Goal: Task Accomplishment & Management: Complete application form

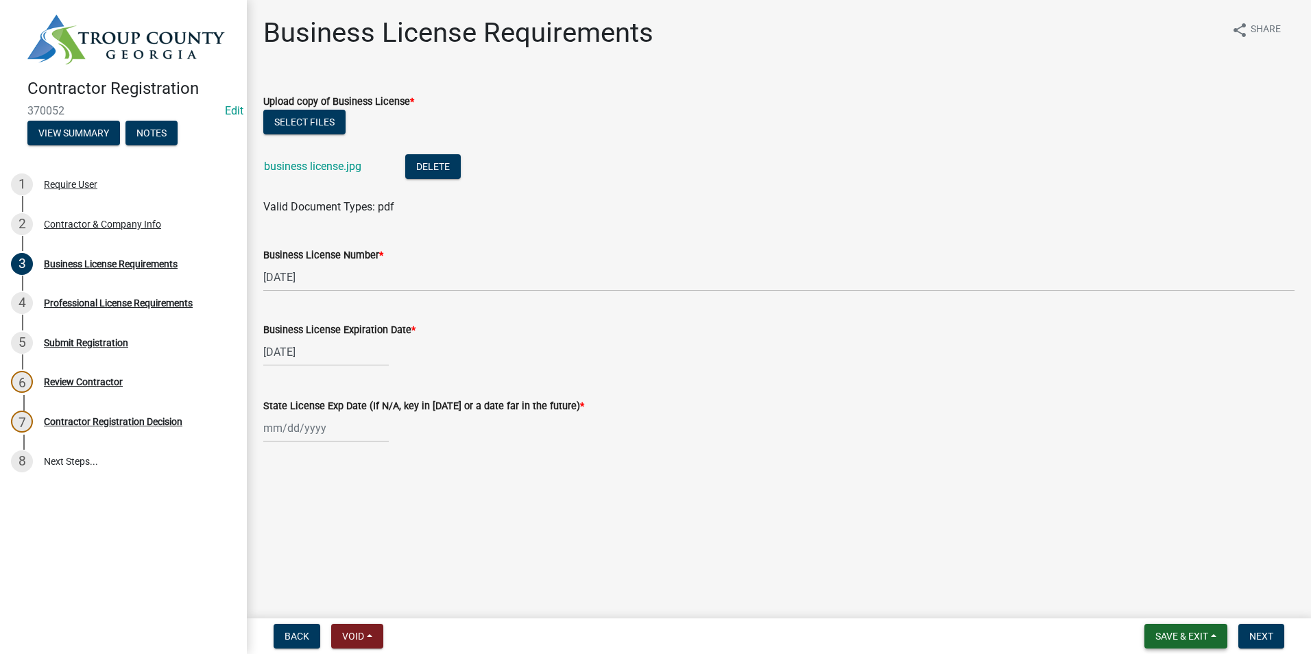
click at [1178, 636] on span "Save & Exit" at bounding box center [1181, 636] width 53 height 11
click at [1171, 611] on button "Save & Exit" at bounding box center [1172, 600] width 110 height 33
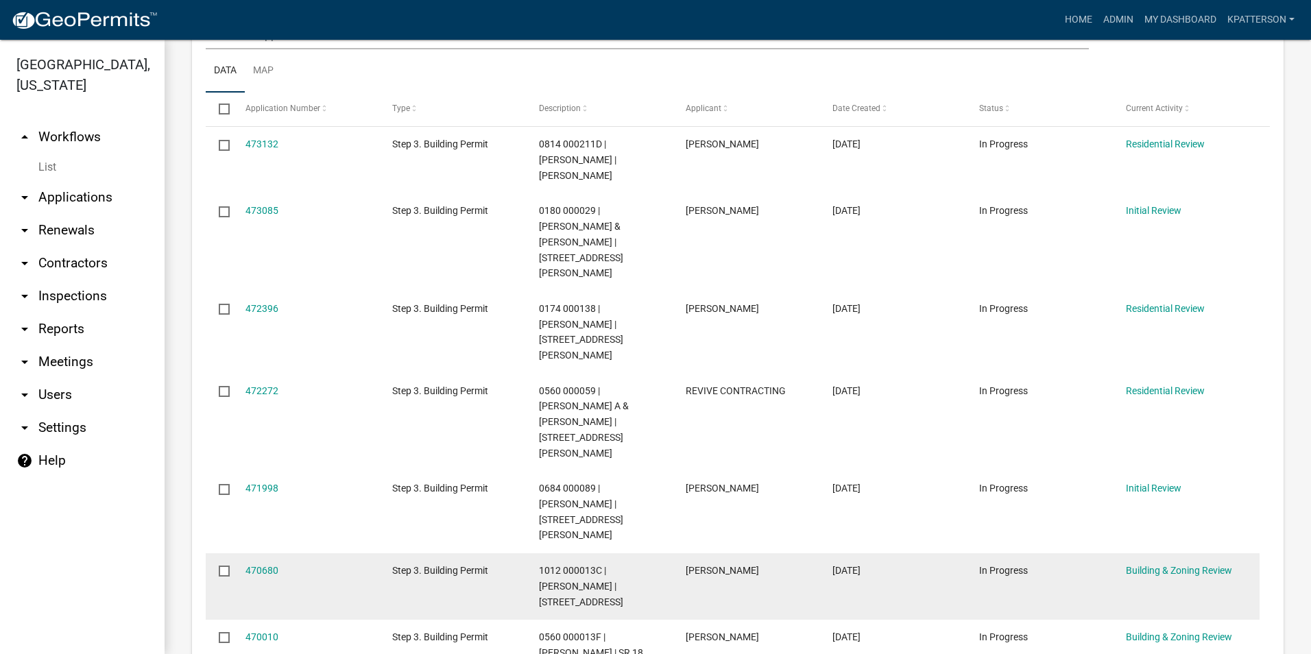
scroll to position [206, 0]
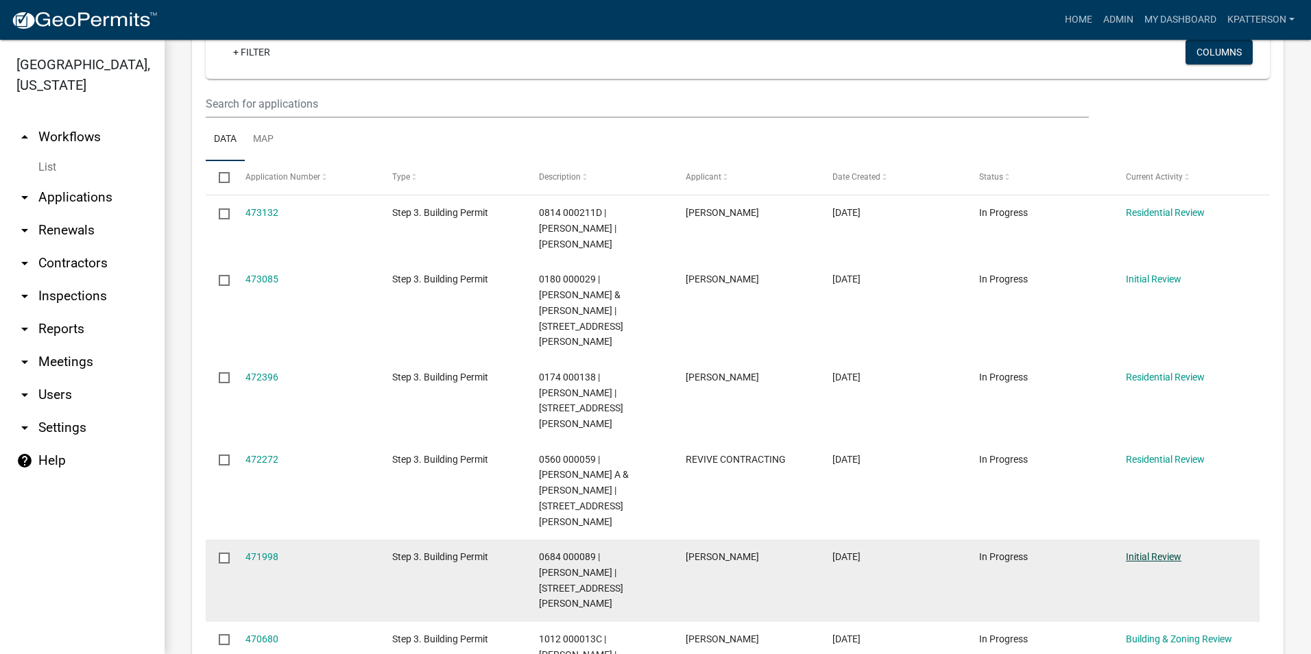
click at [1171, 551] on link "Initial Review" at bounding box center [1154, 556] width 56 height 11
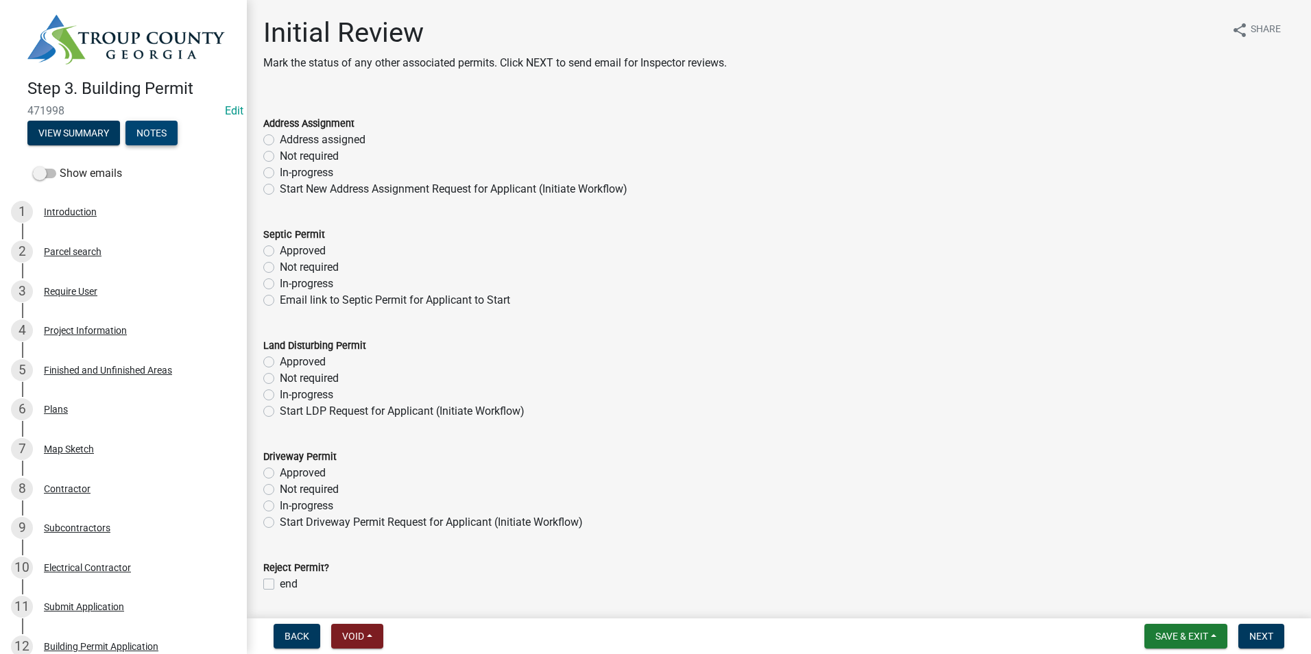
click at [160, 130] on button "Notes" at bounding box center [151, 133] width 52 height 25
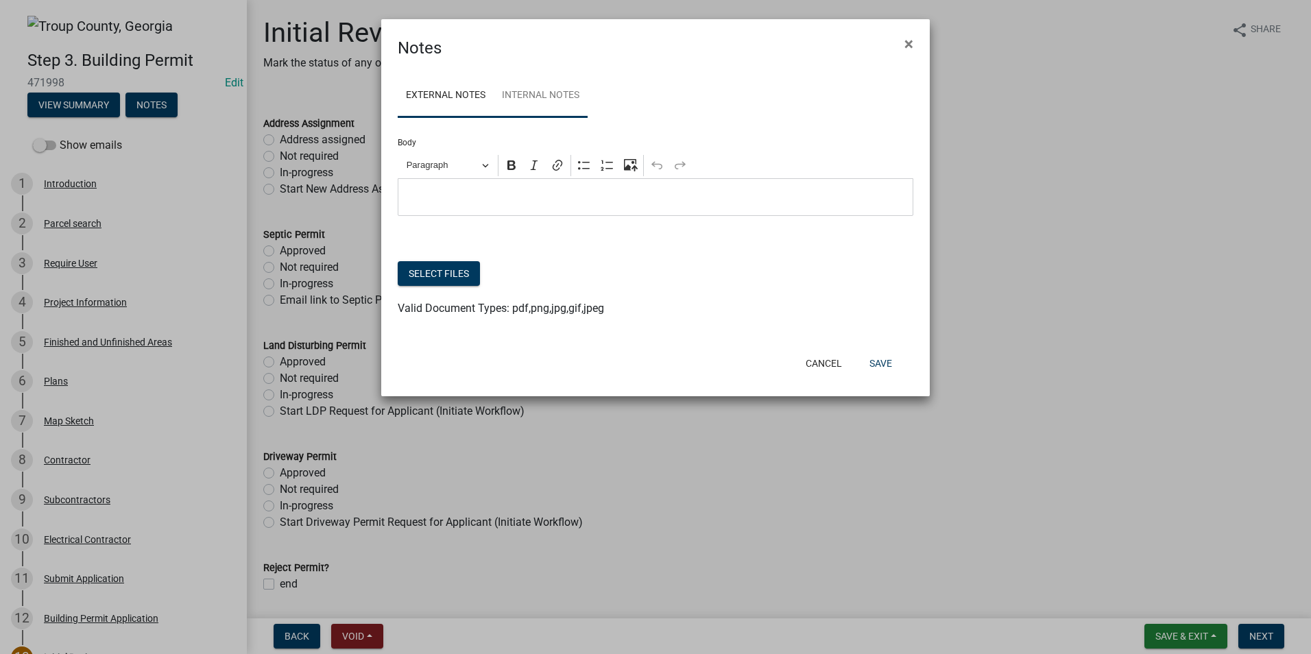
click at [544, 94] on link "Internal Notes" at bounding box center [541, 96] width 94 height 44
click at [476, 79] on link "External Notes" at bounding box center [446, 96] width 96 height 44
click at [908, 41] on span "×" at bounding box center [908, 43] width 9 height 19
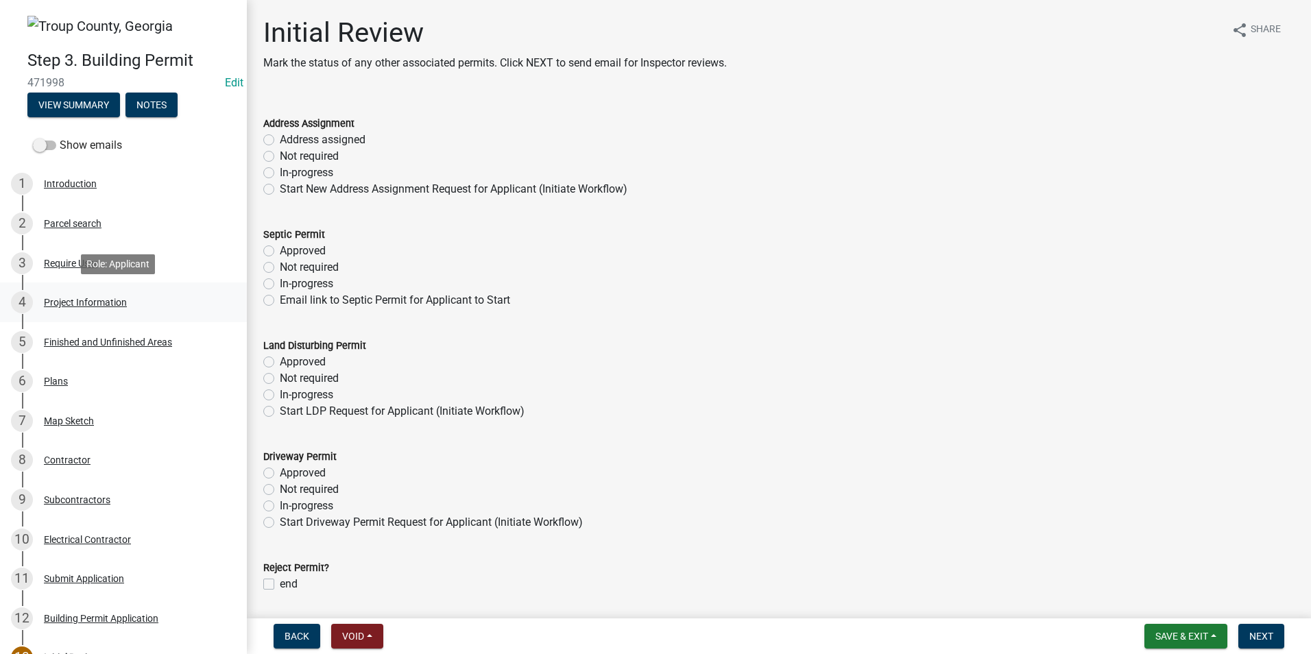
click at [134, 294] on div "4 Project Information" at bounding box center [118, 302] width 214 height 22
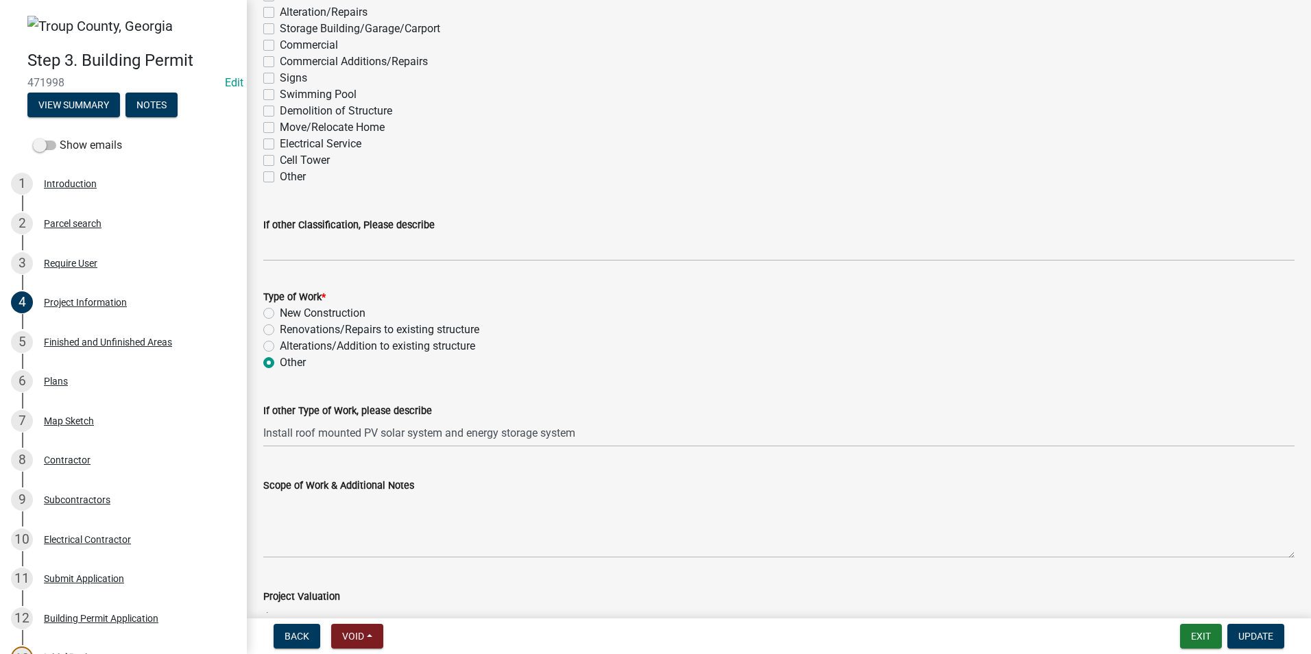
scroll to position [1234, 0]
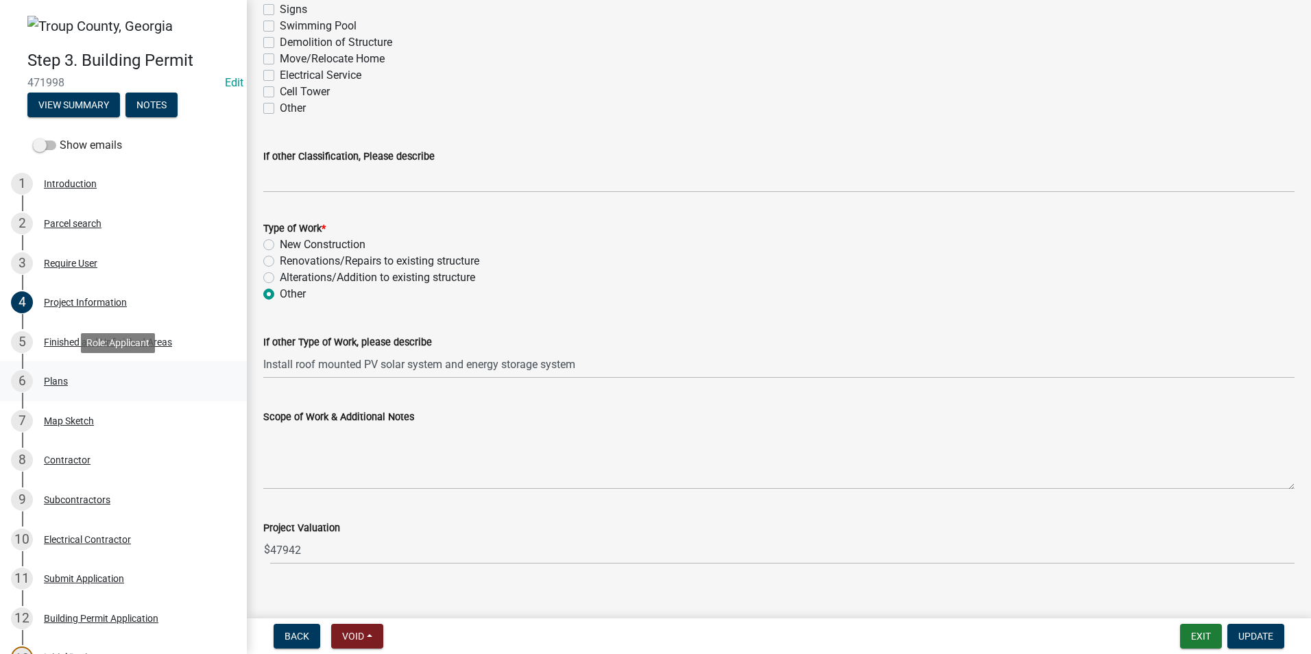
click at [155, 380] on div "6 Plans" at bounding box center [118, 381] width 214 height 22
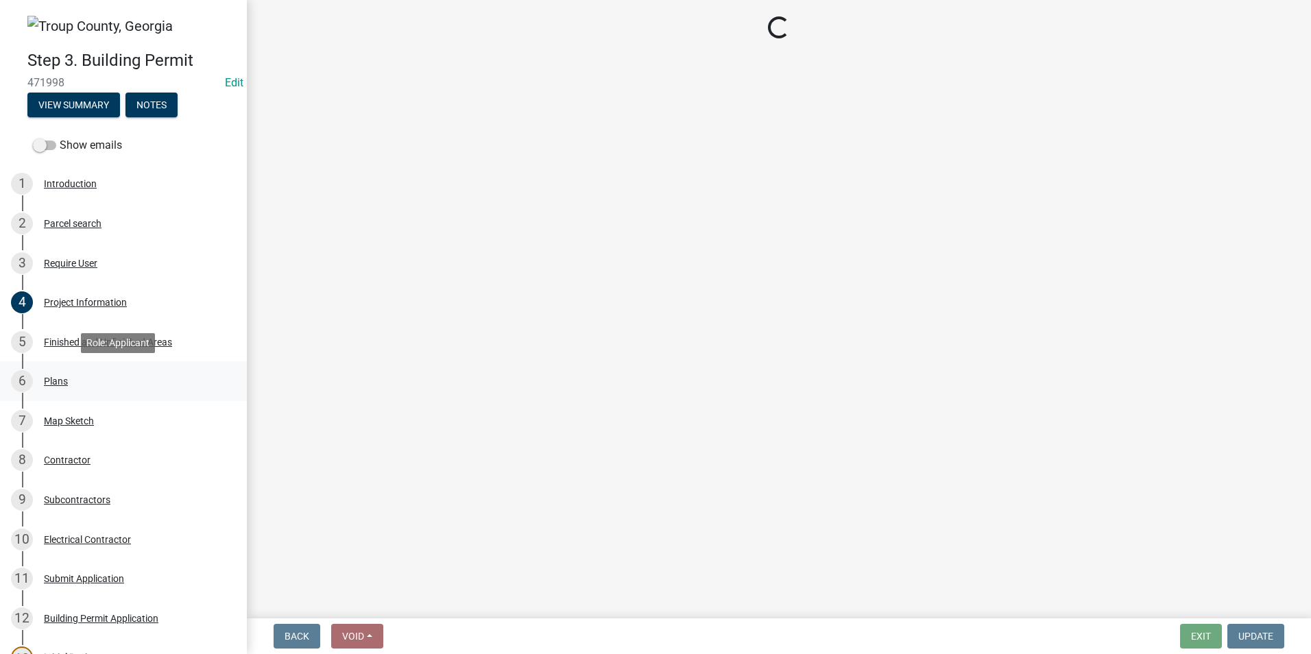
scroll to position [0, 0]
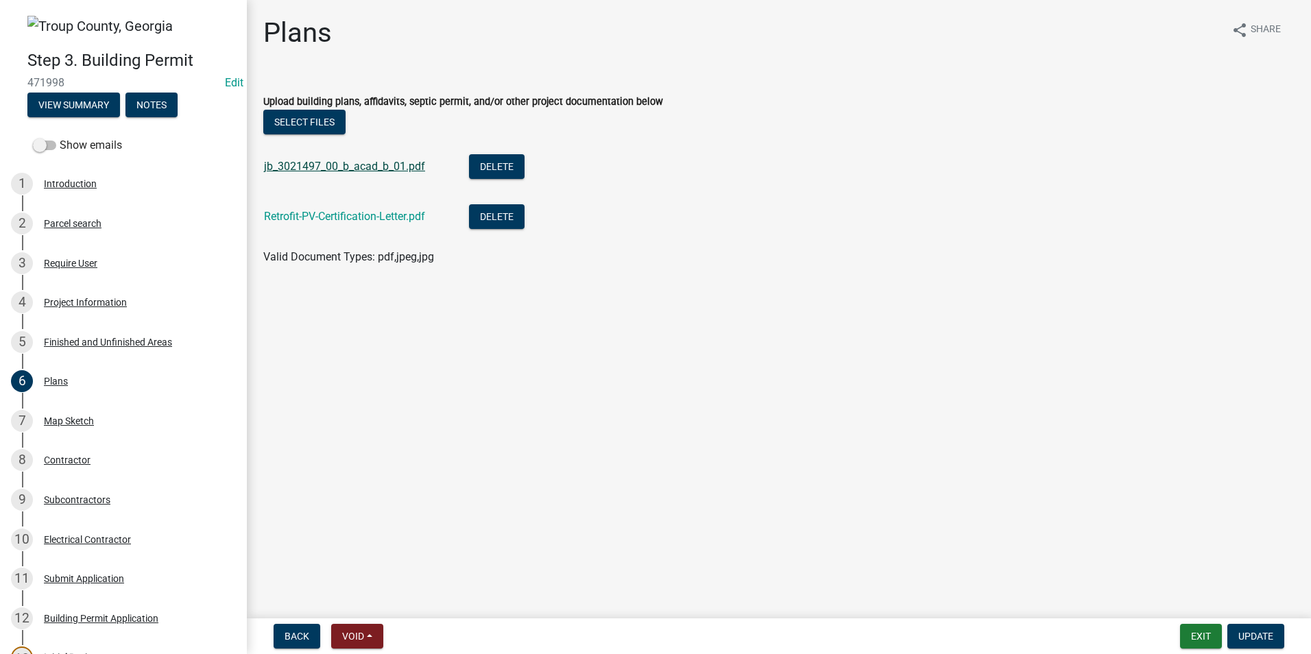
click at [415, 162] on link "jb_3021497_00_b_acad_b_01.pdf" at bounding box center [344, 166] width 161 height 13
click at [105, 417] on div "7 Map Sketch" at bounding box center [118, 421] width 214 height 22
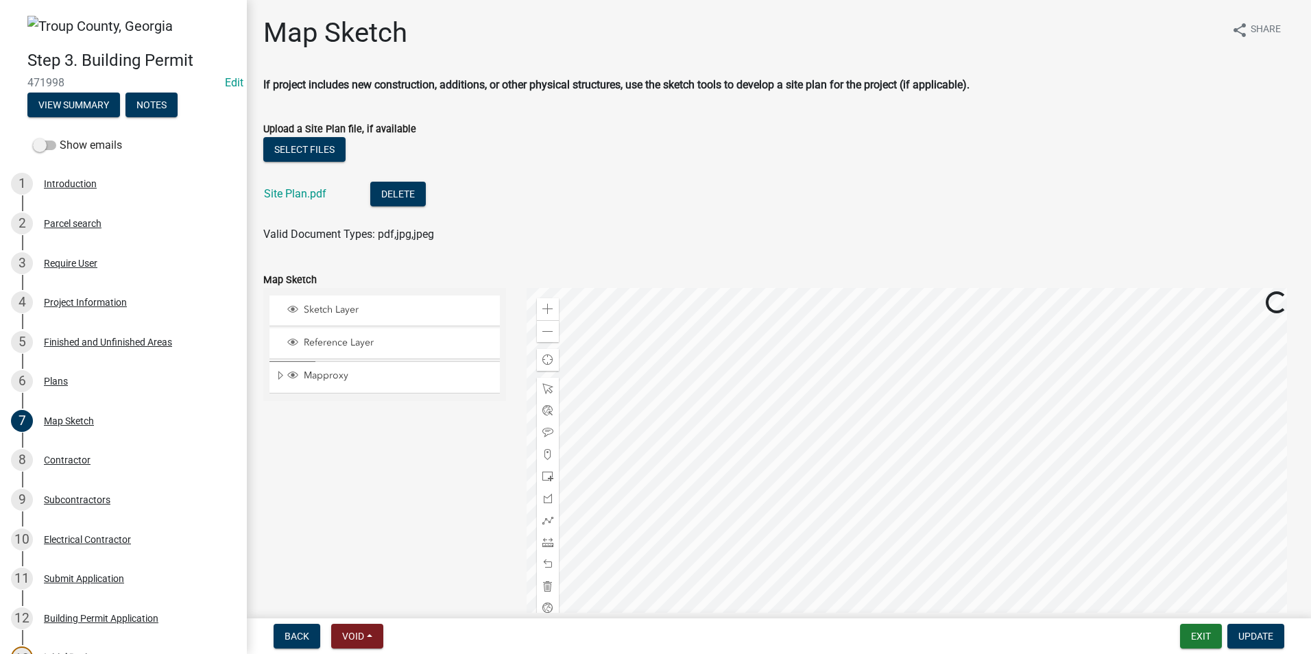
click at [305, 201] on div "Site Plan.pdf" at bounding box center [306, 196] width 84 height 28
click at [307, 191] on link "Site Plan.pdf" at bounding box center [295, 193] width 62 height 13
click at [102, 456] on div "8 Contractor" at bounding box center [118, 460] width 214 height 22
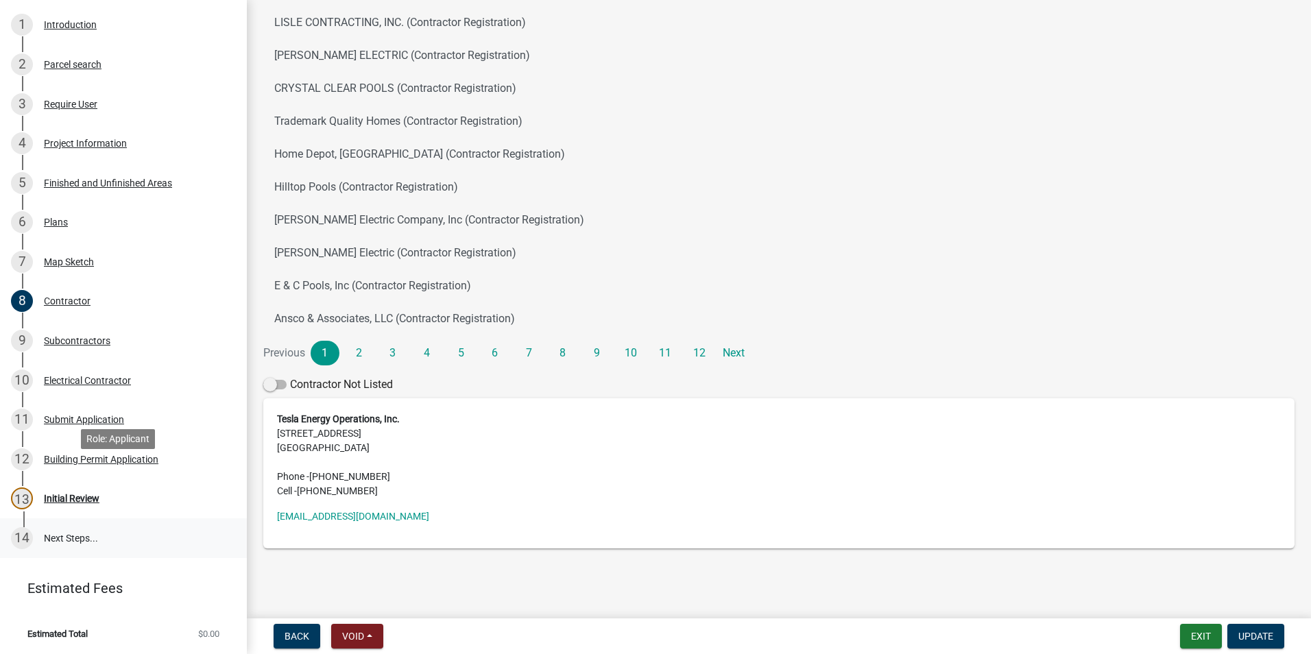
scroll to position [160, 0]
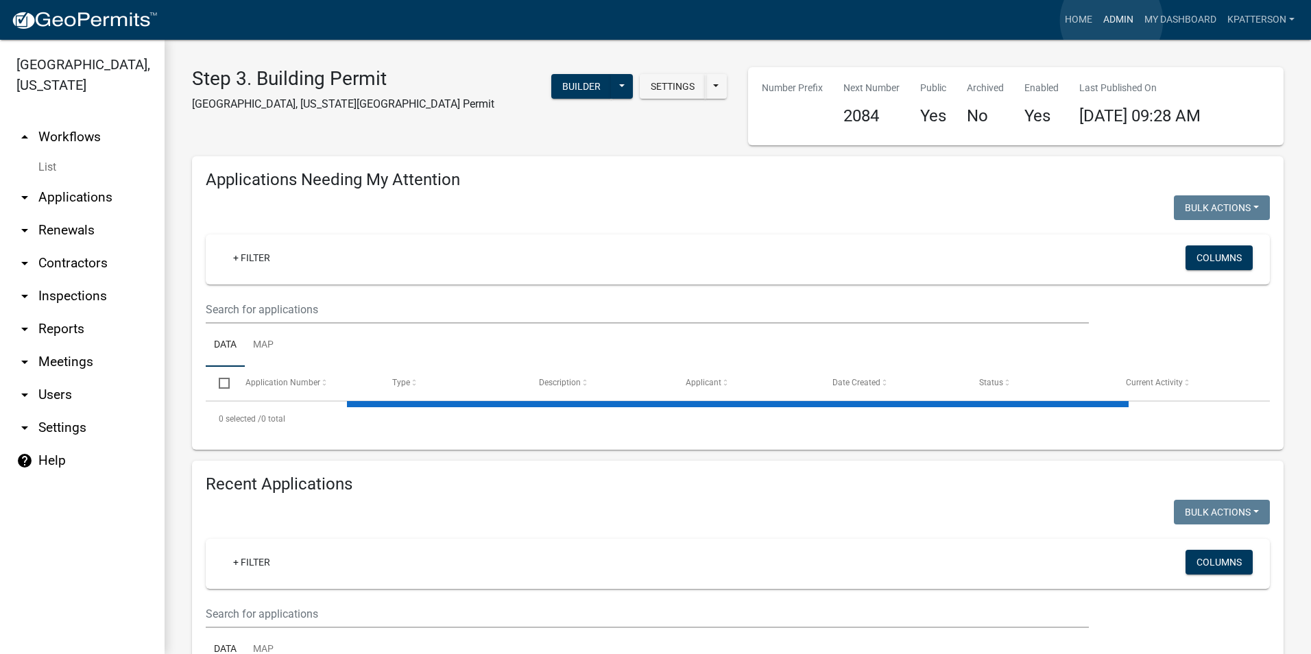
drag, startPoint x: 1111, startPoint y: 21, endPoint x: 1102, endPoint y: 32, distance: 14.6
click at [1111, 21] on link "Admin" at bounding box center [1117, 20] width 41 height 26
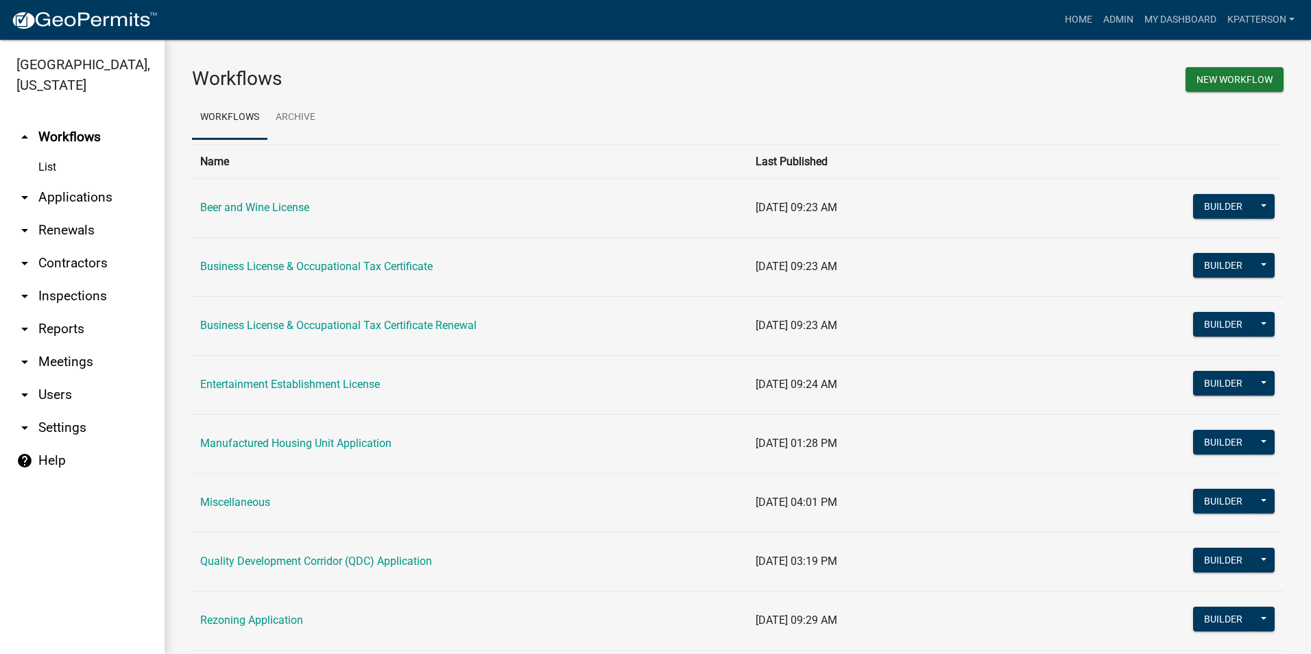
click at [79, 181] on link "arrow_drop_down Applications" at bounding box center [82, 197] width 165 height 33
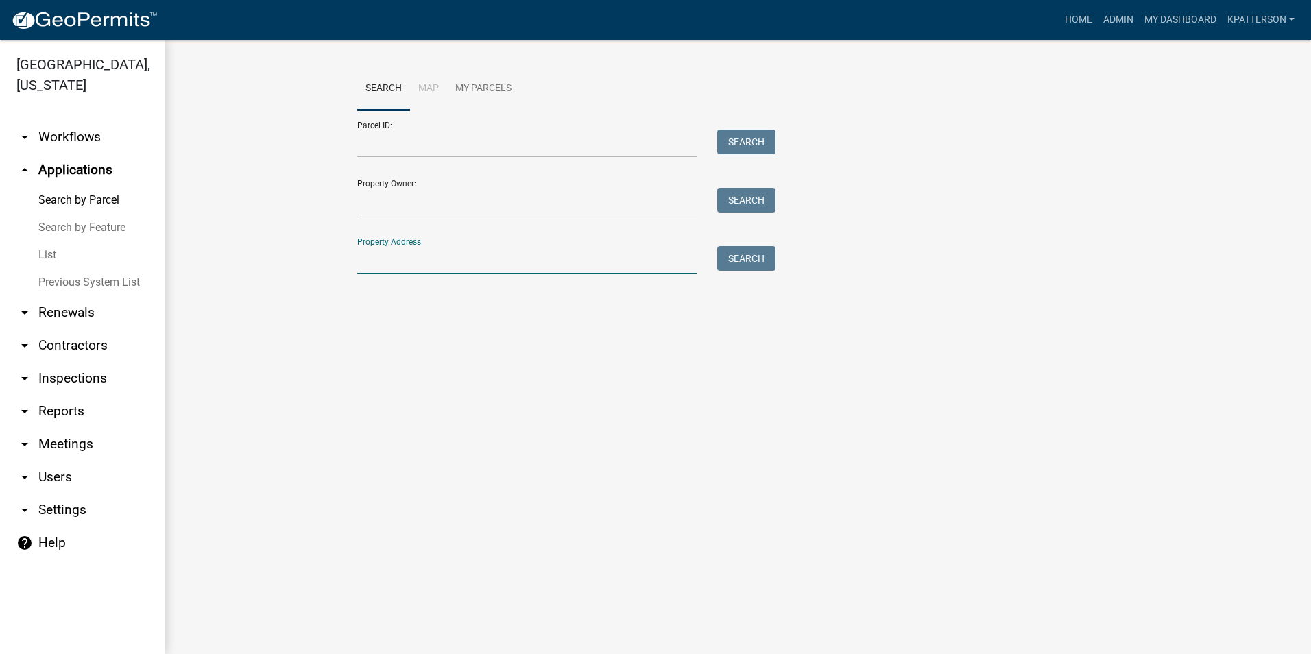
paste input "1183 STATE LINE RD N"
type input "1183 STATE LINE RD N"
click at [752, 250] on button "Search" at bounding box center [746, 258] width 58 height 25
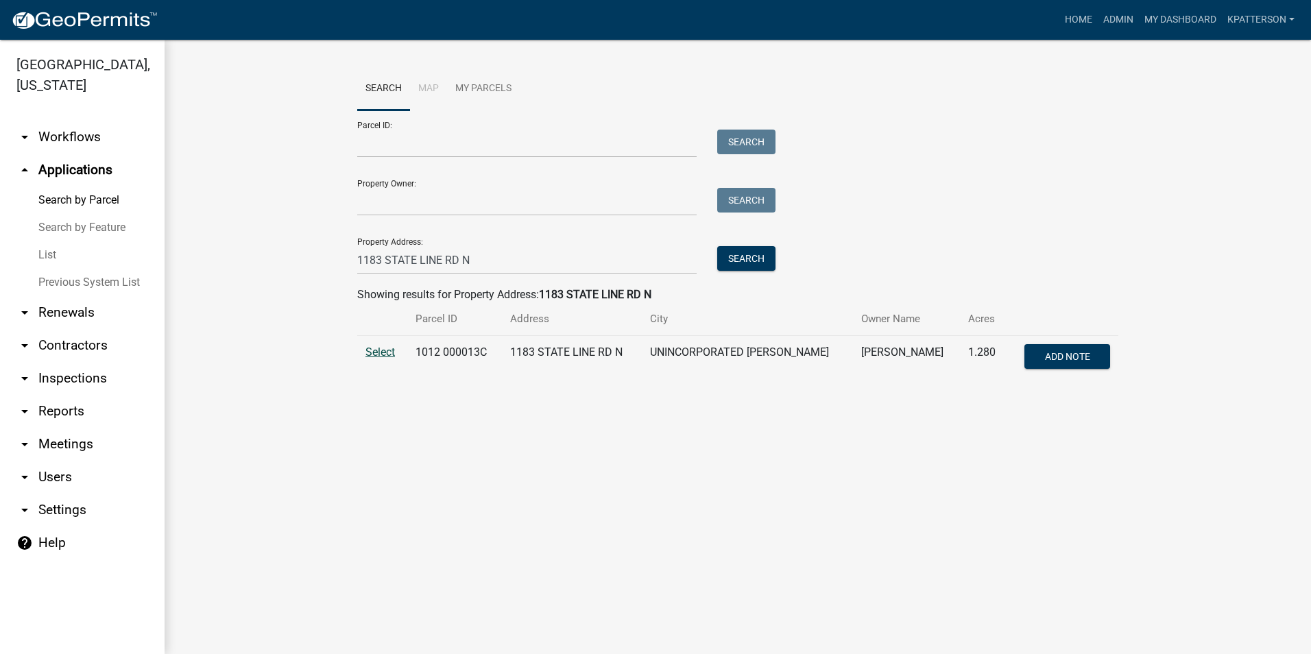
click at [378, 356] on span "Select" at bounding box center [379, 351] width 29 height 13
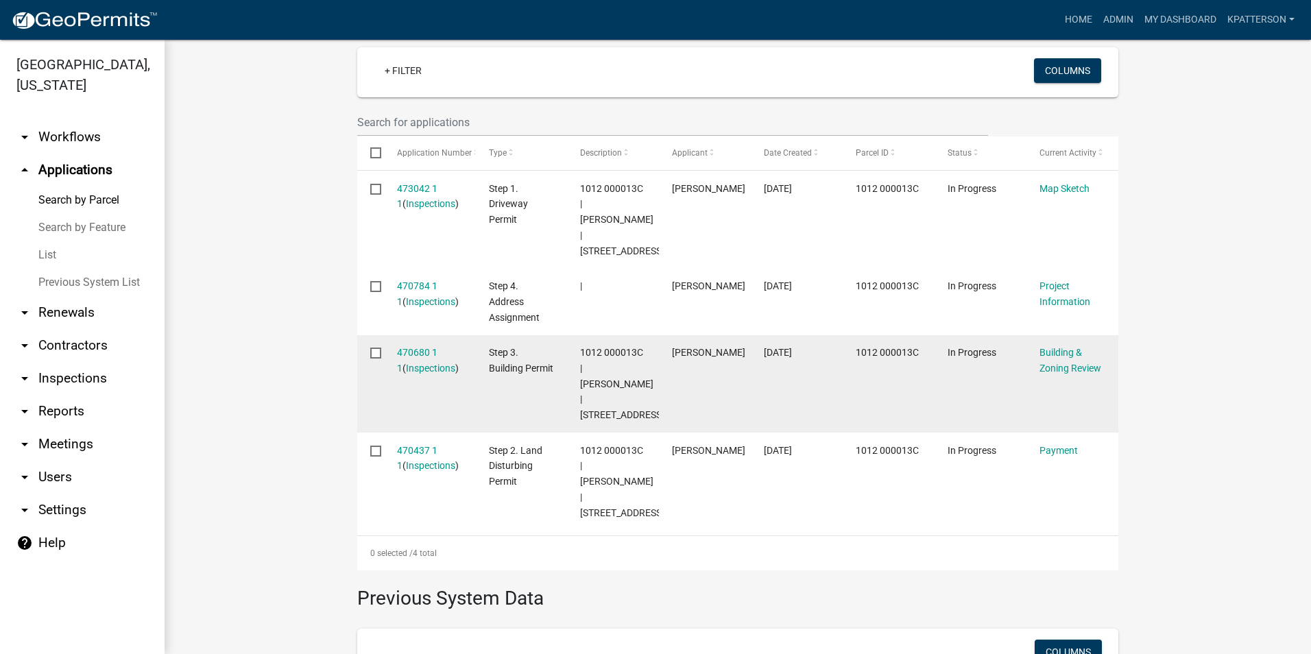
scroll to position [385, 0]
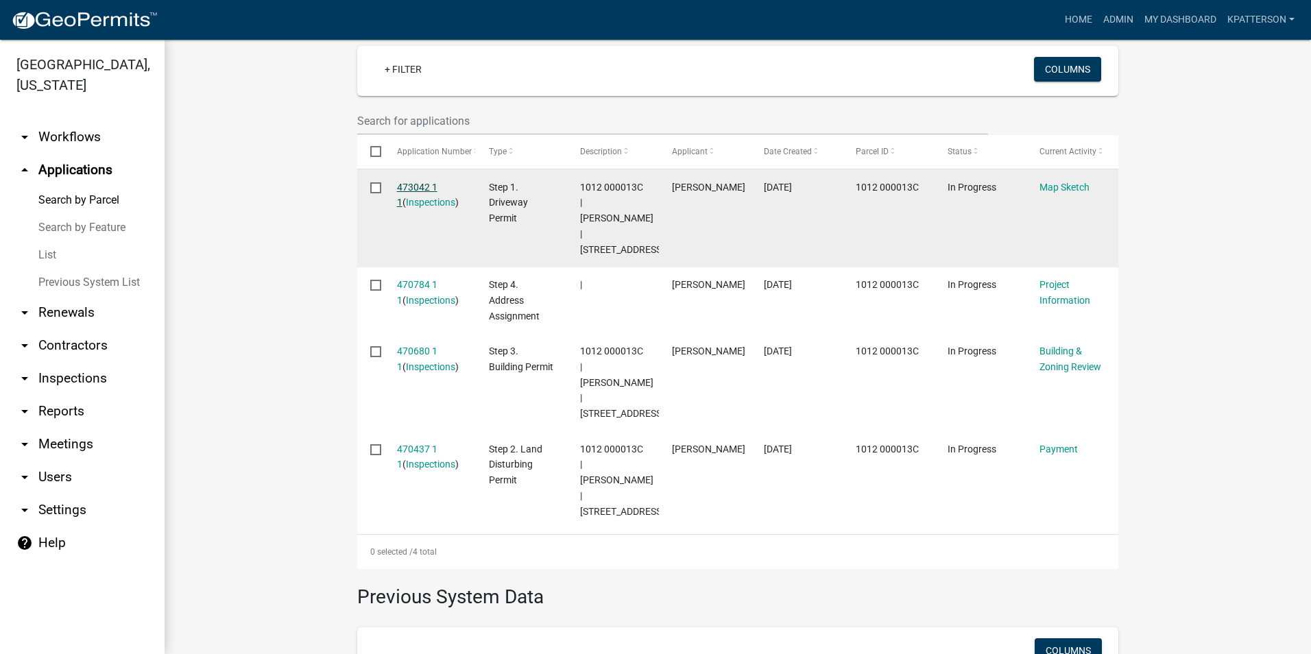
click at [408, 186] on link "473042 1 1" at bounding box center [417, 195] width 40 height 27
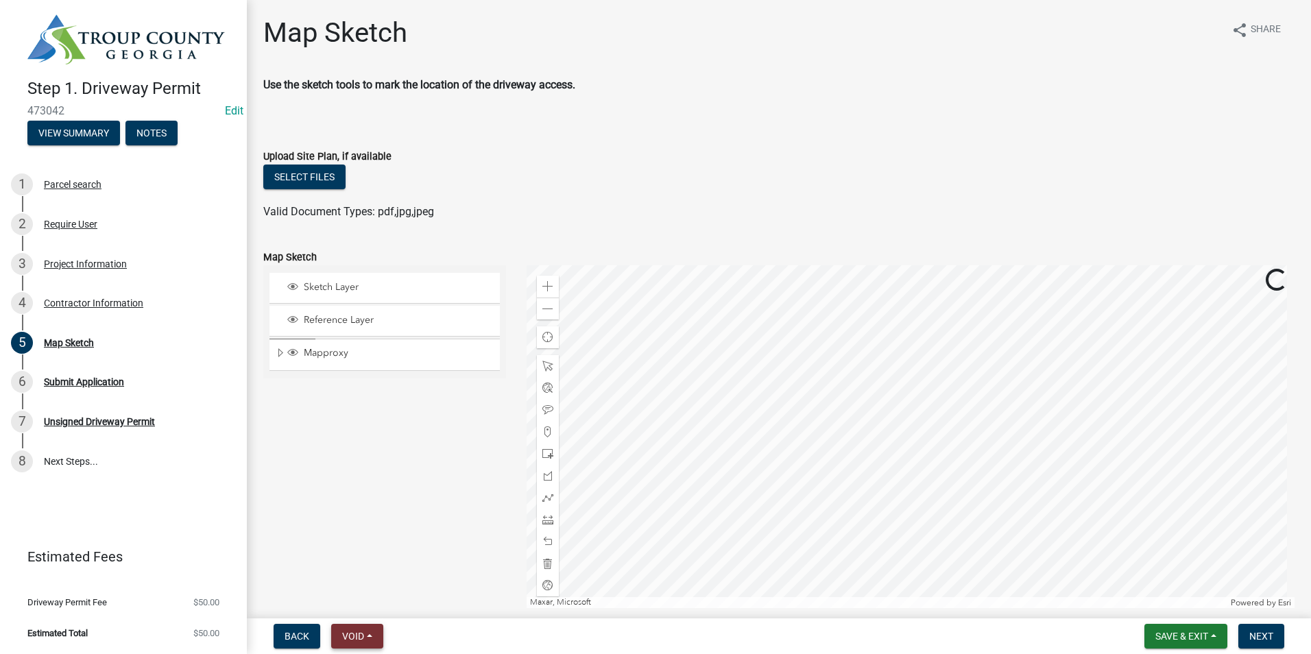
click at [369, 633] on button "Void" at bounding box center [357, 636] width 52 height 25
click at [383, 596] on button "Void" at bounding box center [386, 600] width 110 height 33
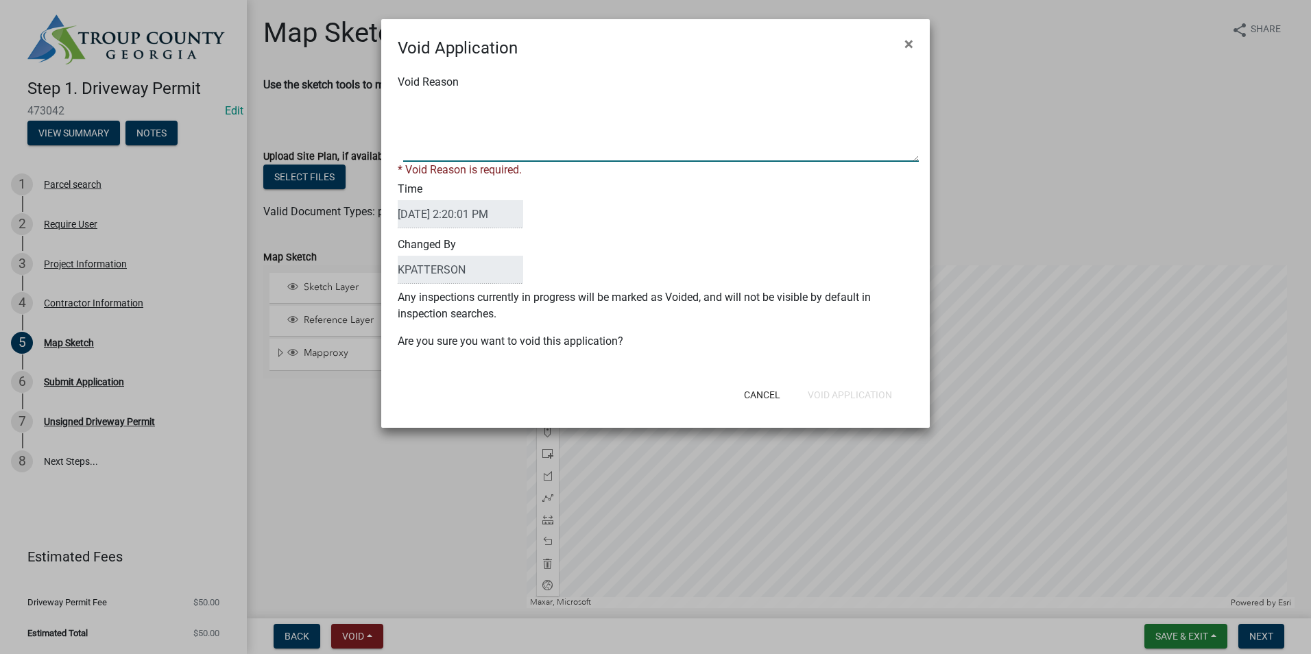
click at [444, 118] on textarea "Void Reason" at bounding box center [660, 127] width 515 height 69
type textarea "Dont need"
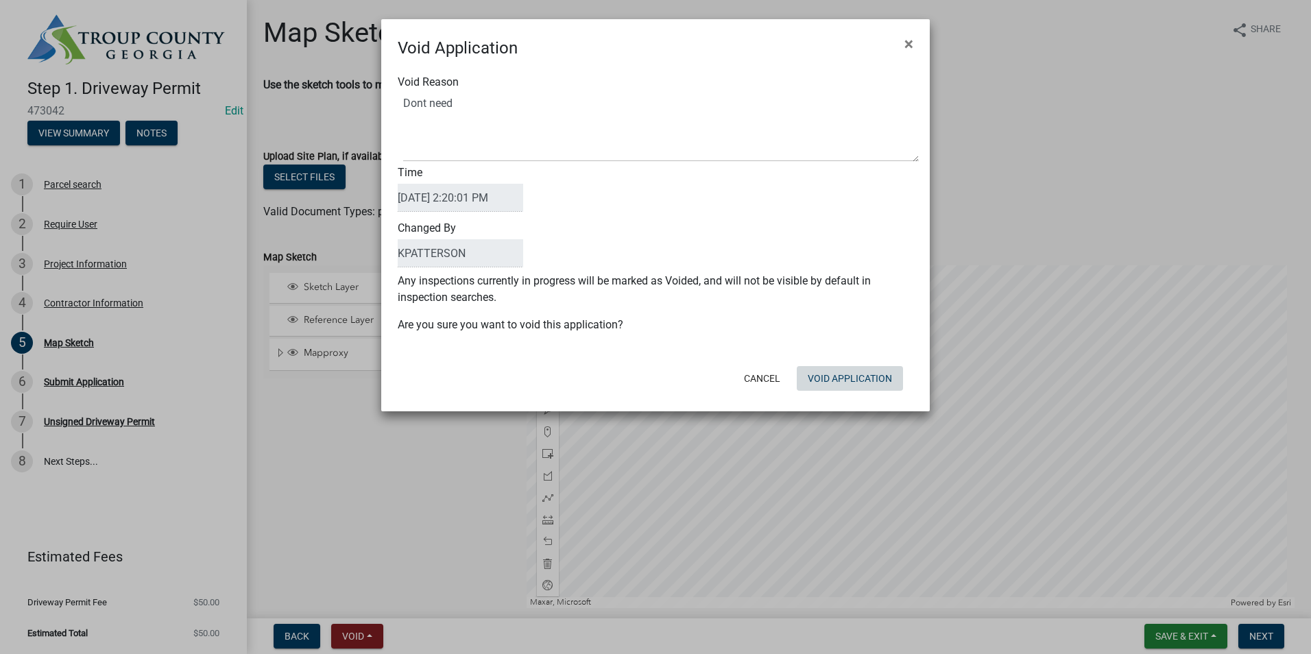
click at [858, 393] on div "Cancel Void Application" at bounding box center [745, 379] width 338 height 36
click at [853, 375] on button "Void Application" at bounding box center [850, 378] width 106 height 25
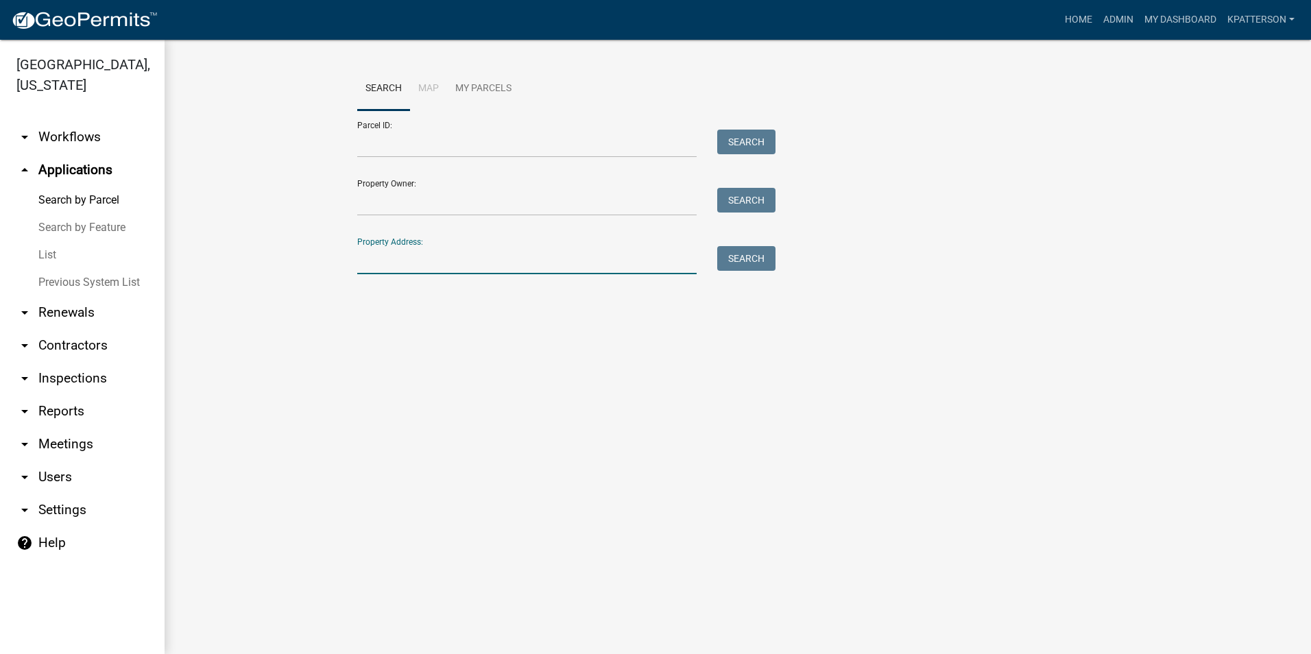
click at [502, 253] on input "Property Address:" at bounding box center [526, 260] width 339 height 28
paste input "1183 STATE LINE RD N"
type input "1183 STATE LINE RD N"
click at [732, 271] on div "Search" at bounding box center [743, 260] width 72 height 28
click at [736, 258] on button "Search" at bounding box center [746, 258] width 58 height 25
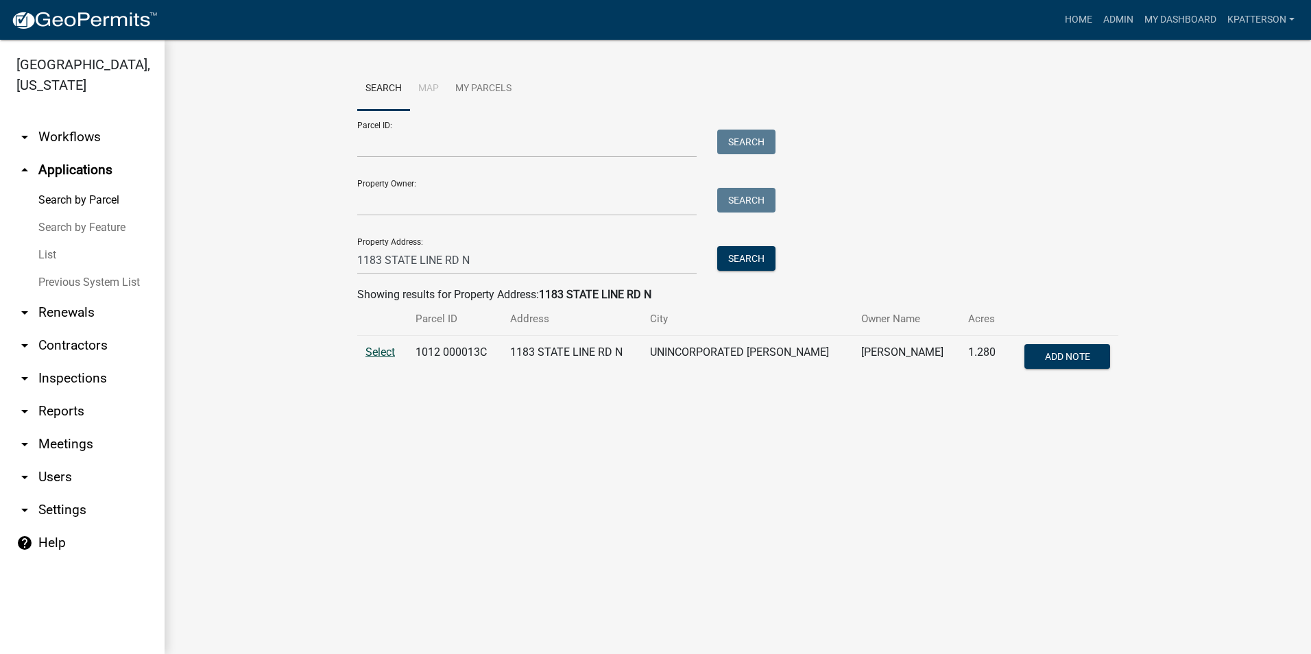
click at [385, 348] on span "Select" at bounding box center [379, 351] width 29 height 13
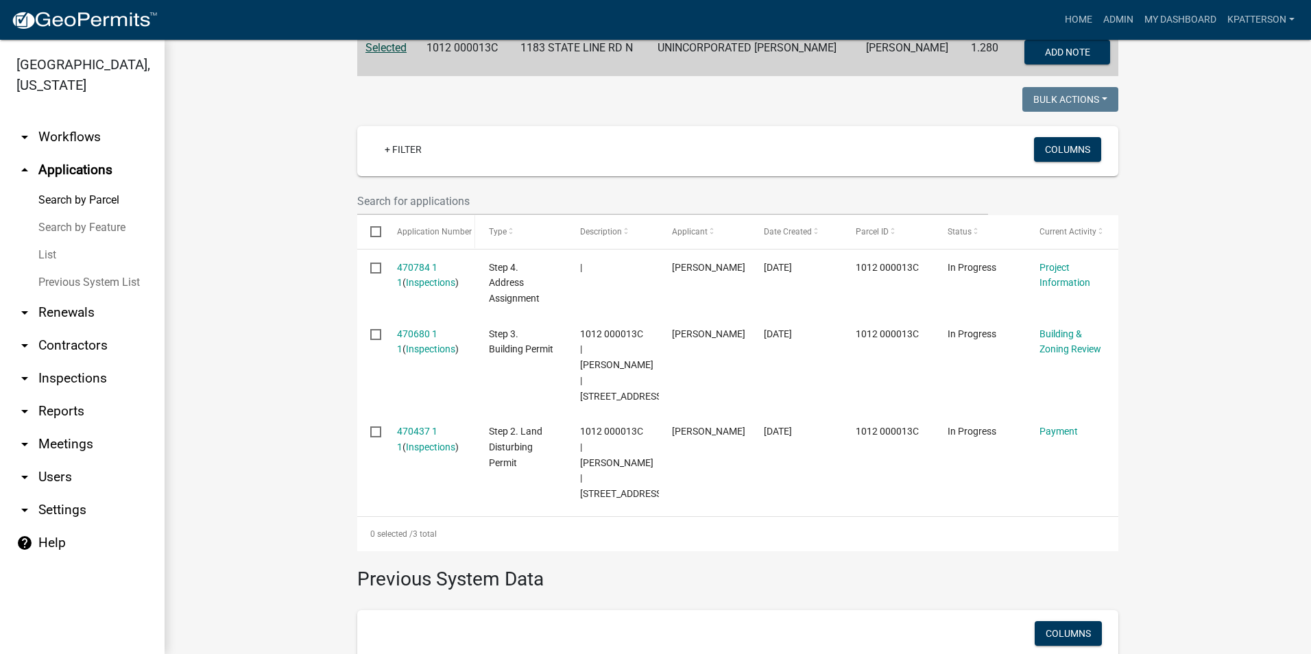
scroll to position [316, 0]
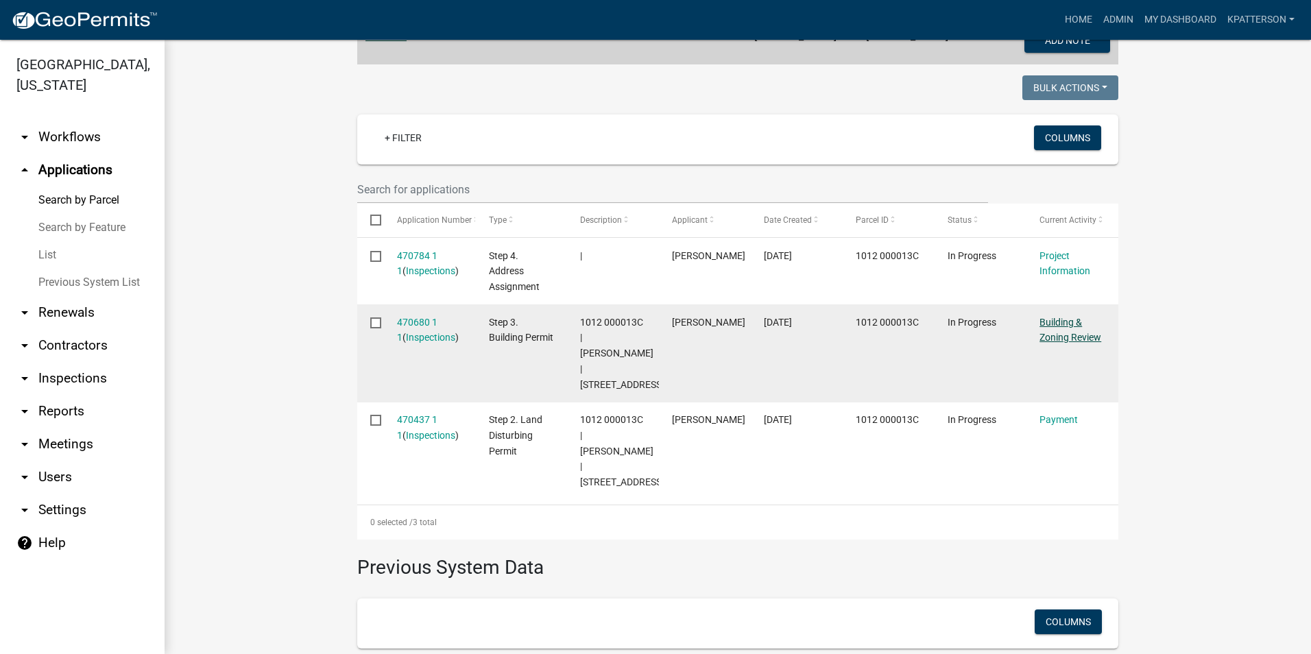
click at [1044, 322] on link "Building & Zoning Review" at bounding box center [1070, 330] width 62 height 27
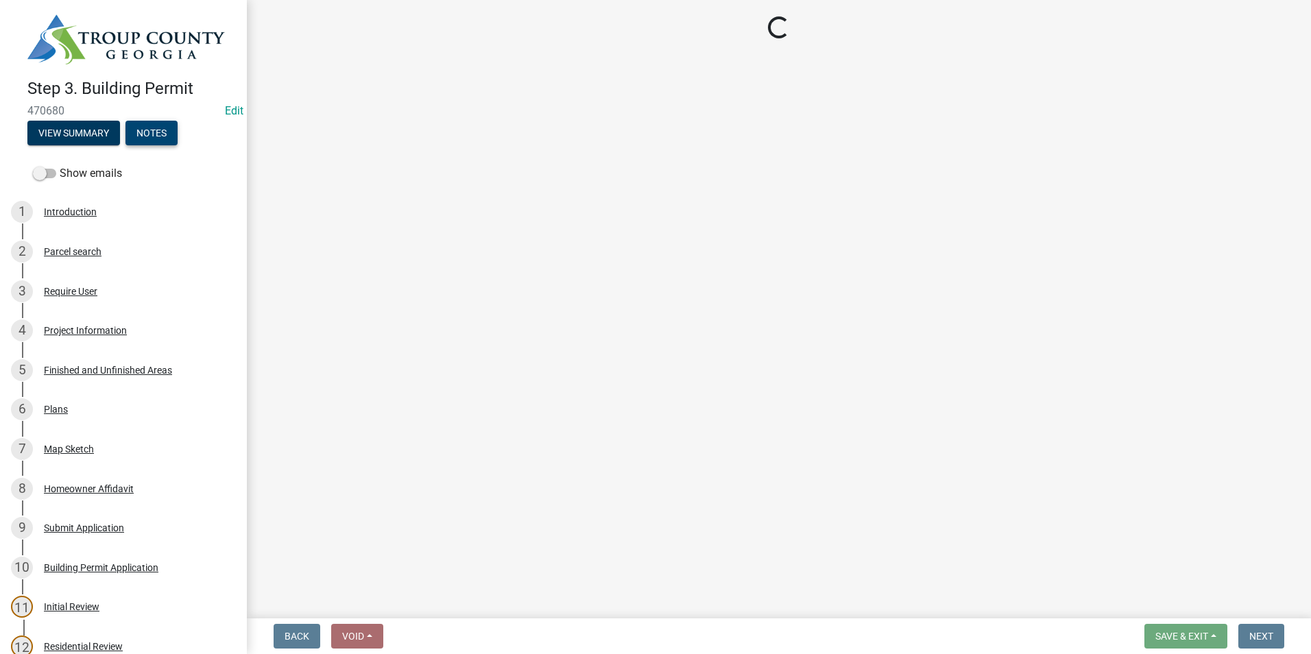
click at [149, 129] on button "Notes" at bounding box center [151, 133] width 52 height 25
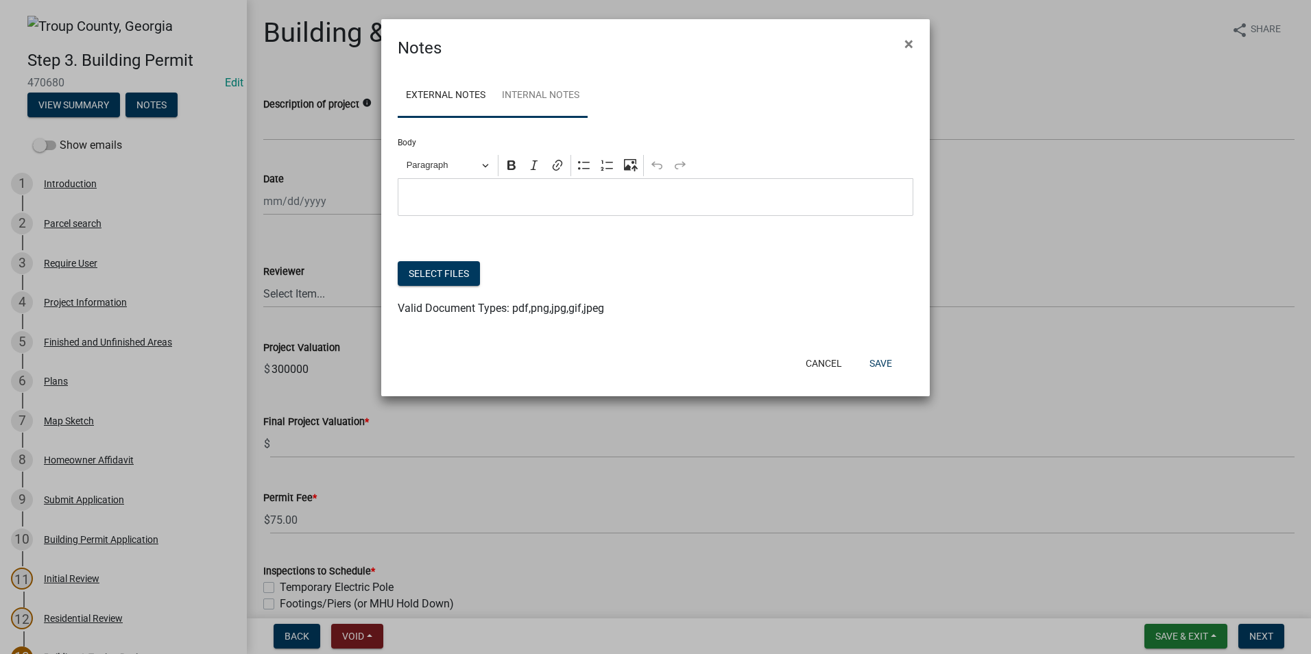
click at [534, 112] on link "Internal Notes" at bounding box center [541, 96] width 94 height 44
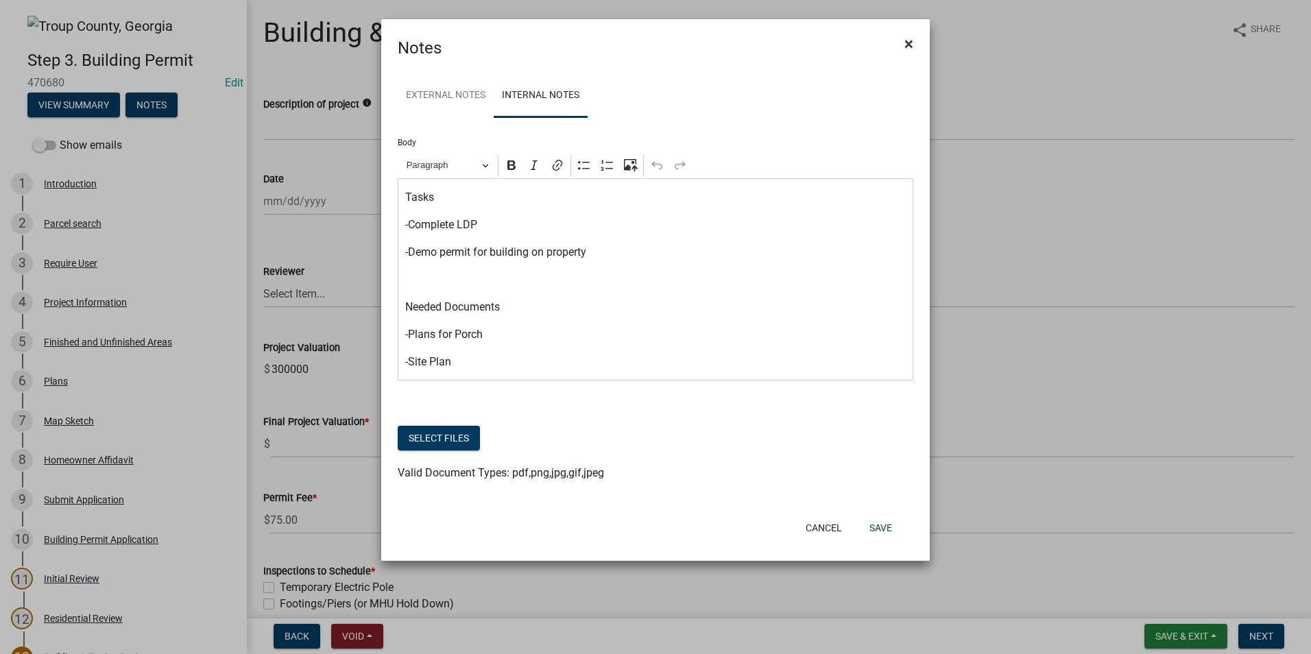
click at [918, 38] on button "×" at bounding box center [908, 44] width 31 height 38
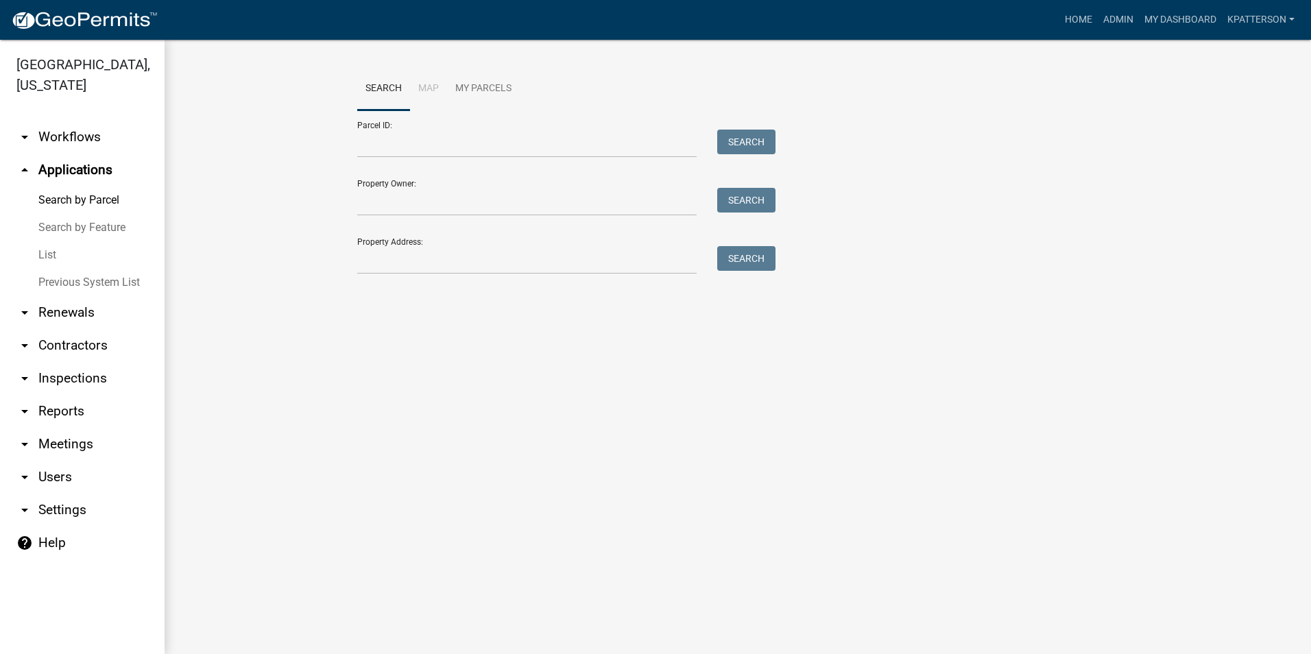
click at [71, 121] on link "arrow_drop_down Workflows" at bounding box center [82, 137] width 165 height 33
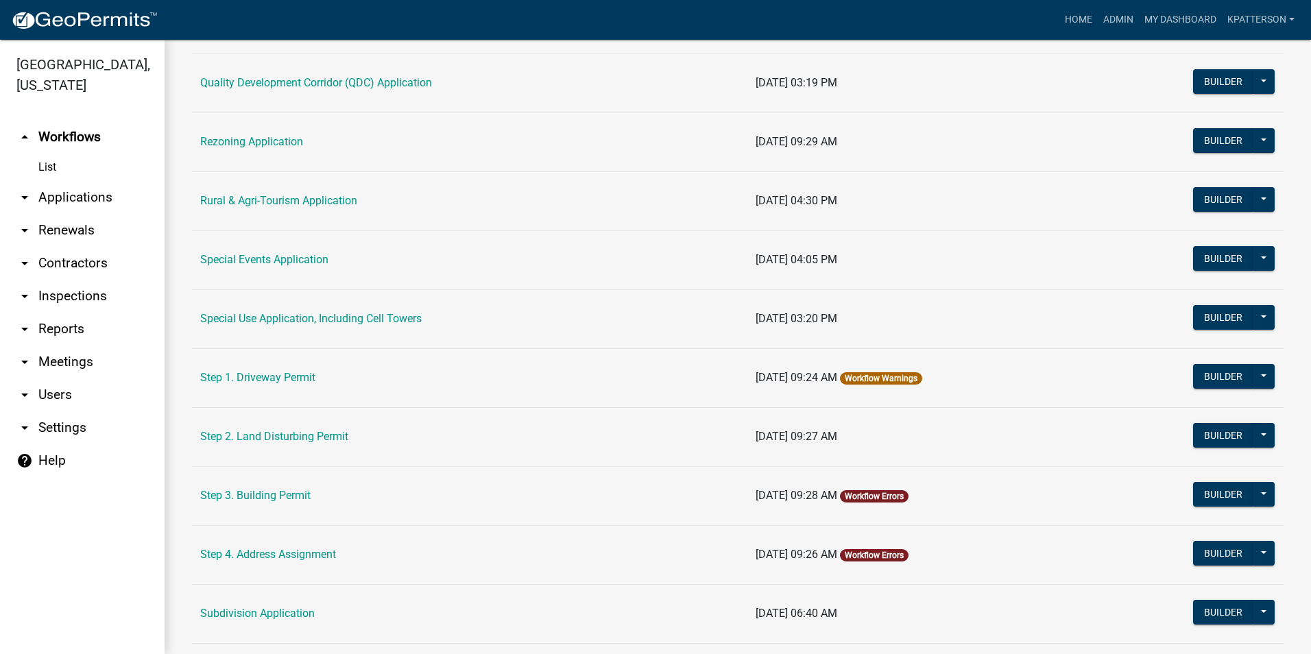
scroll to position [480, 0]
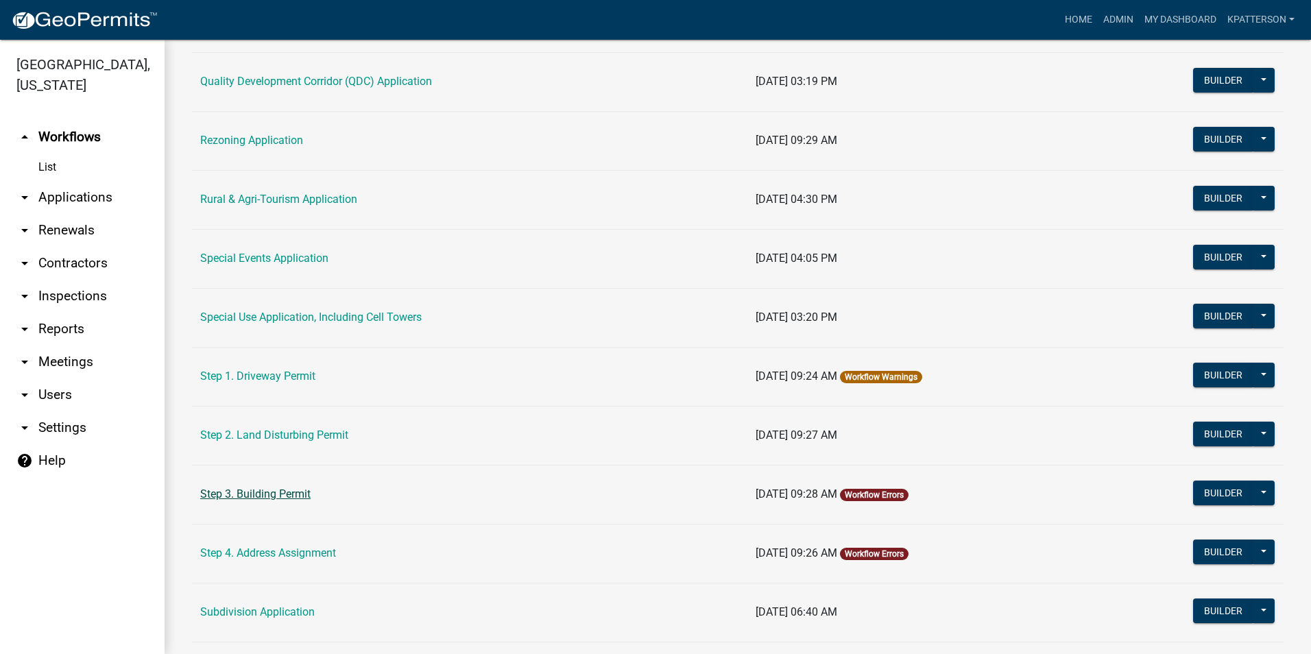
click at [297, 497] on link "Step 3. Building Permit" at bounding box center [255, 493] width 110 height 13
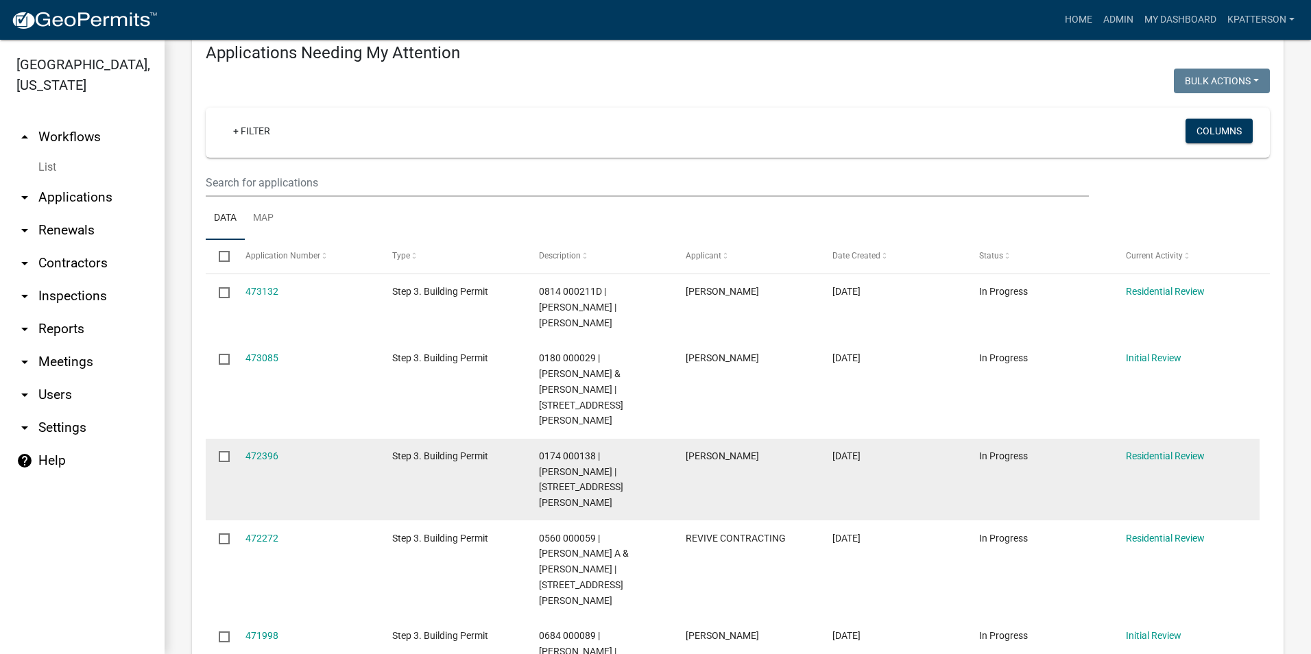
scroll to position [137, 0]
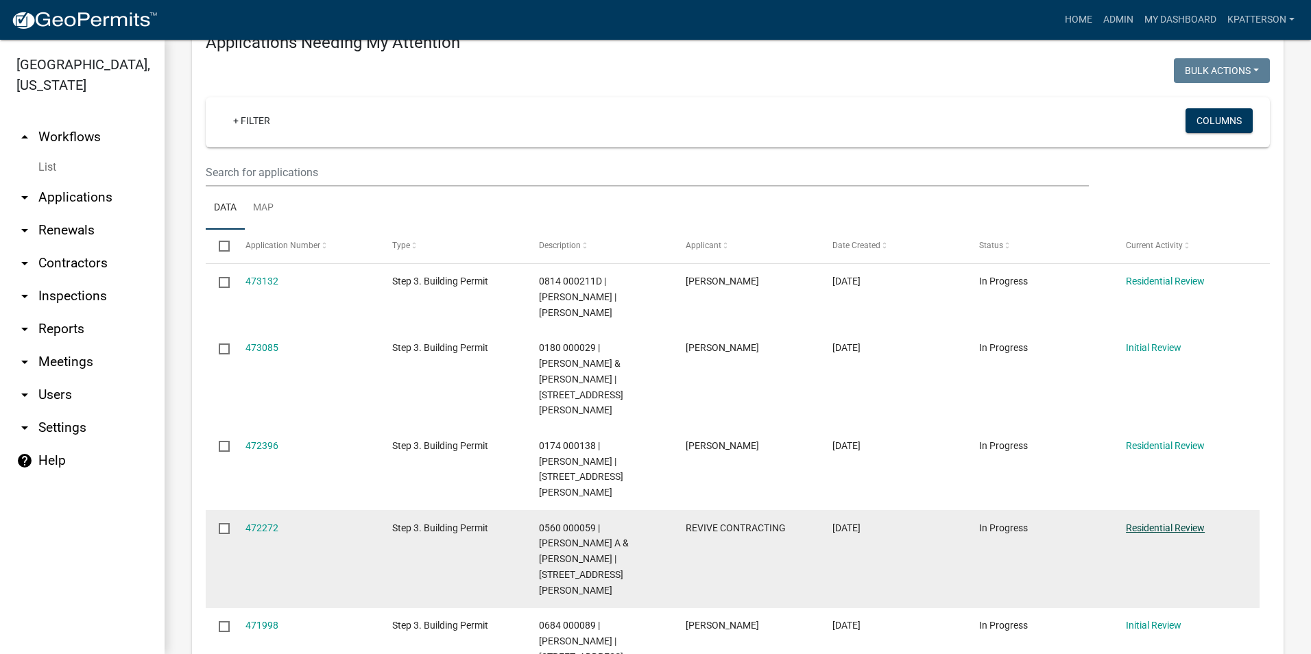
click at [1154, 522] on link "Residential Review" at bounding box center [1165, 527] width 79 height 11
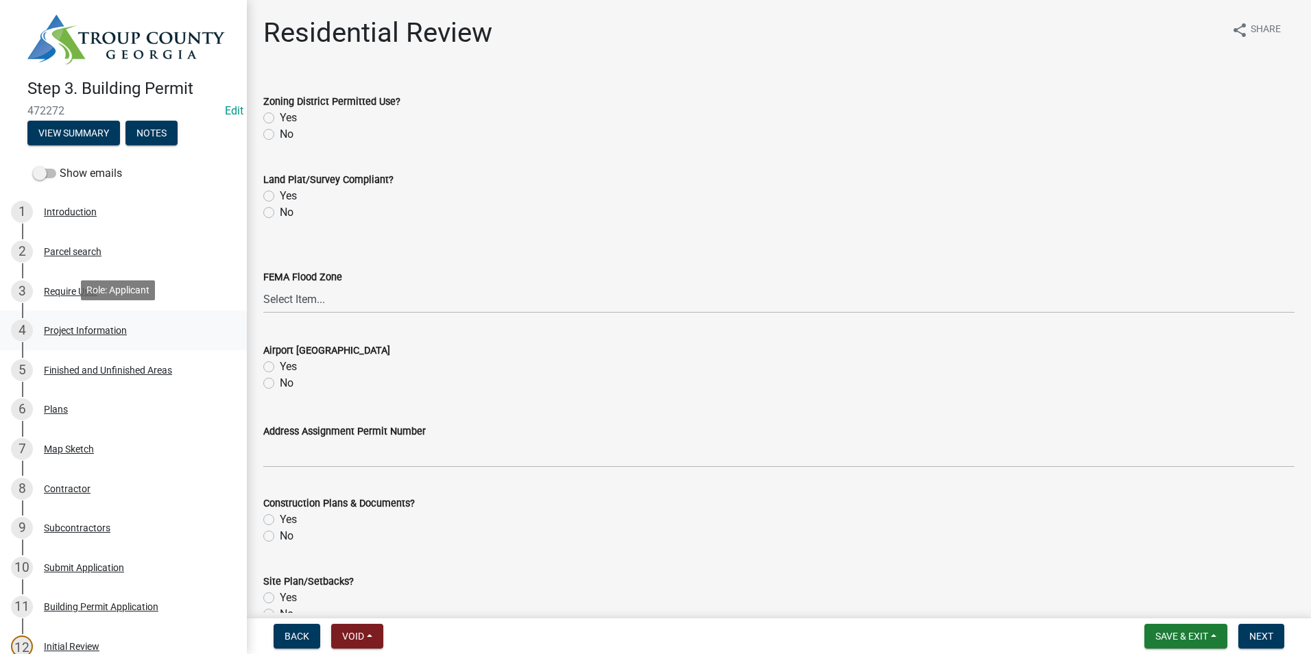
click at [165, 321] on div "4 Project Information" at bounding box center [118, 330] width 214 height 22
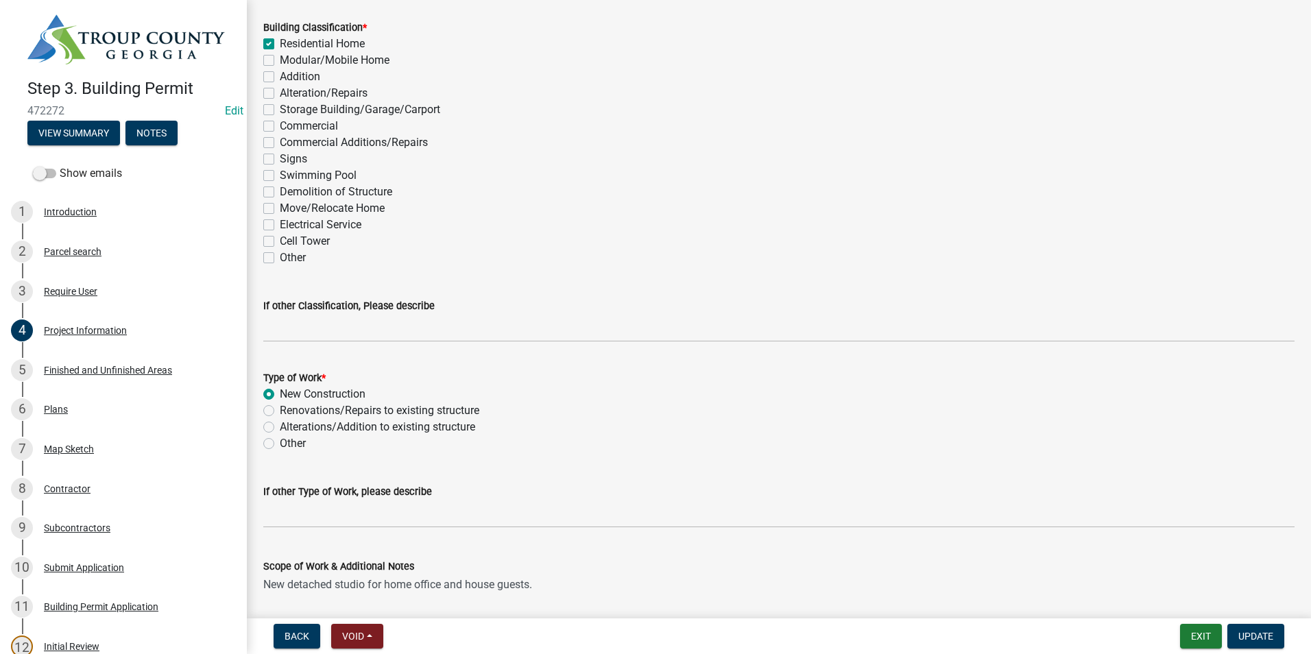
scroll to position [1097, 0]
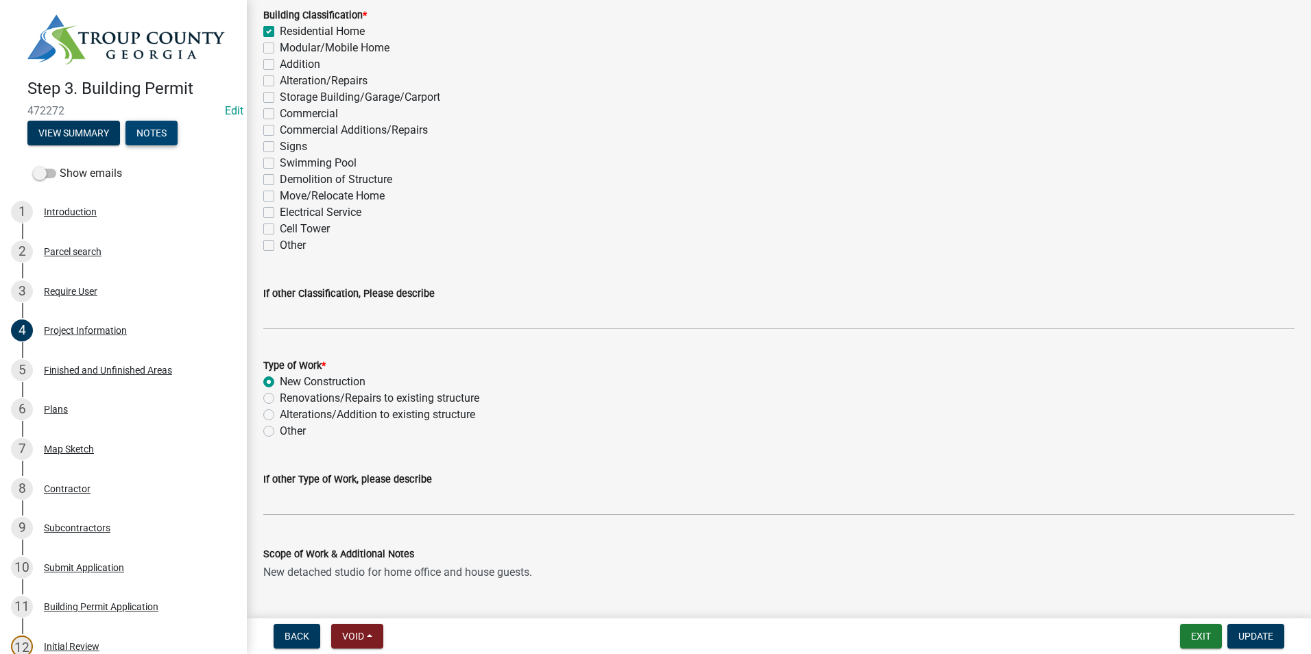
click at [162, 129] on button "Notes" at bounding box center [151, 133] width 52 height 25
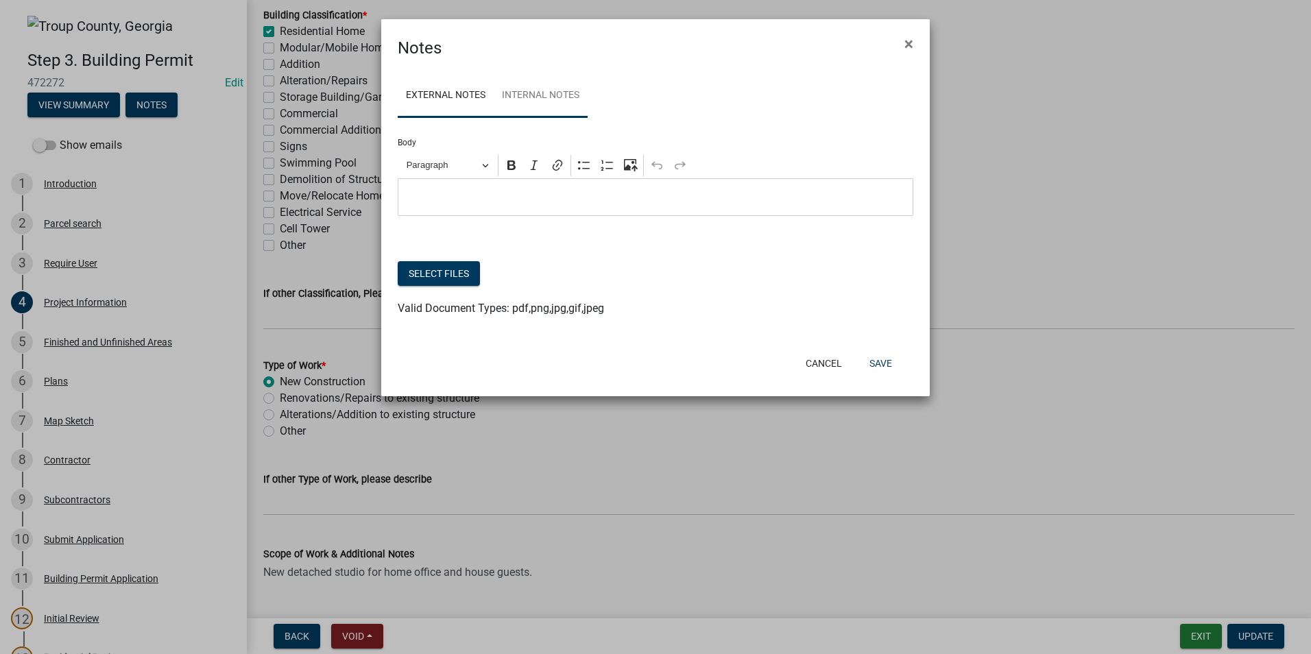
click at [546, 109] on link "Internal Notes" at bounding box center [541, 96] width 94 height 44
click at [908, 42] on span "×" at bounding box center [908, 43] width 9 height 19
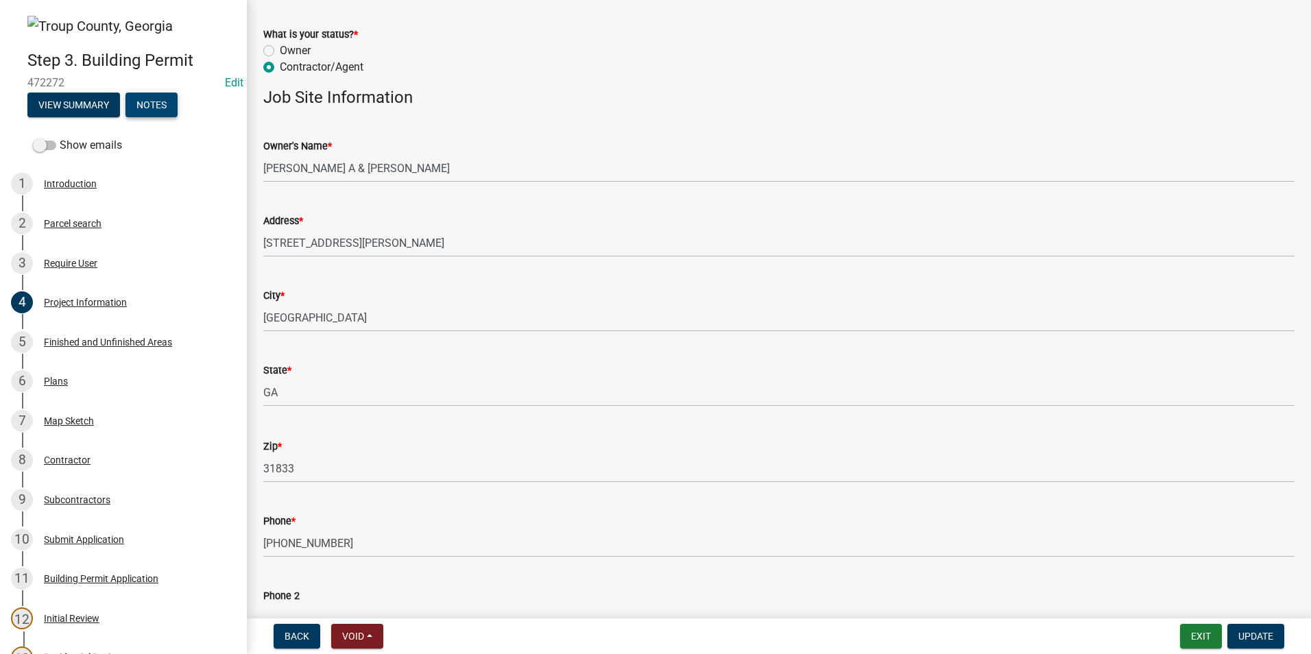
scroll to position [0, 0]
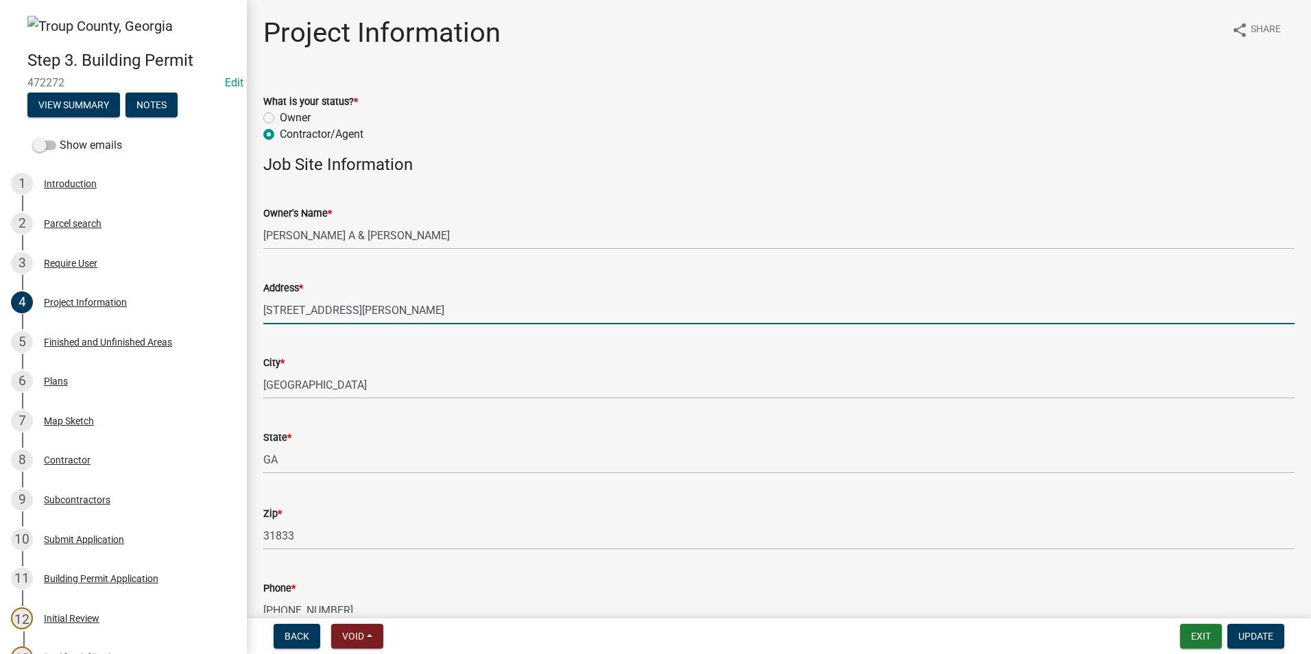
drag, startPoint x: 385, startPoint y: 310, endPoint x: 323, endPoint y: 323, distance: 63.1
click at [238, 331] on div "Step 3. Building Permit 472272 Edit View Summary Notes Show emails 1 Introducti…" at bounding box center [655, 327] width 1311 height 654
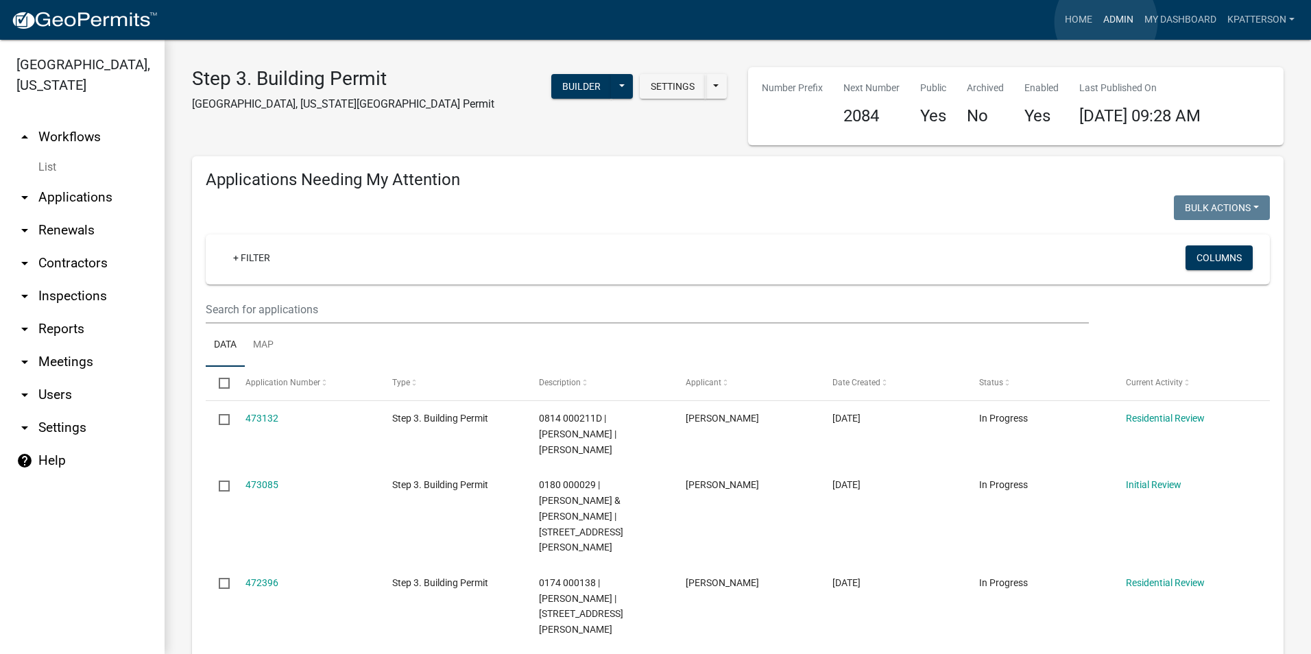
click at [1106, 22] on link "Admin" at bounding box center [1117, 20] width 41 height 26
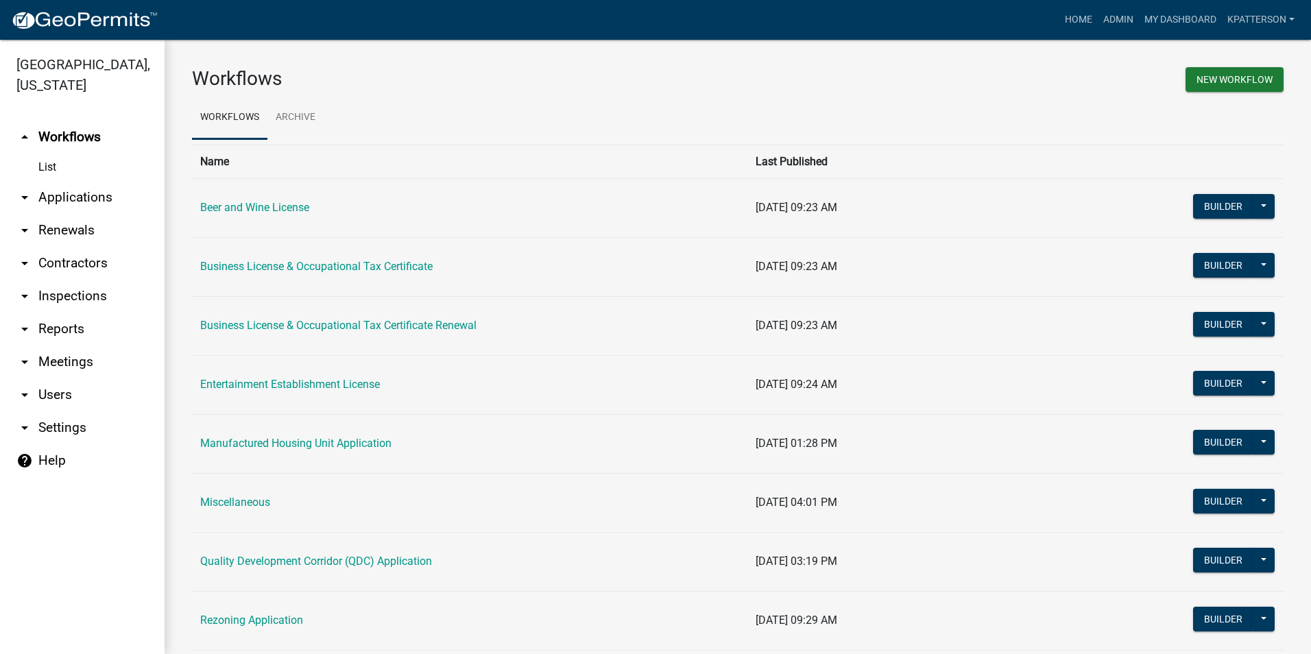
click at [94, 181] on link "arrow_drop_down Applications" at bounding box center [82, 197] width 165 height 33
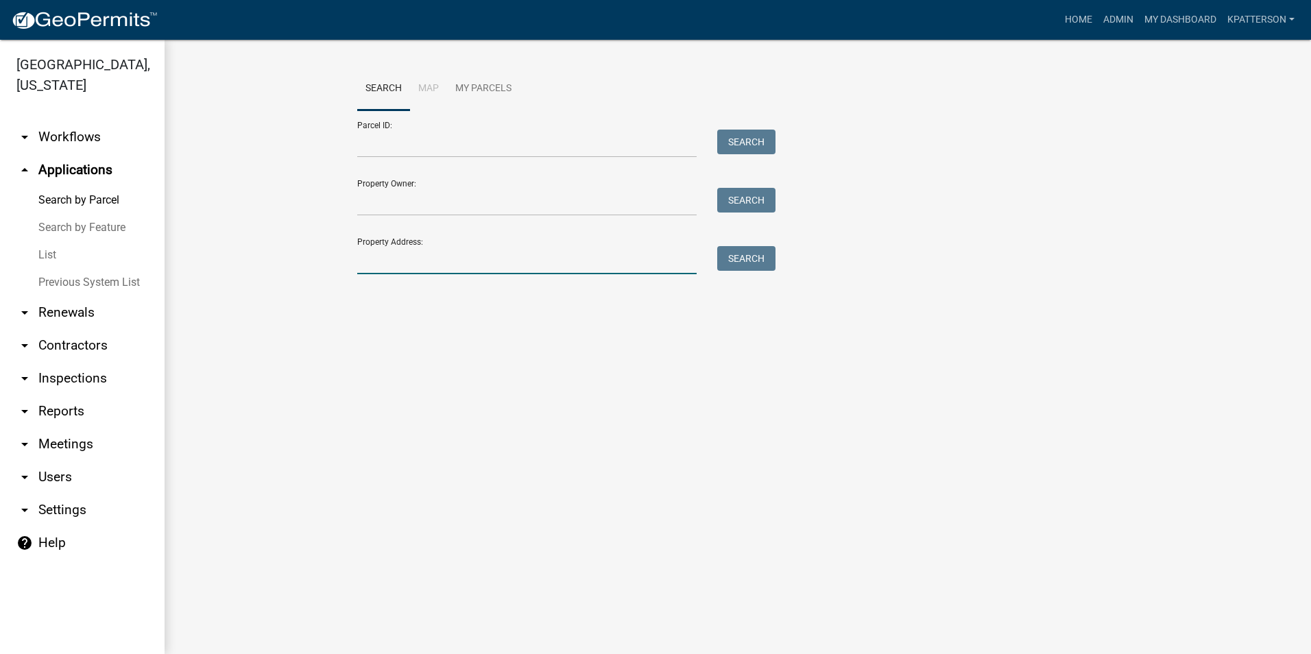
click at [371, 267] on input "Property Address:" at bounding box center [526, 260] width 339 height 28
type input "100 colister"
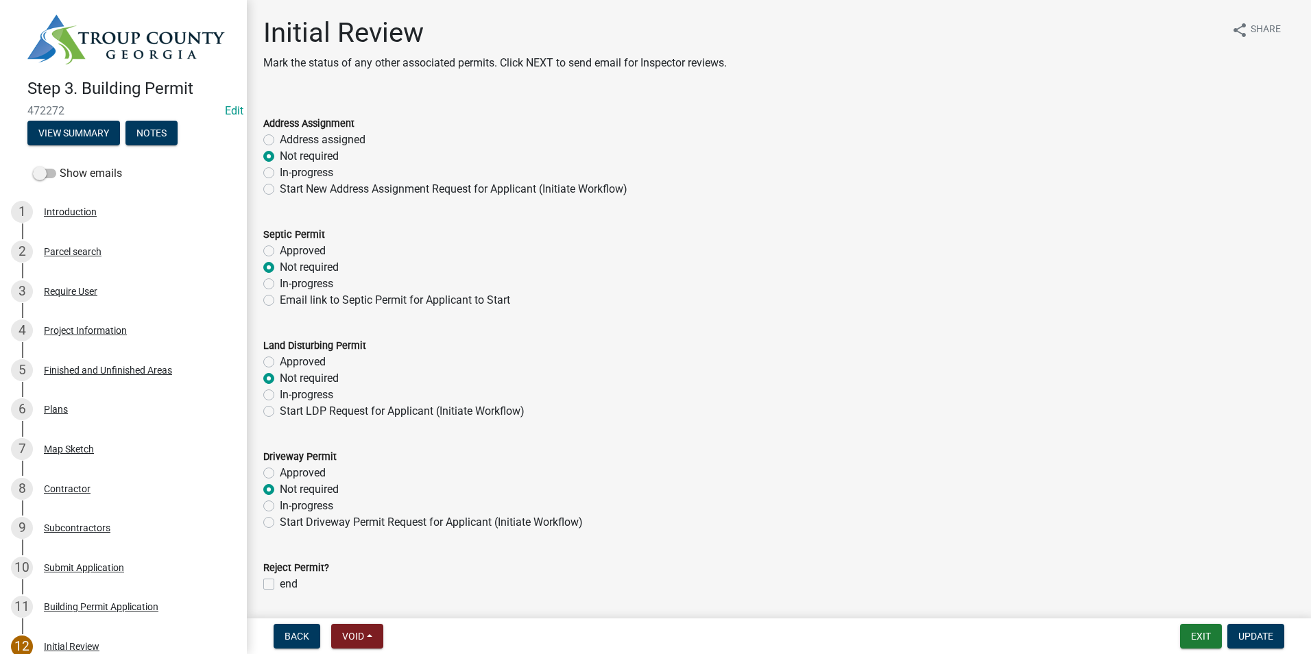
scroll to position [69, 0]
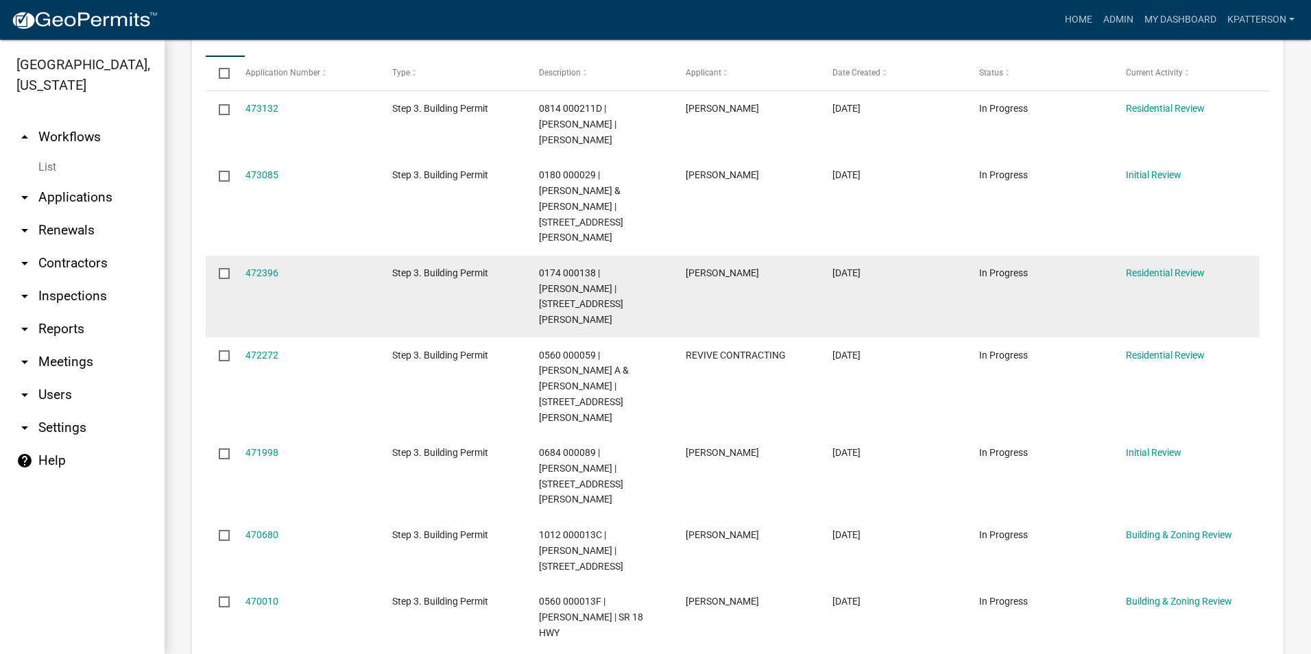
scroll to position [333, 0]
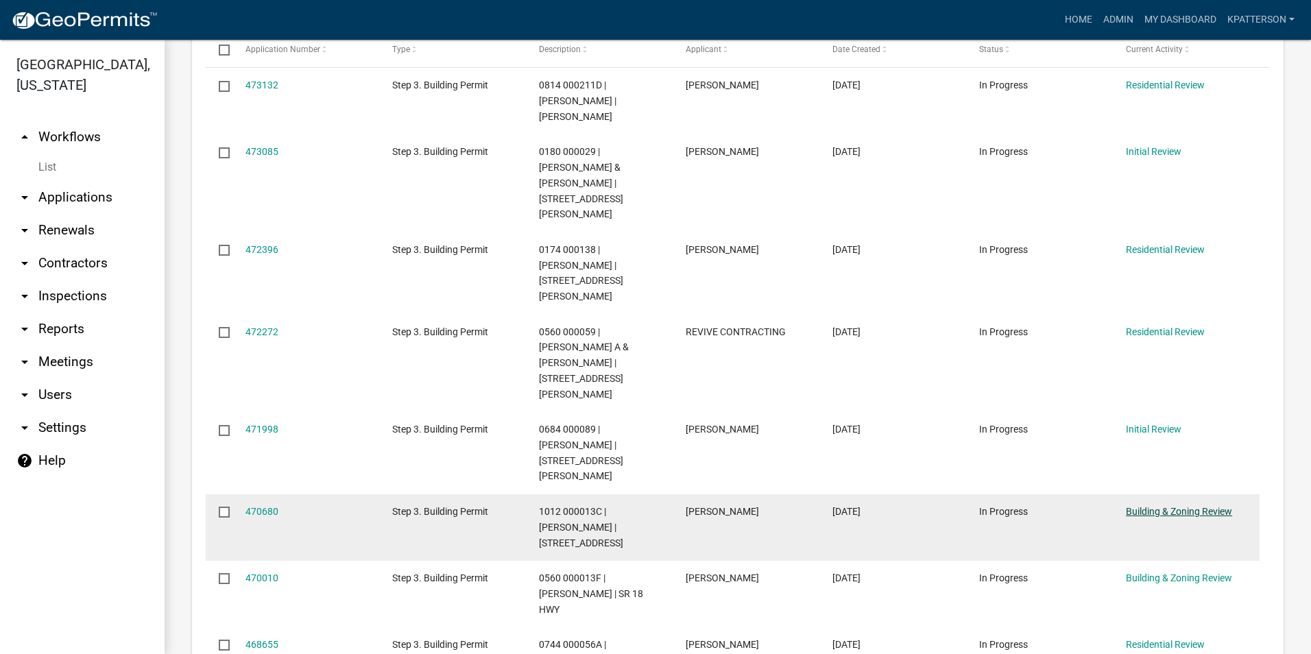
click at [1143, 506] on link "Building & Zoning Review" at bounding box center [1179, 511] width 106 height 11
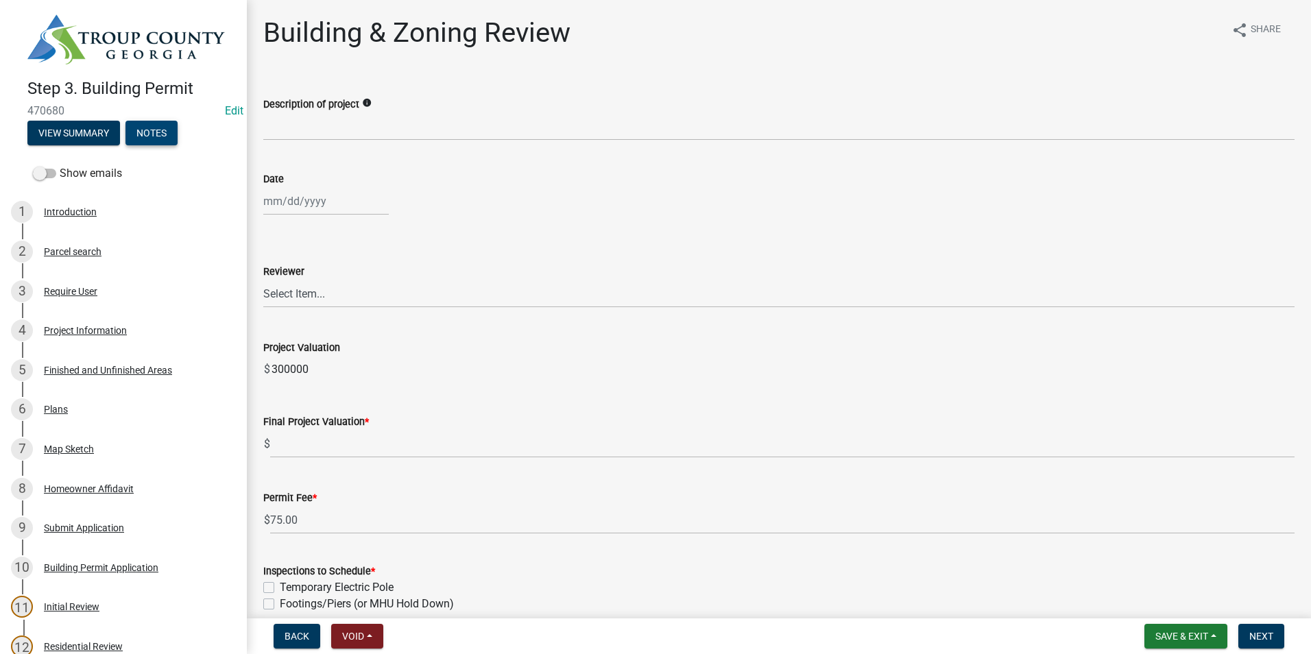
click at [162, 126] on button "Notes" at bounding box center [151, 133] width 52 height 25
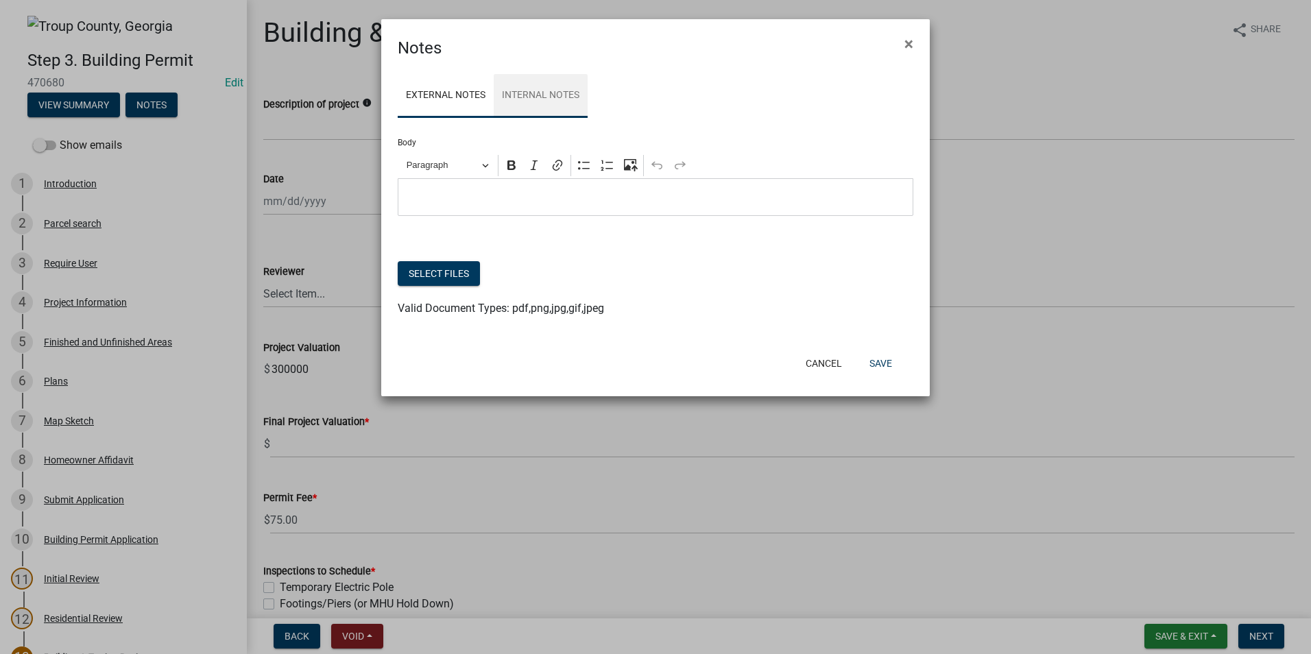
click at [508, 104] on link "Internal Notes" at bounding box center [541, 96] width 94 height 44
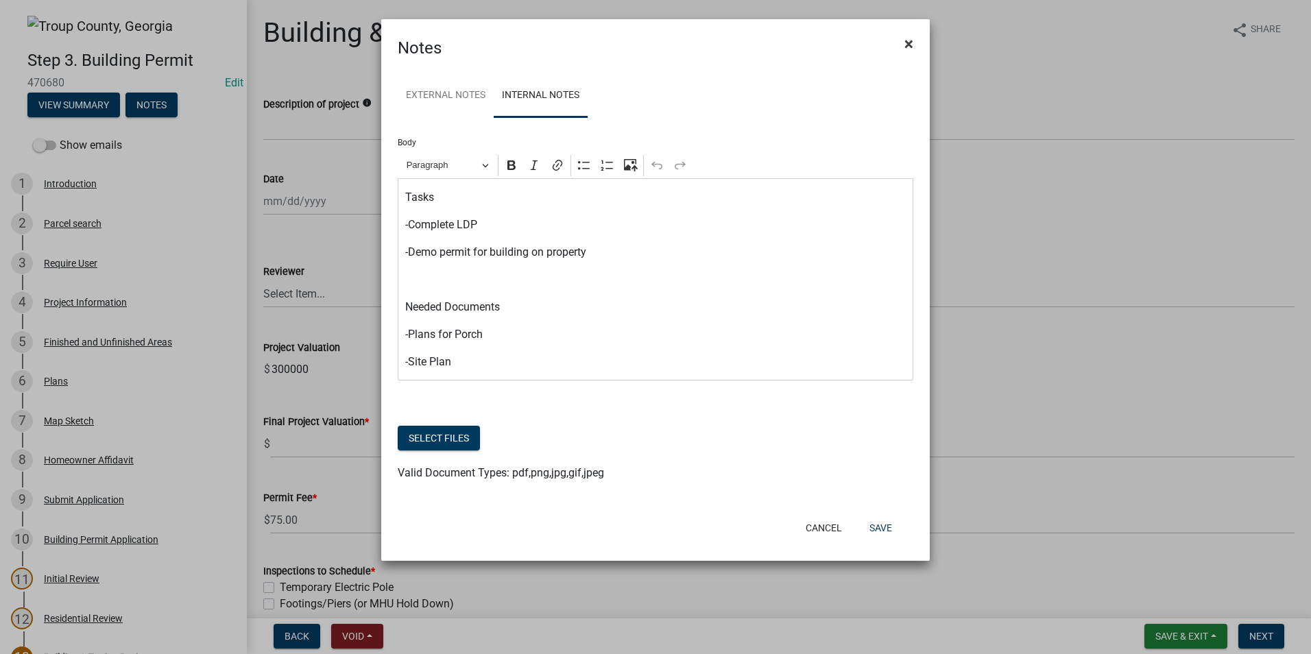
click at [901, 45] on button "×" at bounding box center [908, 44] width 31 height 38
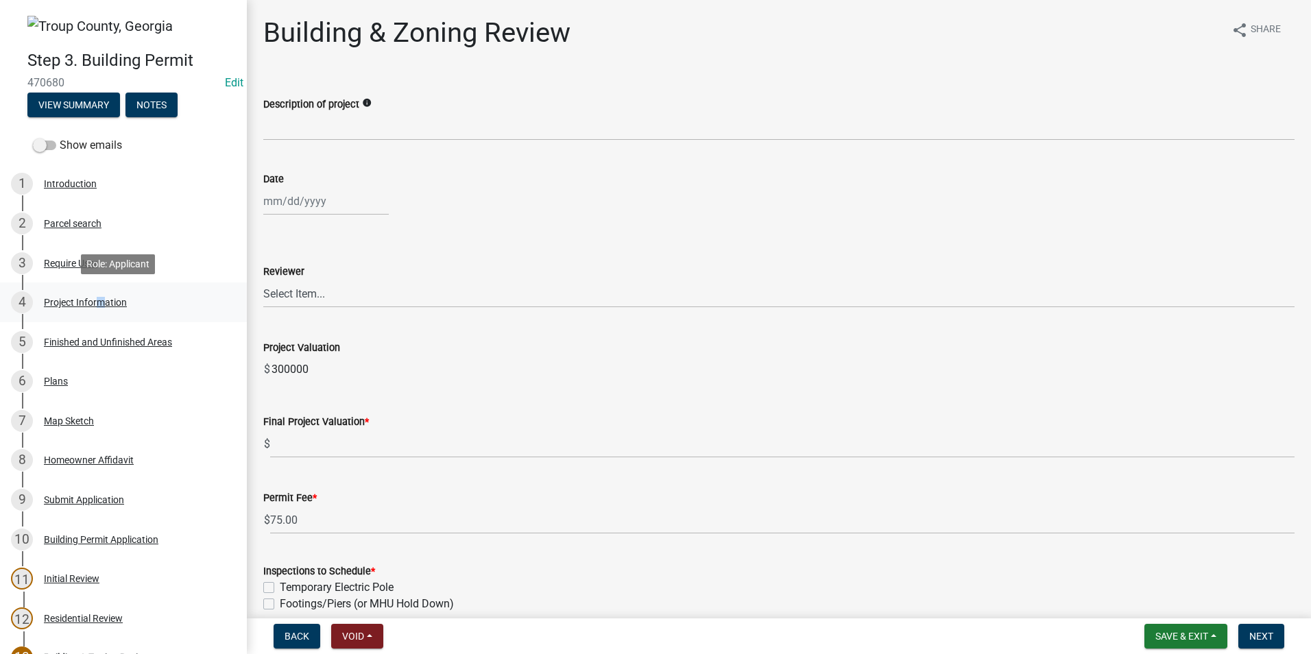
click at [95, 297] on div "Project Information" at bounding box center [85, 302] width 83 height 10
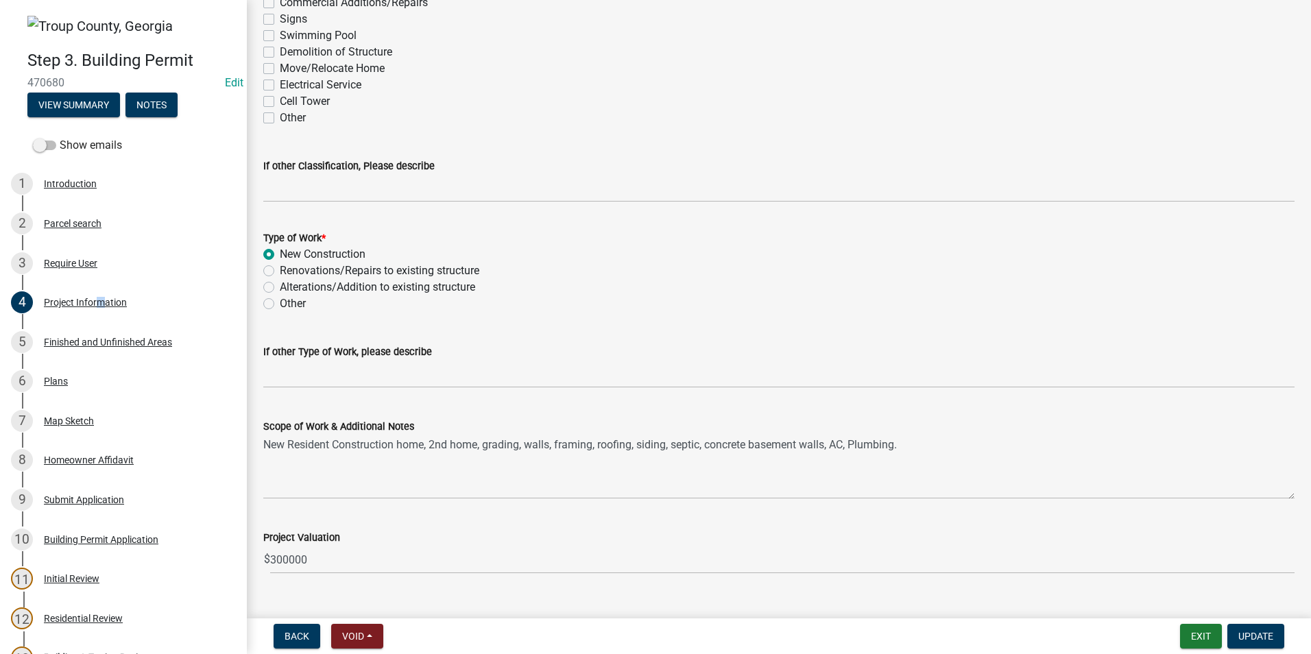
scroll to position [1234, 0]
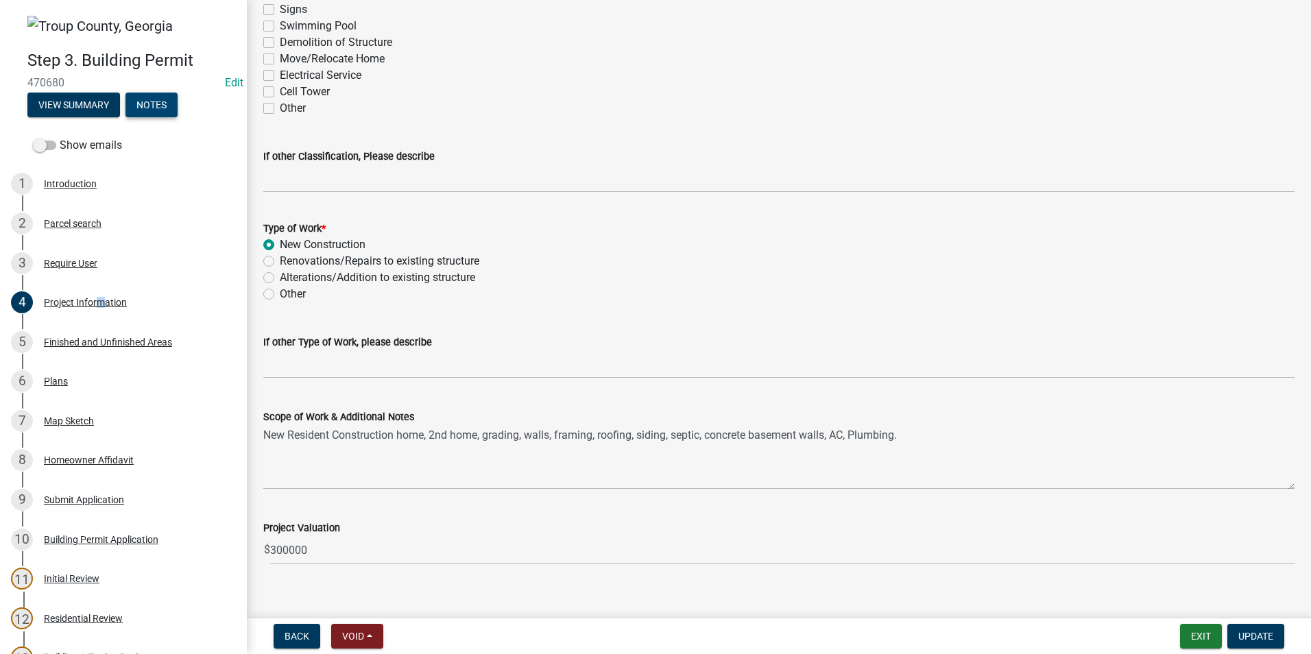
click at [169, 107] on button "Notes" at bounding box center [151, 105] width 52 height 25
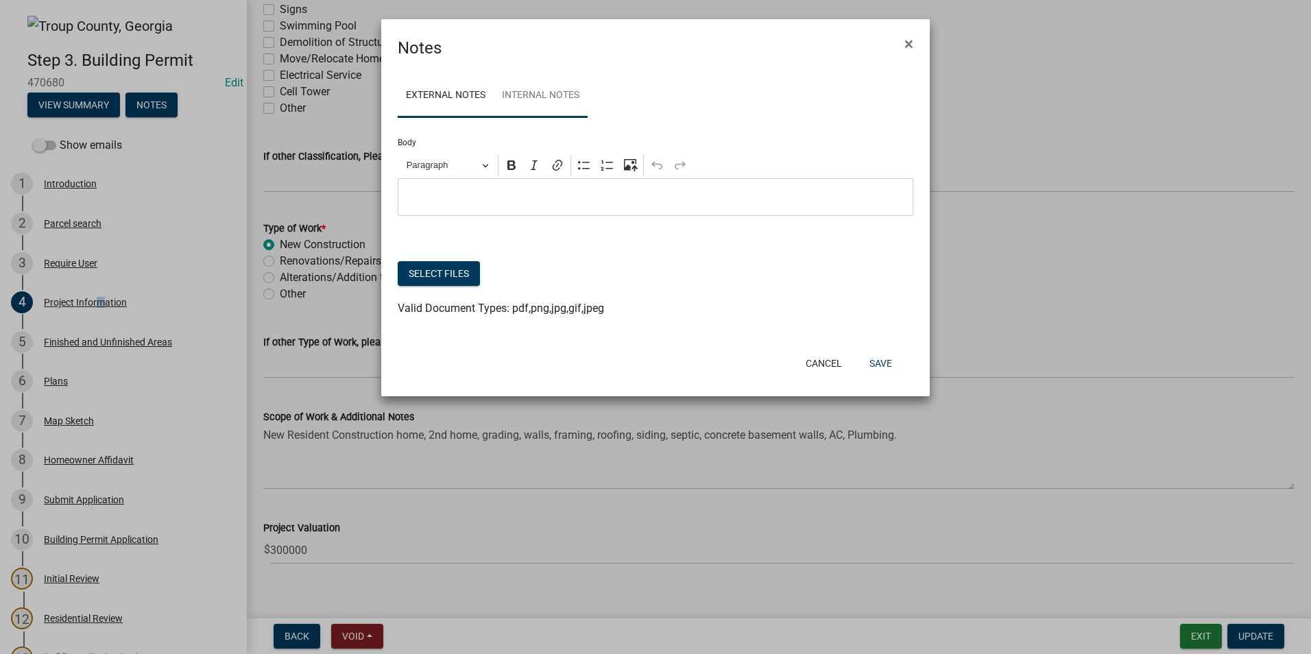
click at [528, 100] on link "Internal Notes" at bounding box center [541, 96] width 94 height 44
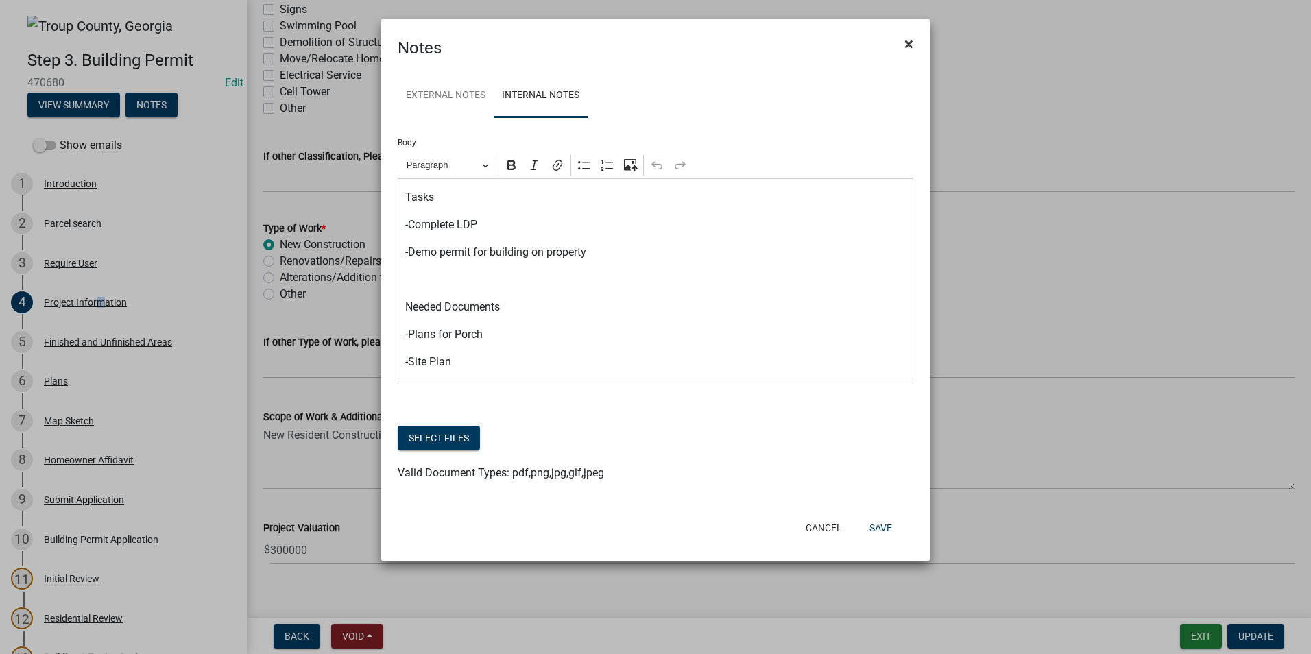
click at [905, 40] on span "×" at bounding box center [908, 43] width 9 height 19
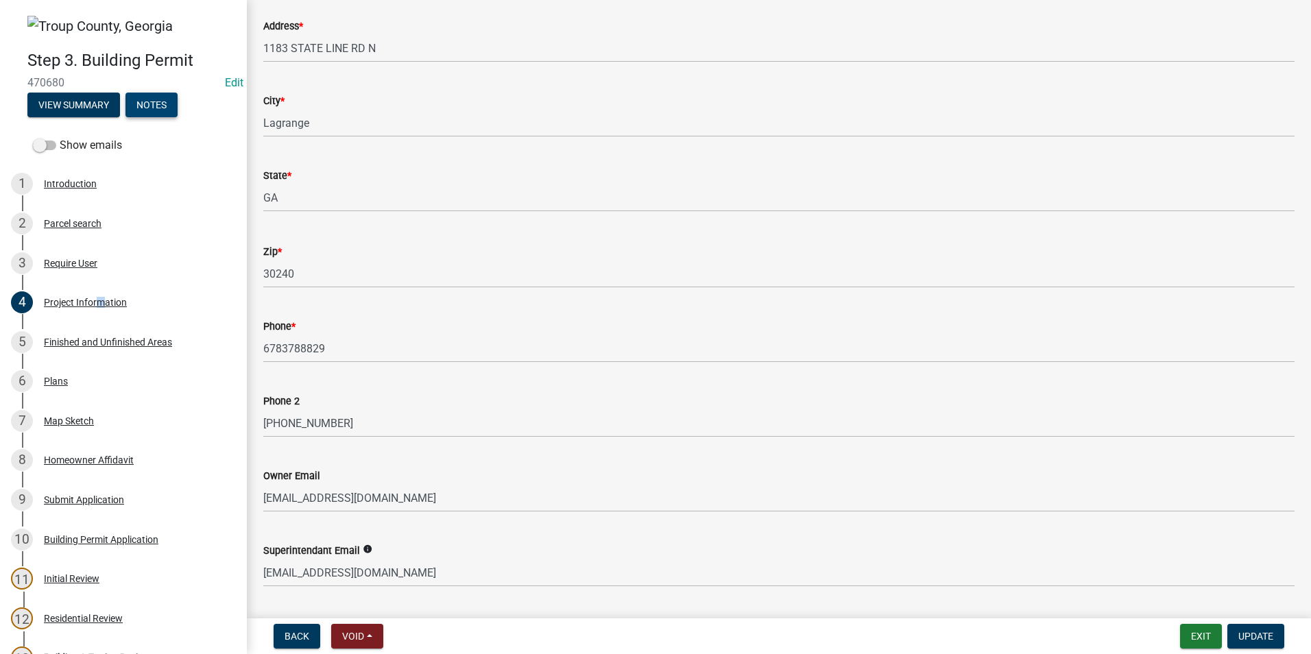
scroll to position [137, 0]
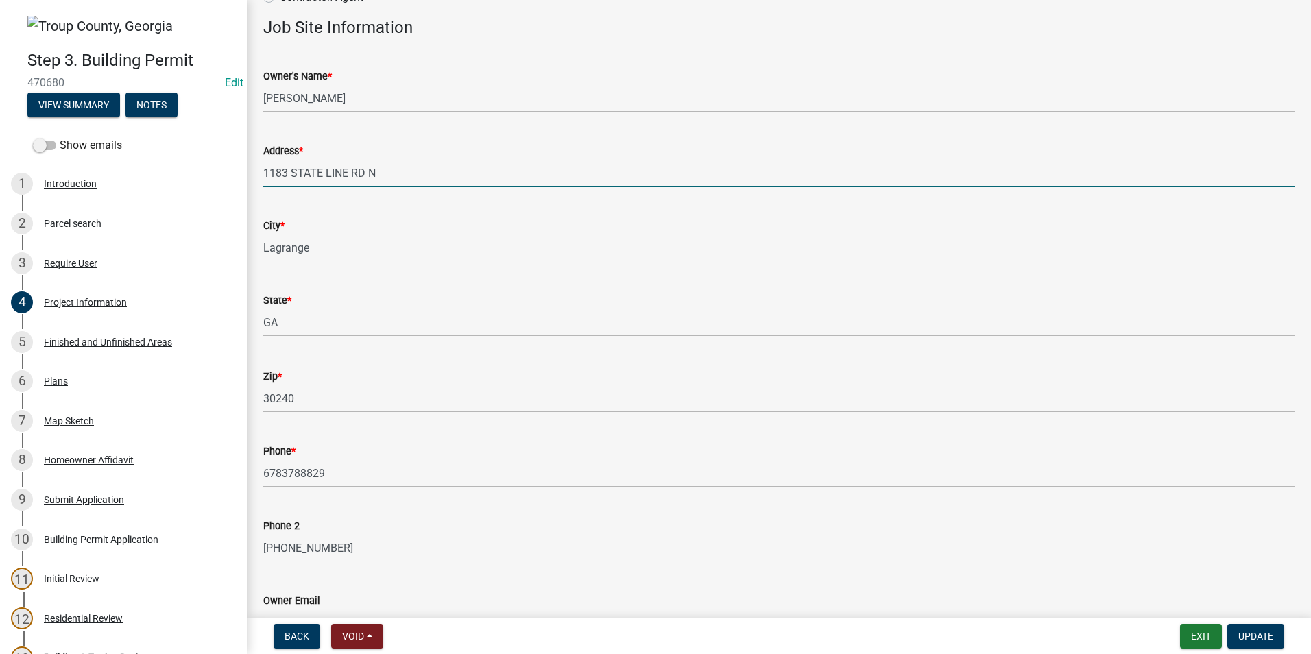
drag, startPoint x: 388, startPoint y: 170, endPoint x: 266, endPoint y: 176, distance: 122.2
click at [266, 176] on input "1183 STATE LINE RD N" at bounding box center [778, 173] width 1031 height 28
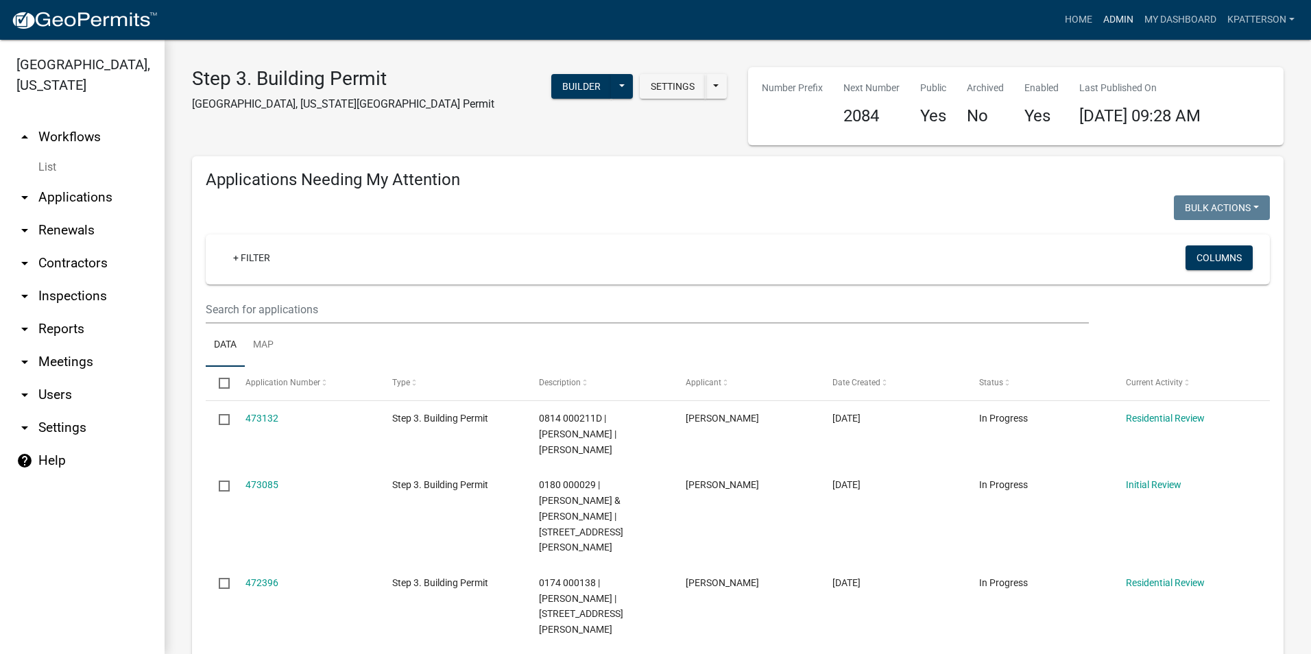
click at [1121, 8] on link "Admin" at bounding box center [1117, 20] width 41 height 26
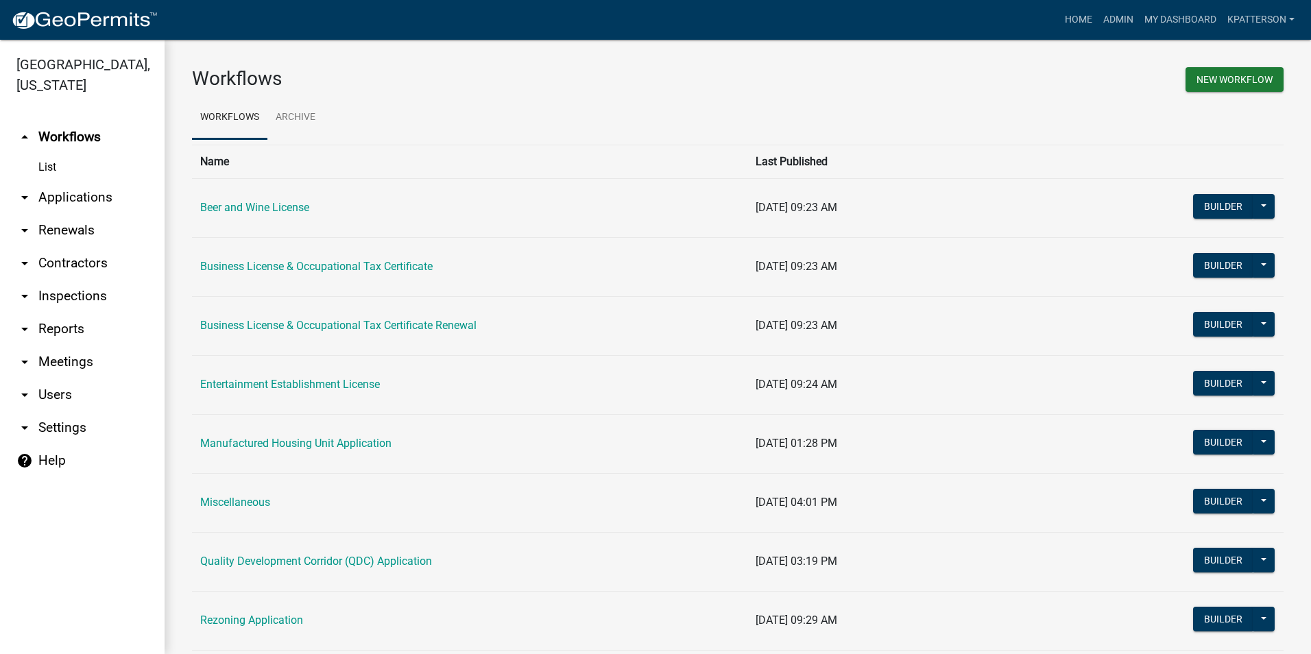
click at [60, 181] on link "arrow_drop_down Applications" at bounding box center [82, 197] width 165 height 33
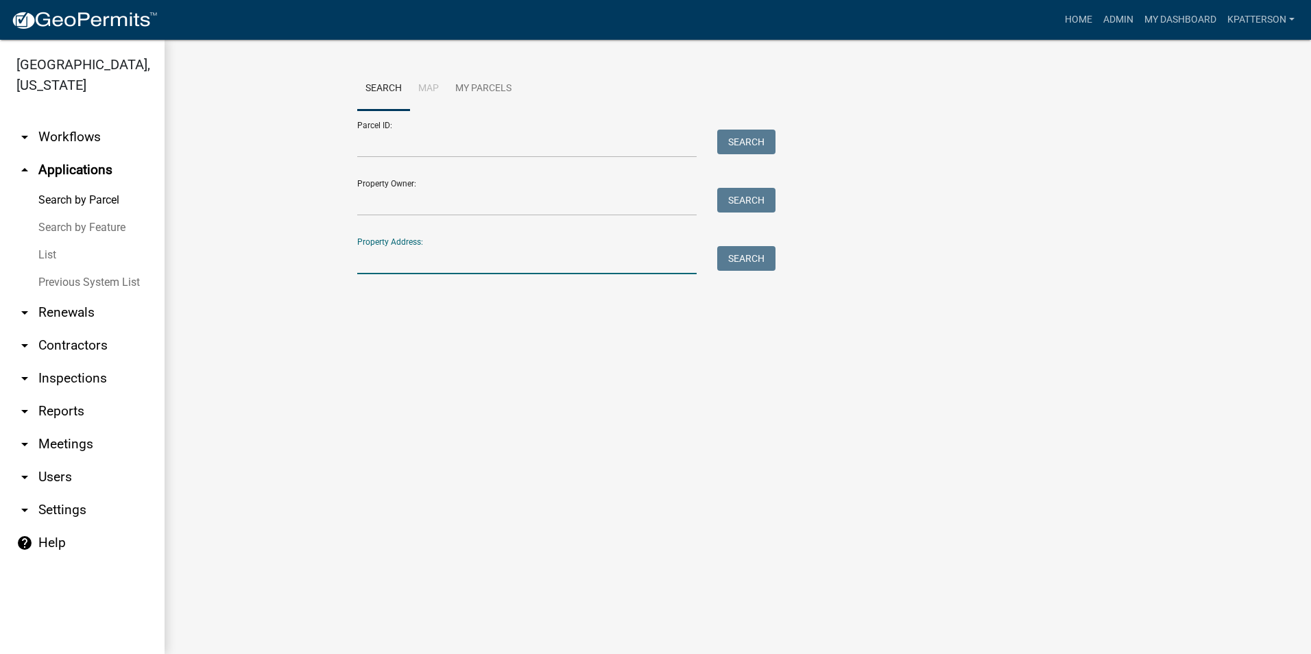
paste input "[STREET_ADDRESS]"
type input "[STREET_ADDRESS]"
click at [738, 258] on button "Search" at bounding box center [746, 258] width 58 height 25
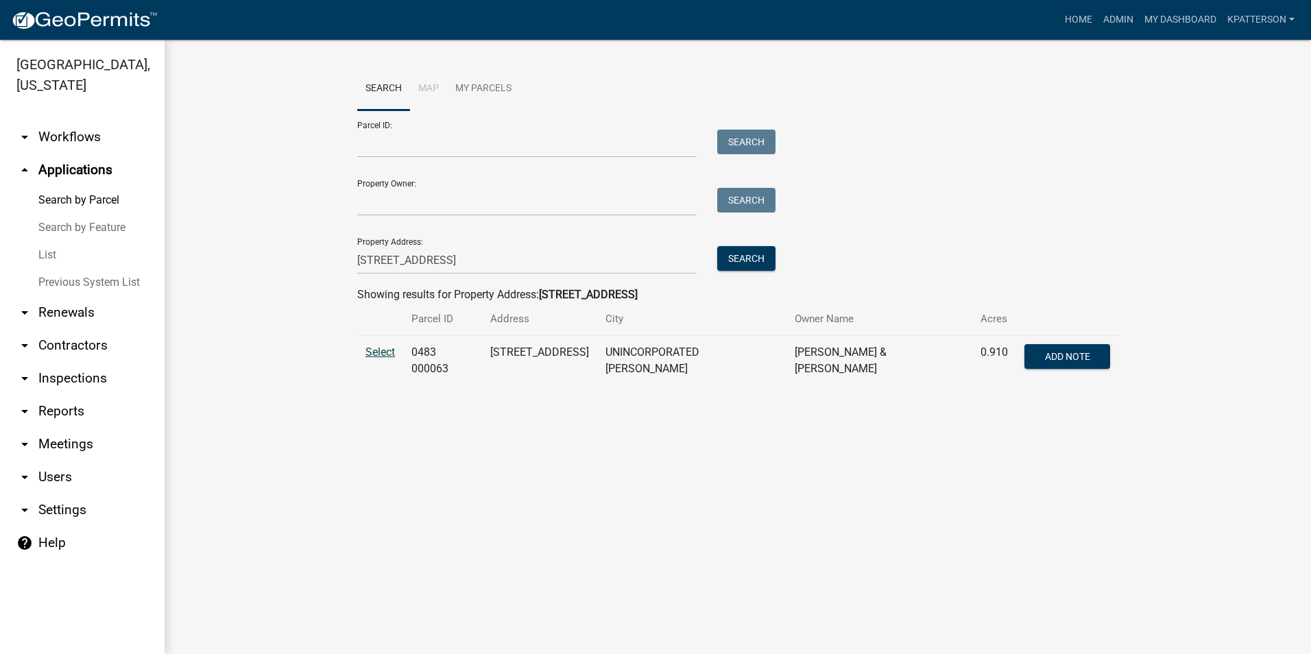
click at [374, 345] on span "Select" at bounding box center [379, 351] width 29 height 13
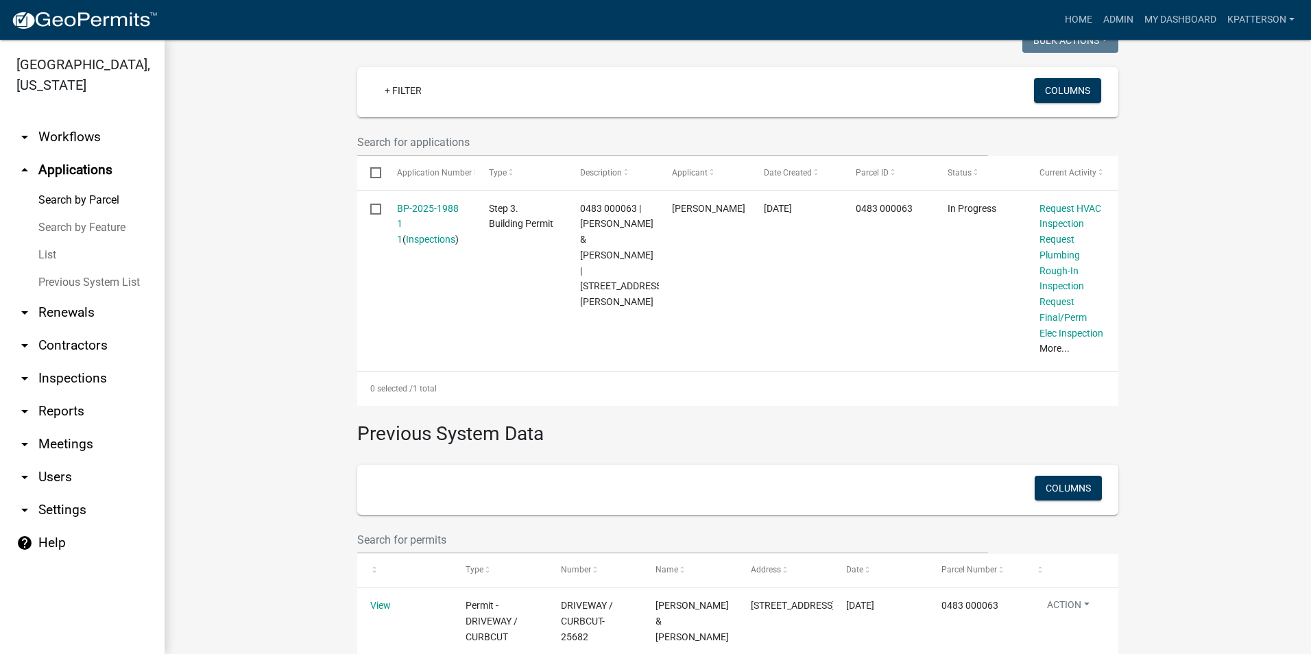
scroll to position [411, 0]
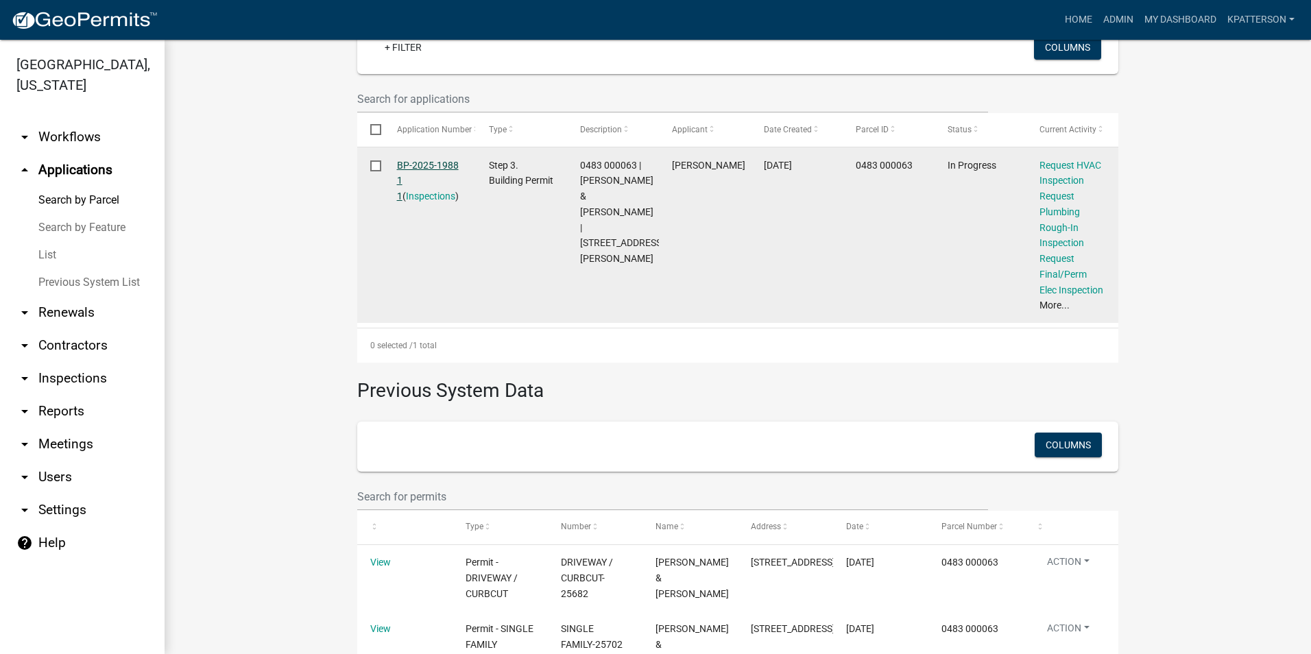
click at [404, 160] on link "BP-2025-1988 1 1" at bounding box center [428, 181] width 62 height 42
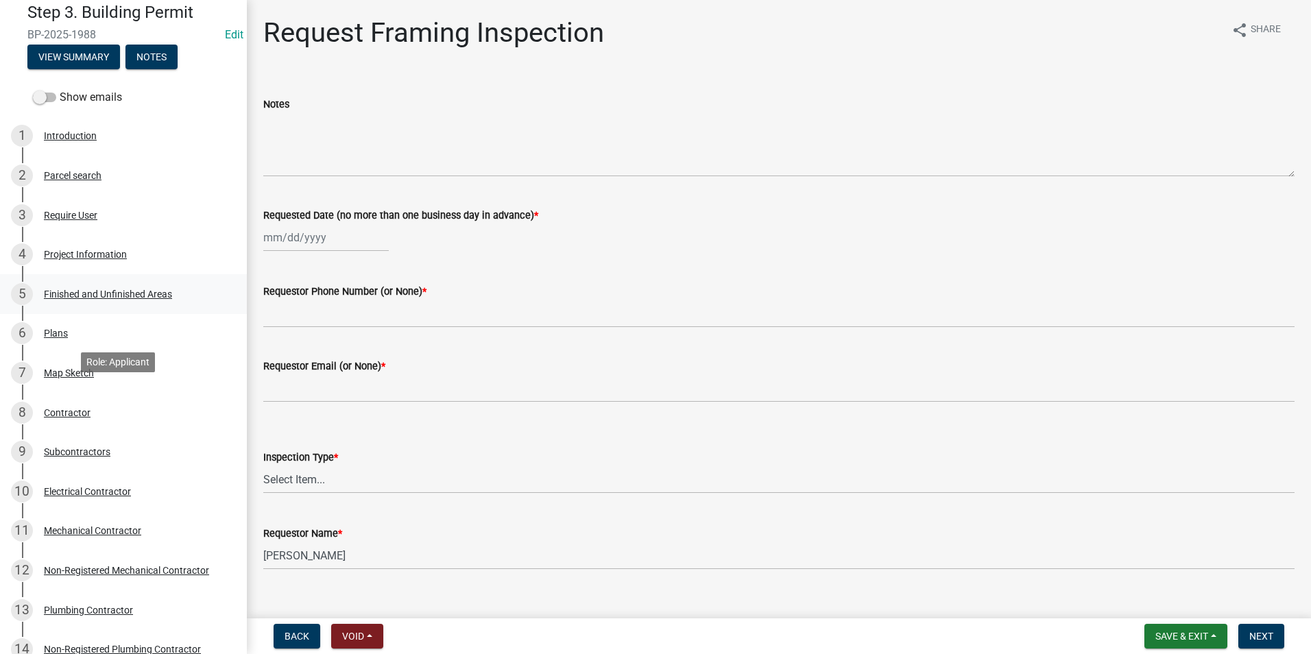
scroll to position [69, 0]
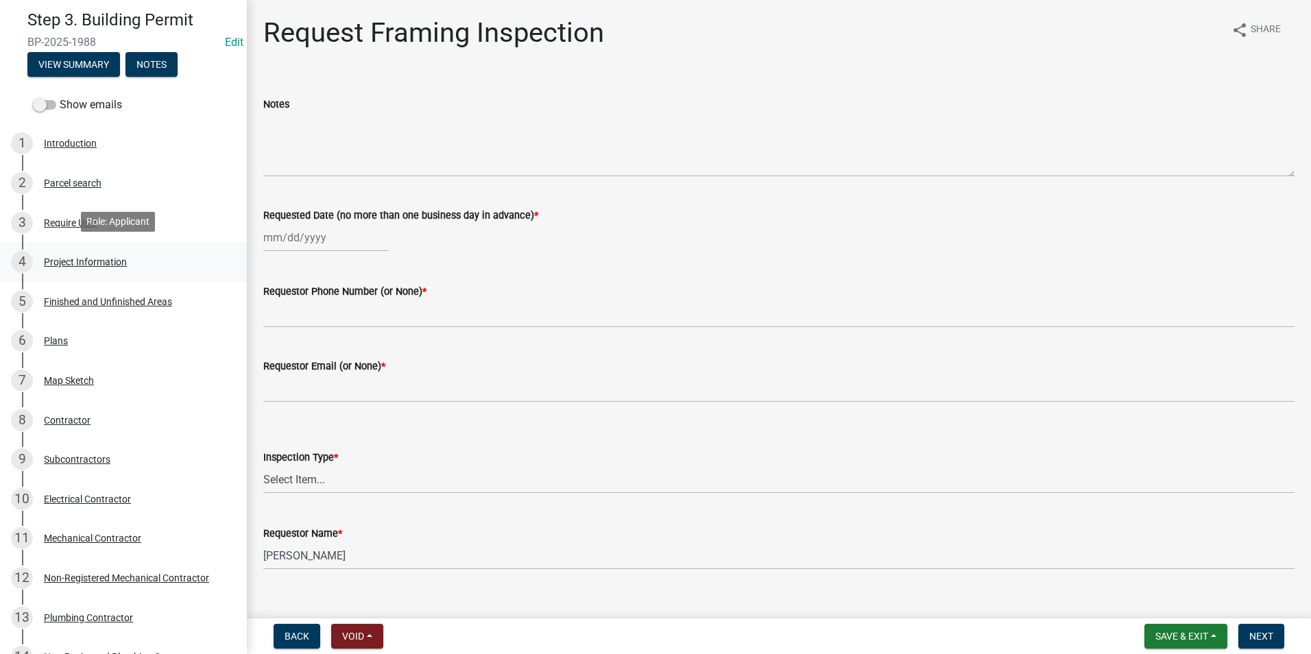
click at [105, 262] on div "Project Information" at bounding box center [85, 262] width 83 height 10
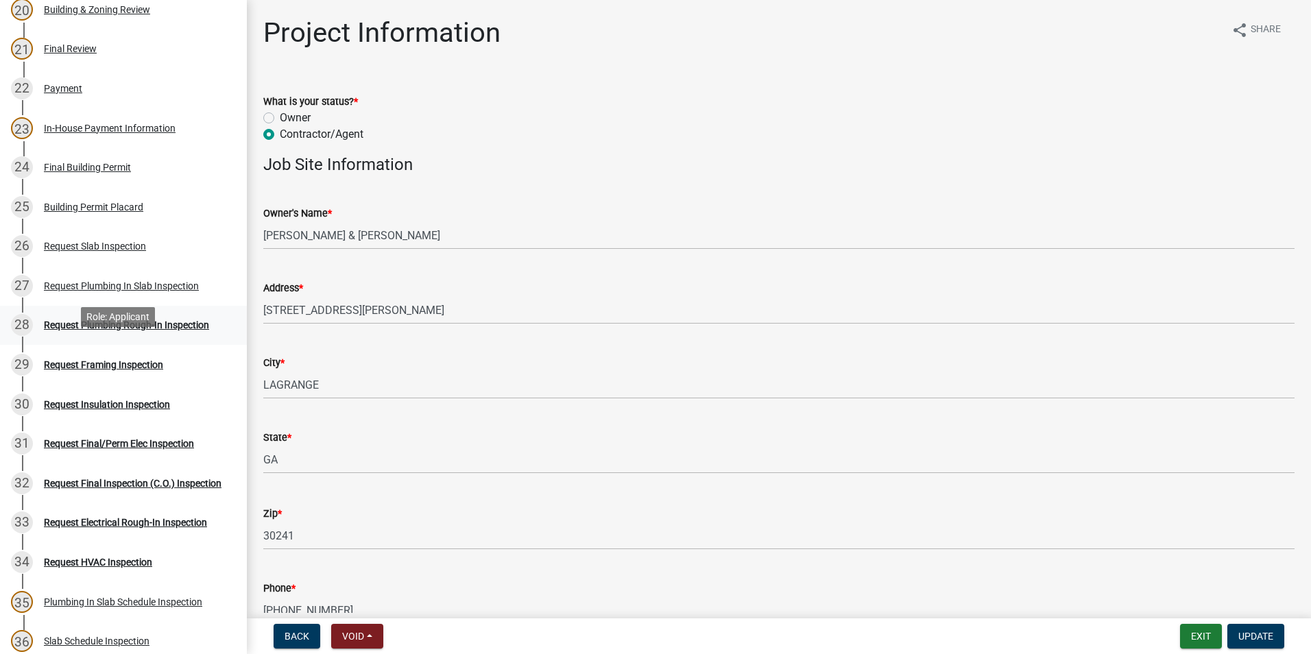
scroll to position [960, 0]
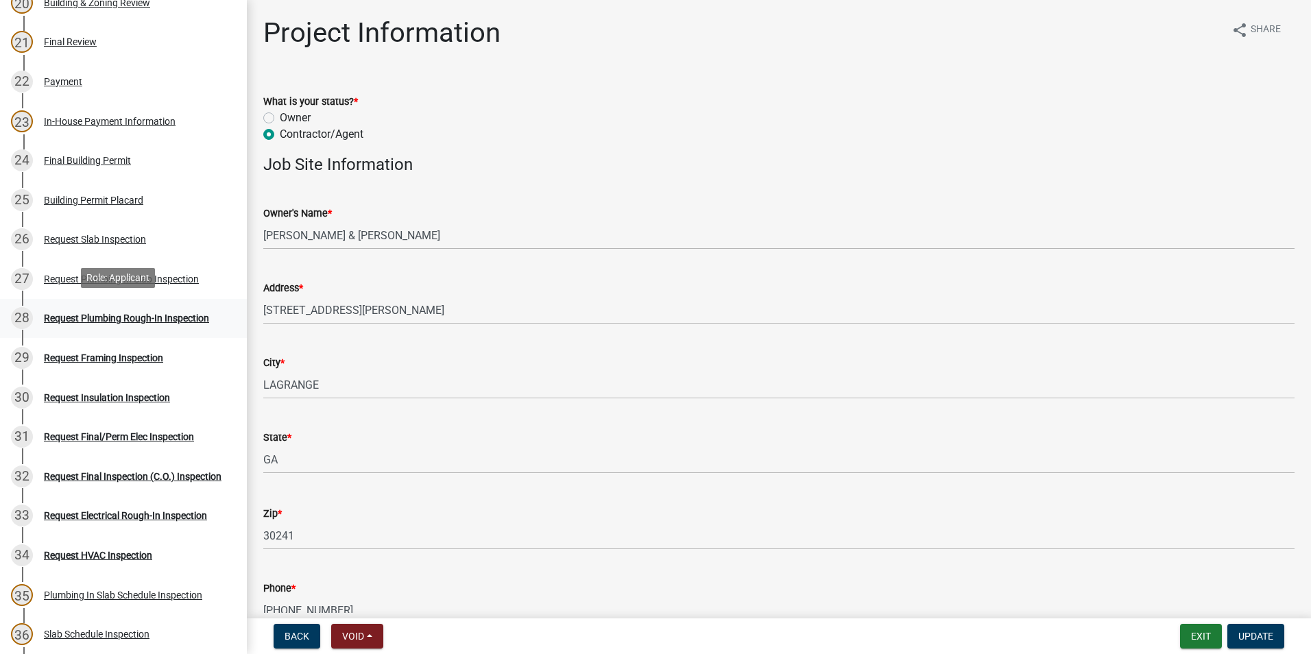
click at [121, 327] on link "28 Request Plumbing Rough-In Inspection" at bounding box center [123, 319] width 247 height 40
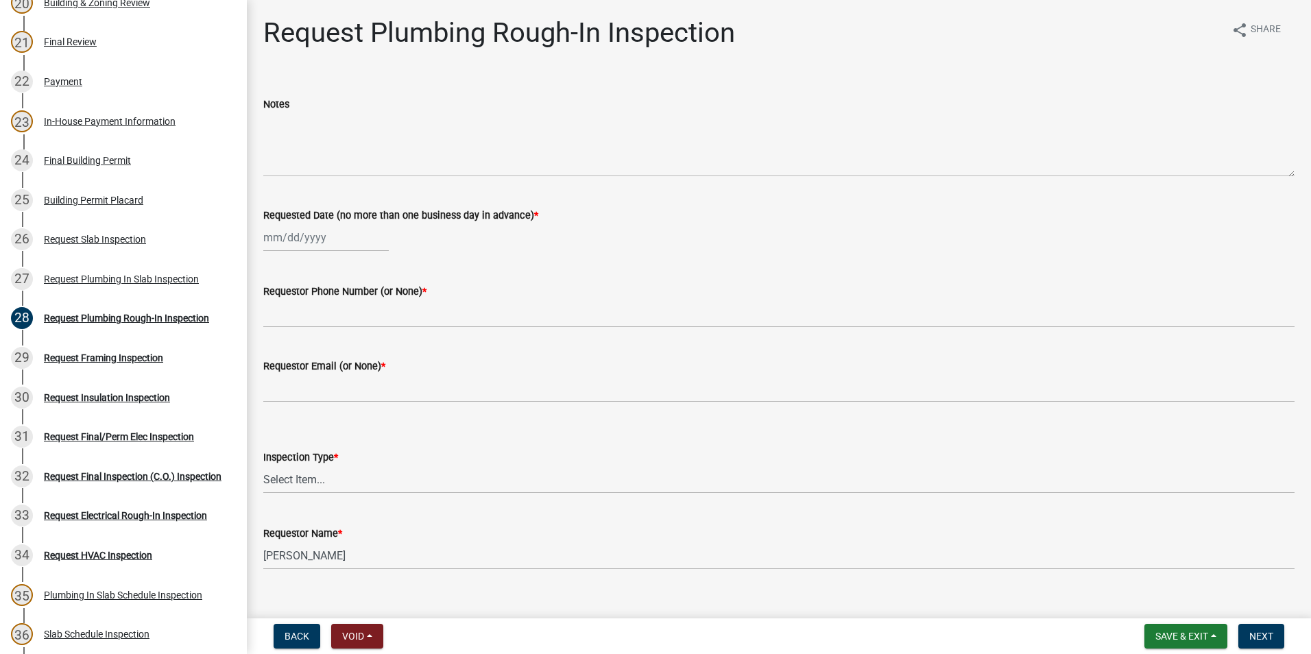
select select "9"
select select "2025"
click at [315, 238] on div "[PERSON_NAME] Feb Mar Apr [PERSON_NAME][DATE] Oct Nov [DATE] 1526 1527 1528 152…" at bounding box center [325, 237] width 125 height 28
click at [341, 309] on div "4" at bounding box center [343, 311] width 22 height 22
type input "[DATE]"
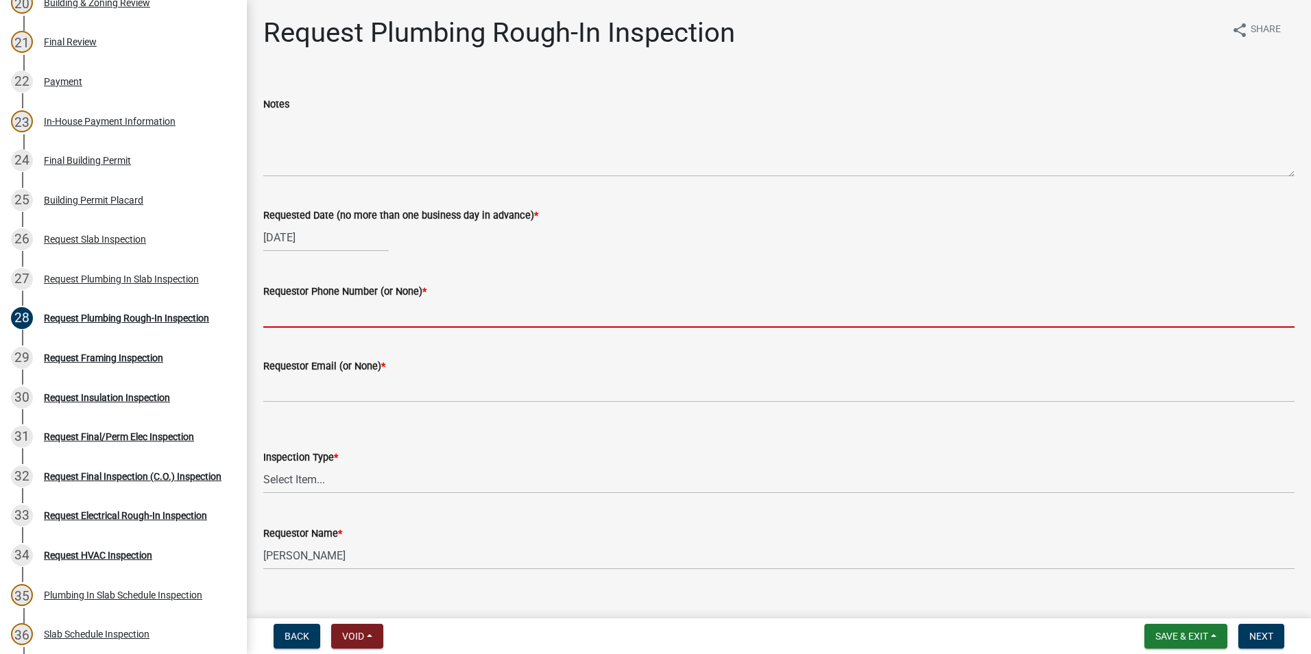
click at [343, 317] on input "Requestor Phone Number (or None) *" at bounding box center [778, 314] width 1031 height 28
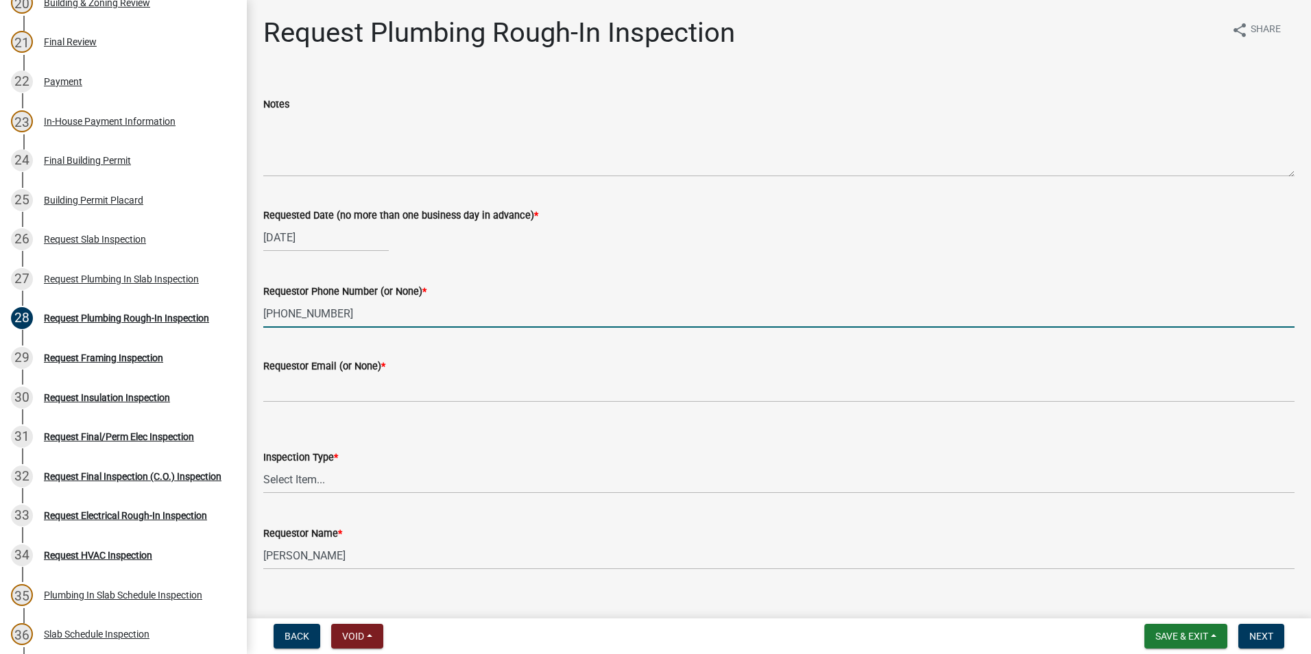
type input "[PHONE_NUMBER]"
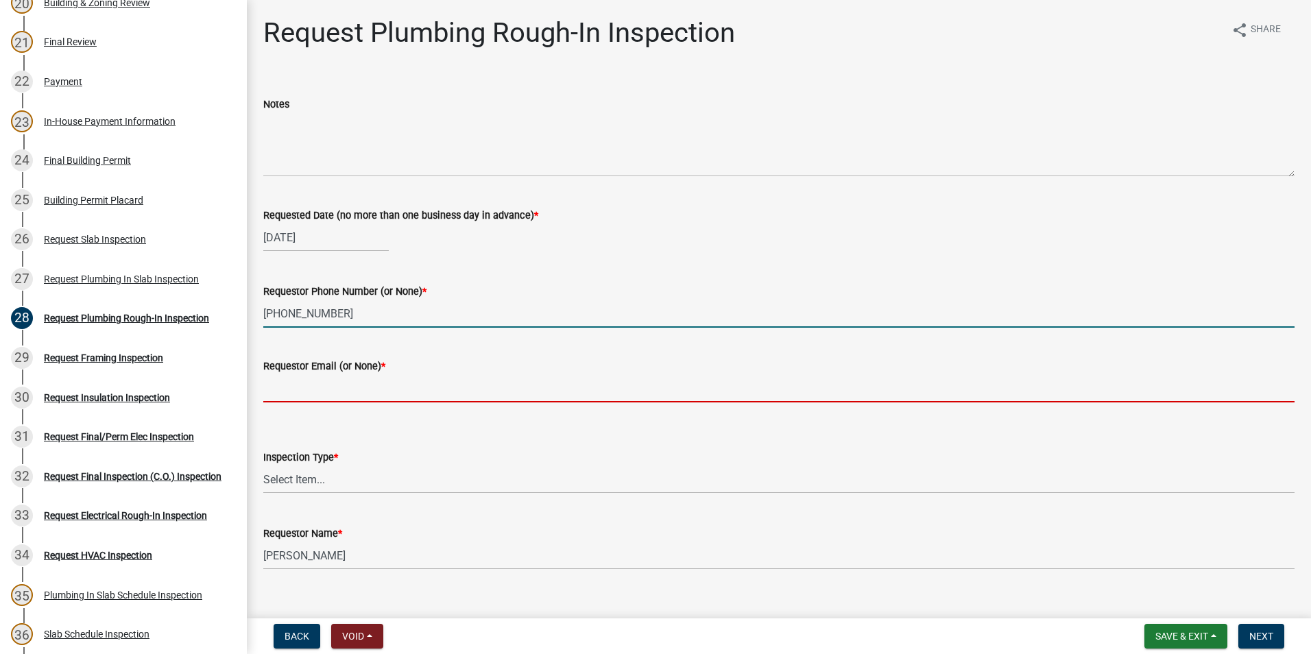
click at [323, 398] on input "Requestor Email (or None) *" at bounding box center [778, 388] width 1031 height 28
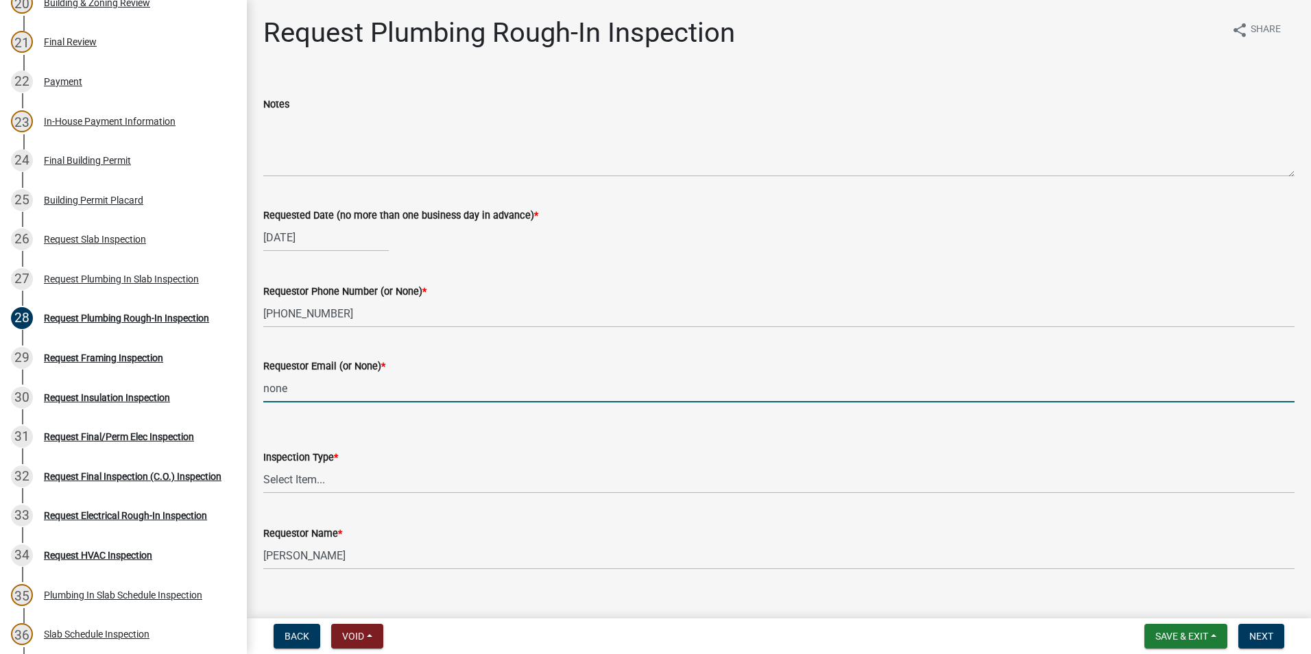
type input "none"
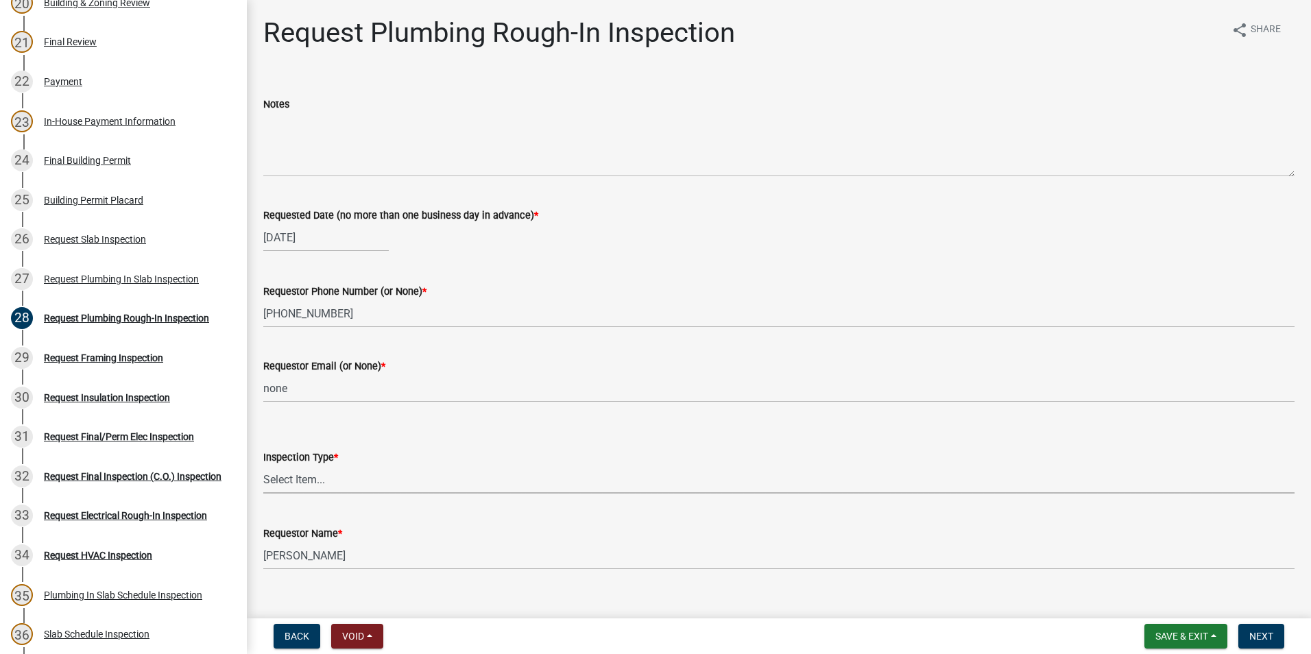
click at [337, 476] on select "Select Item... Plumbing Rough-In" at bounding box center [778, 479] width 1031 height 28
click at [263, 465] on select "Select Item... Plumbing Rough-In" at bounding box center [778, 479] width 1031 height 28
select select "d1de9a53-ca36-4ba4-9767-b1741540e47d"
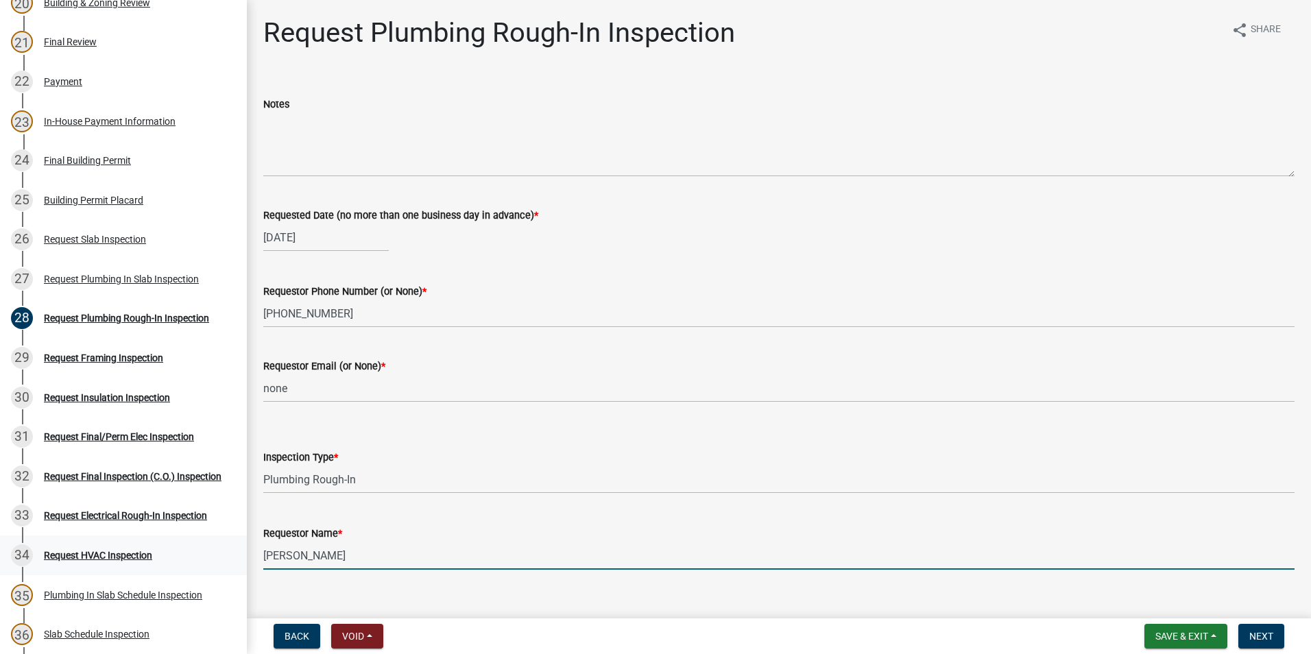
drag, startPoint x: 406, startPoint y: 549, endPoint x: 226, endPoint y: 561, distance: 180.7
click at [226, 561] on div "Step 3. Building Permit BP-2025-1988 Edit View Summary Notes Show emails 1 Intr…" at bounding box center [655, 327] width 1311 height 654
type input "[PERSON_NAME]"
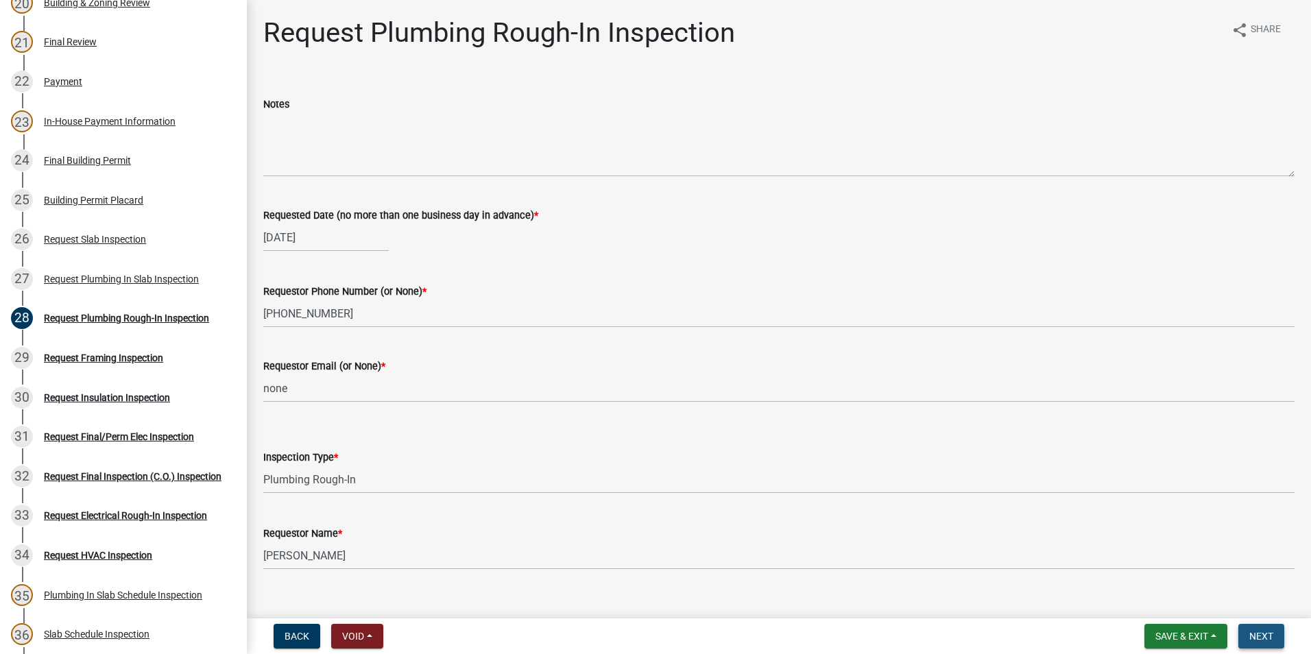
click at [1258, 644] on button "Next" at bounding box center [1261, 636] width 46 height 25
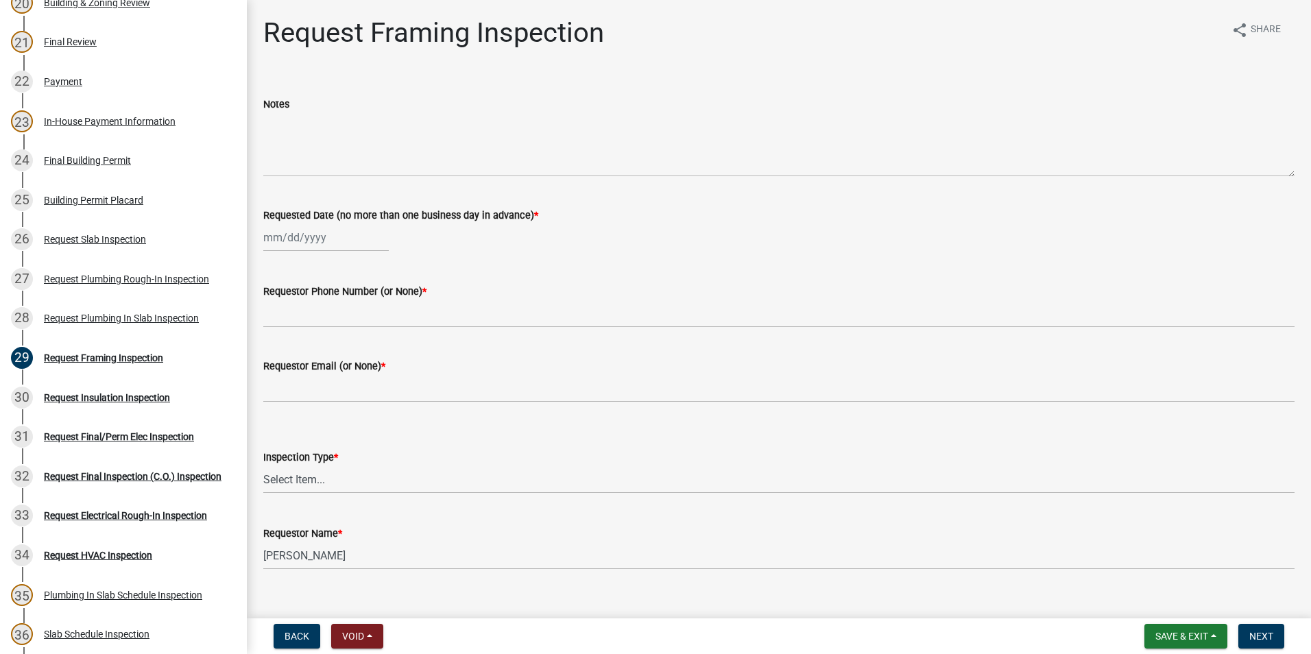
click at [321, 224] on div at bounding box center [325, 237] width 125 height 28
select select "9"
select select "2025"
click at [349, 309] on div "4" at bounding box center [343, 311] width 22 height 22
type input "[DATE]"
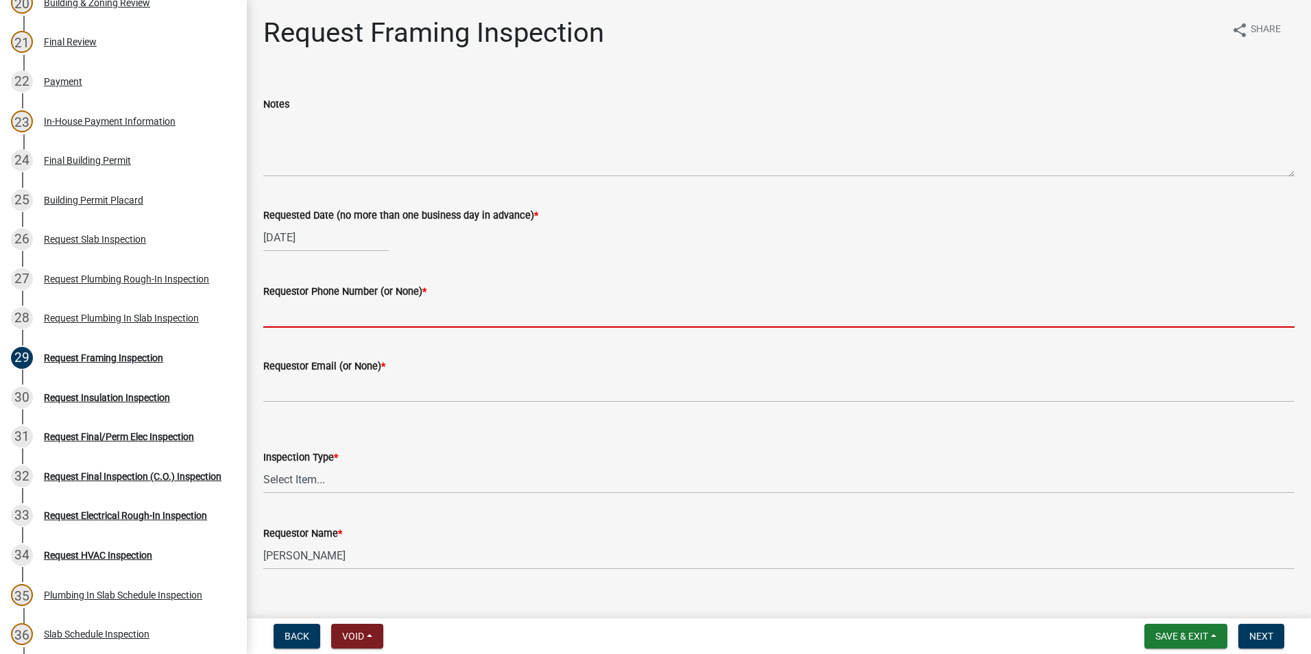
click at [348, 314] on input "Requestor Phone Number (or None) *" at bounding box center [778, 314] width 1031 height 28
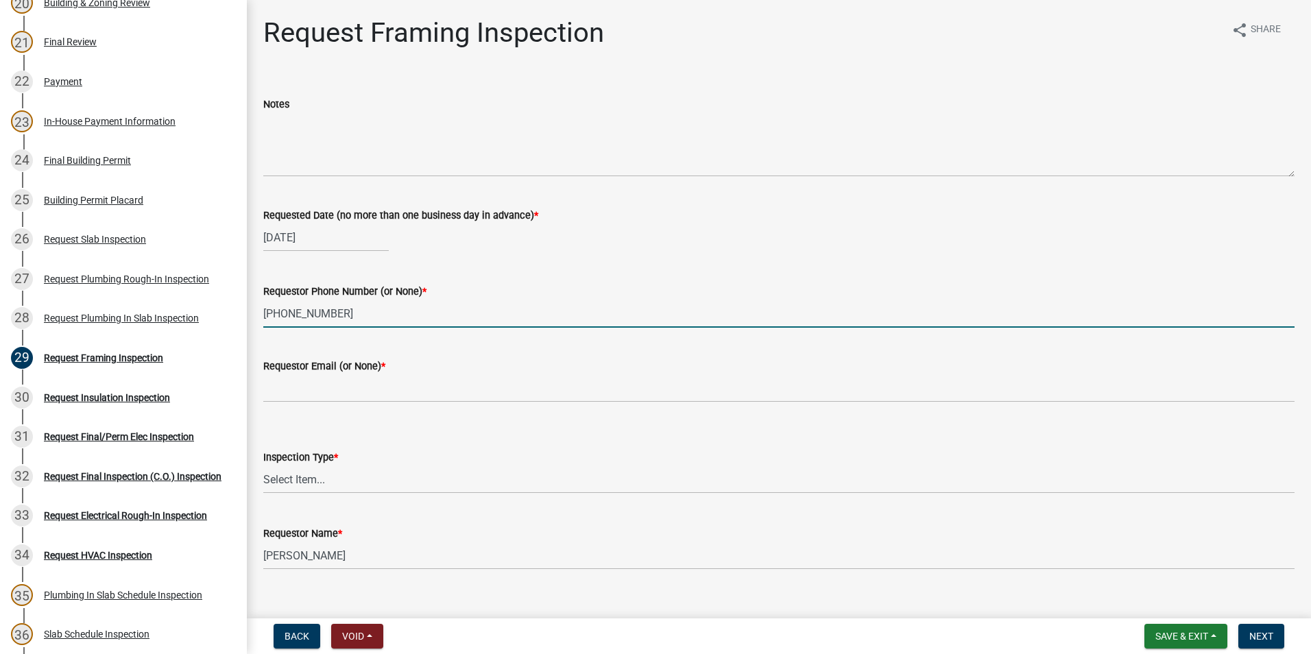
type input "[PHONE_NUMBER]"
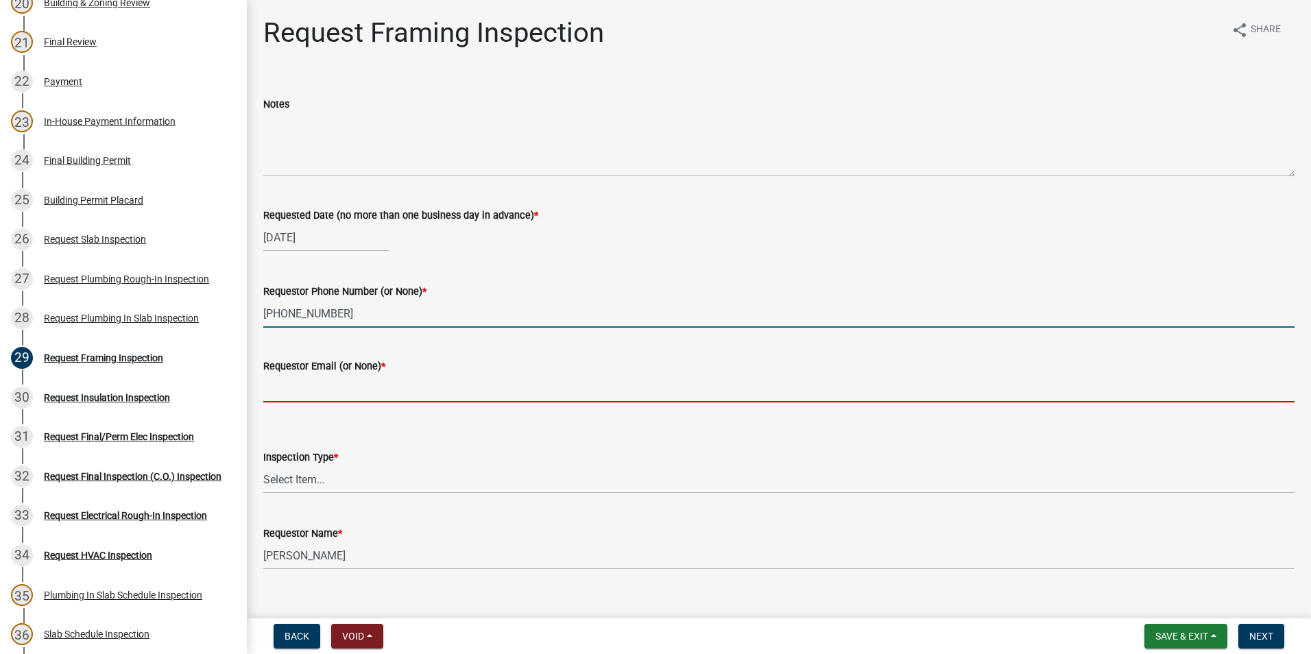
click at [297, 384] on input "Requestor Email (or None) *" at bounding box center [778, 388] width 1031 height 28
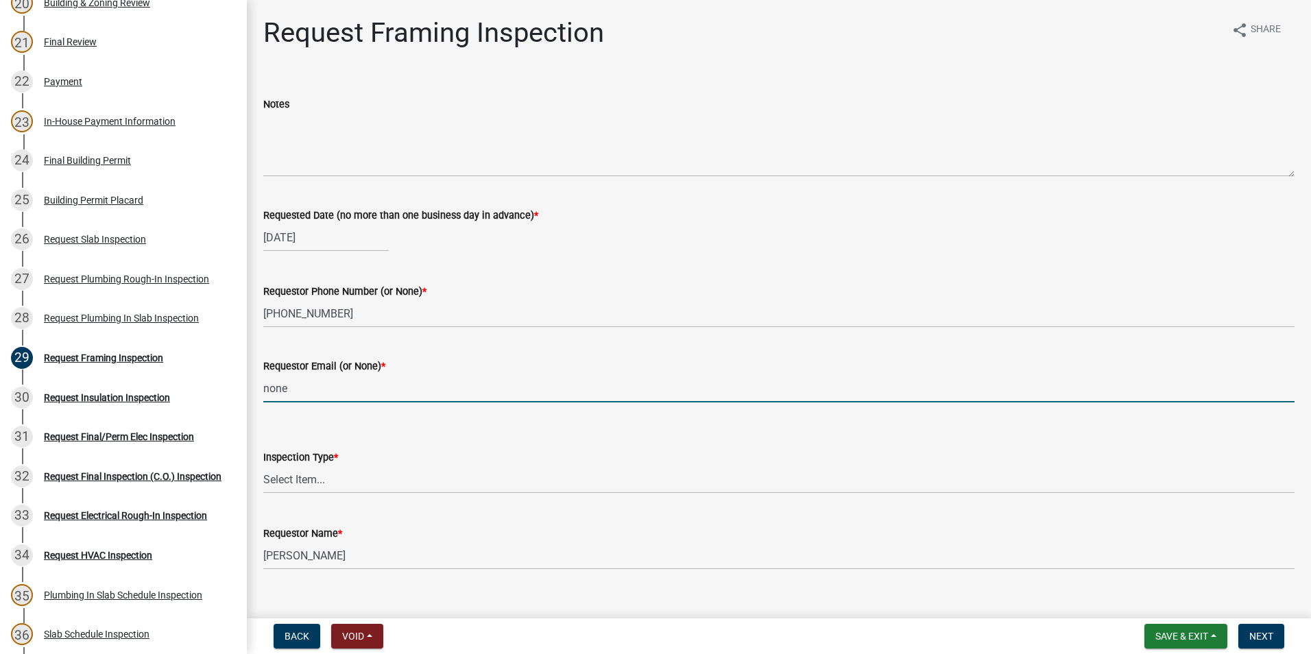
type input "none"
click at [335, 481] on select "Select Item... Framing" at bounding box center [778, 479] width 1031 height 28
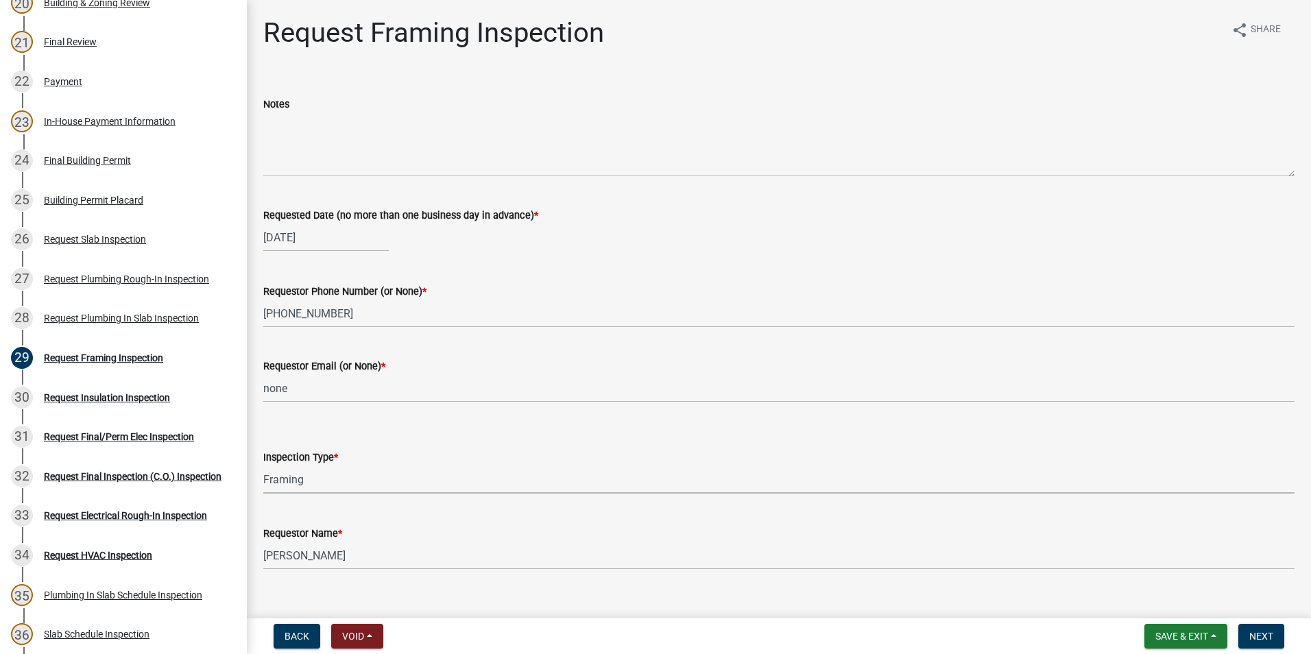
click at [263, 465] on select "Select Item... Framing" at bounding box center [778, 479] width 1031 height 28
select select "37c52e4c-0293-4b91-b6c8-f52d35843f6a"
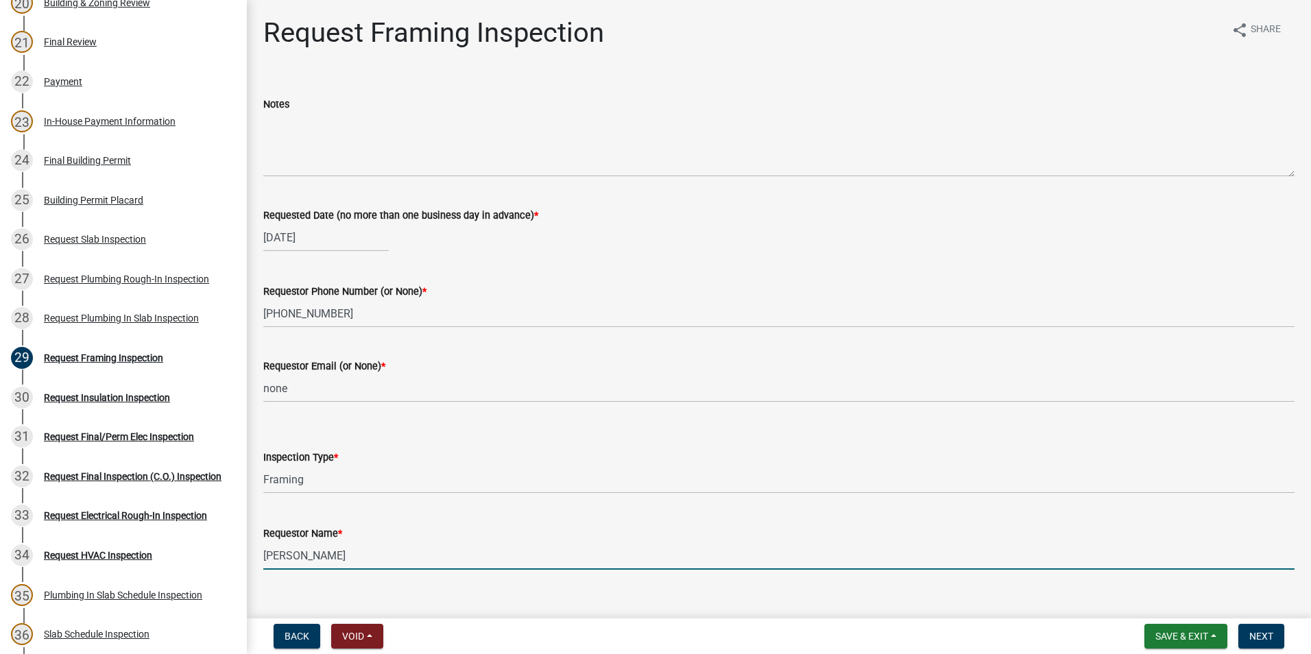
drag, startPoint x: 413, startPoint y: 556, endPoint x: 265, endPoint y: 563, distance: 148.3
click at [265, 563] on input "[PERSON_NAME]" at bounding box center [778, 556] width 1031 height 28
type input "[PERSON_NAME]"
click at [1267, 628] on button "Next" at bounding box center [1261, 636] width 46 height 25
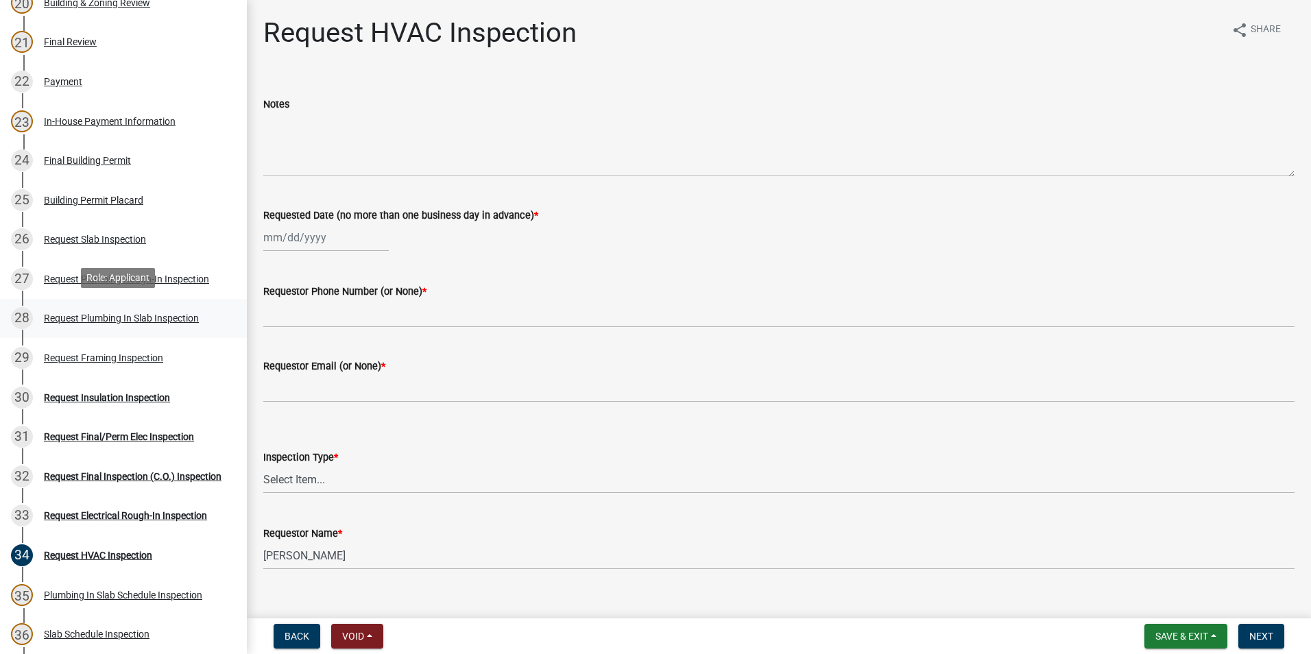
click at [169, 308] on div "28 Request Plumbing In Slab Inspection" at bounding box center [118, 318] width 214 height 22
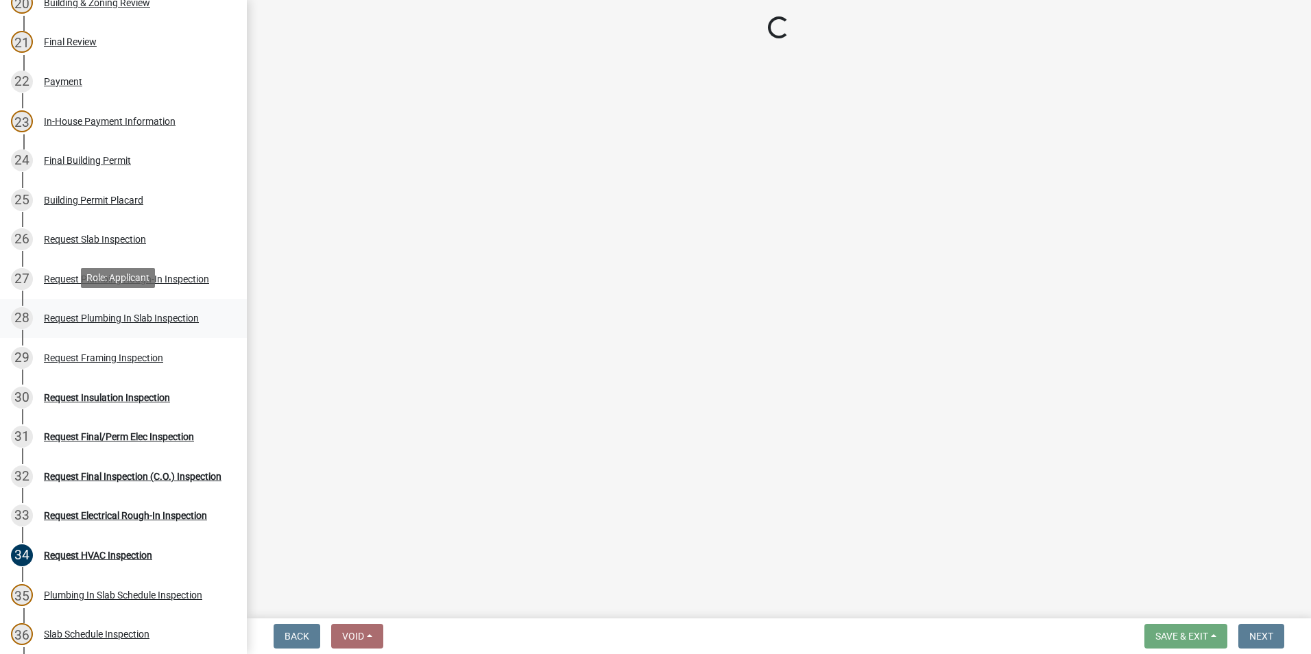
select select "0ba09e3c-889e-4090-ba6e-bf435437813b"
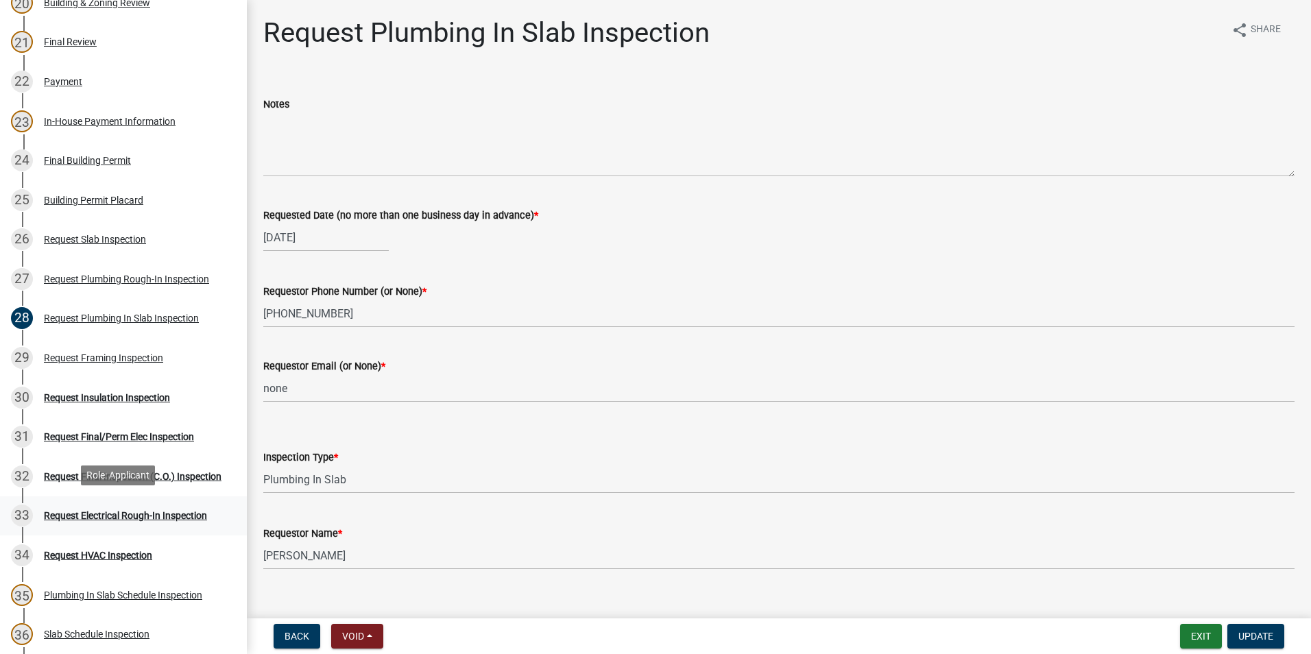
click at [153, 521] on div "33 Request Electrical Rough-In Inspection" at bounding box center [118, 516] width 214 height 22
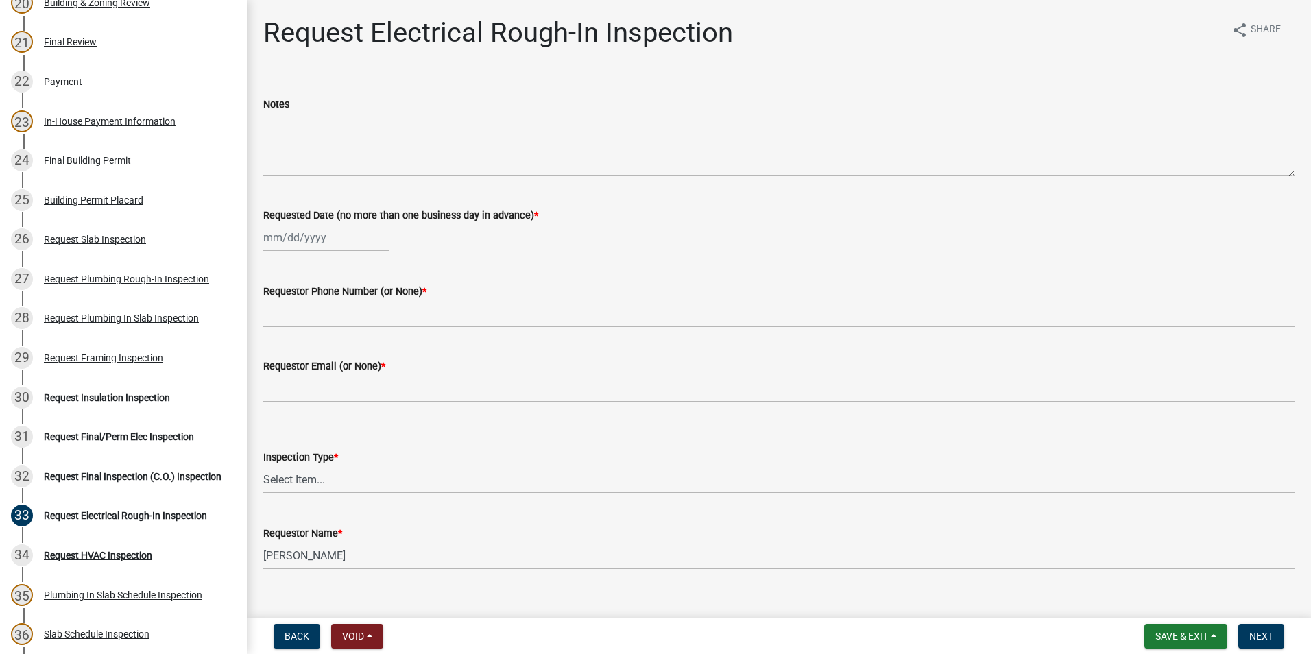
select select "9"
select select "2025"
click at [317, 247] on div "[PERSON_NAME] Feb Mar Apr [PERSON_NAME][DATE] Oct Nov [DATE] 1526 1527 1528 152…" at bounding box center [325, 237] width 125 height 28
click at [346, 306] on div "4" at bounding box center [343, 311] width 22 height 22
type input "[DATE]"
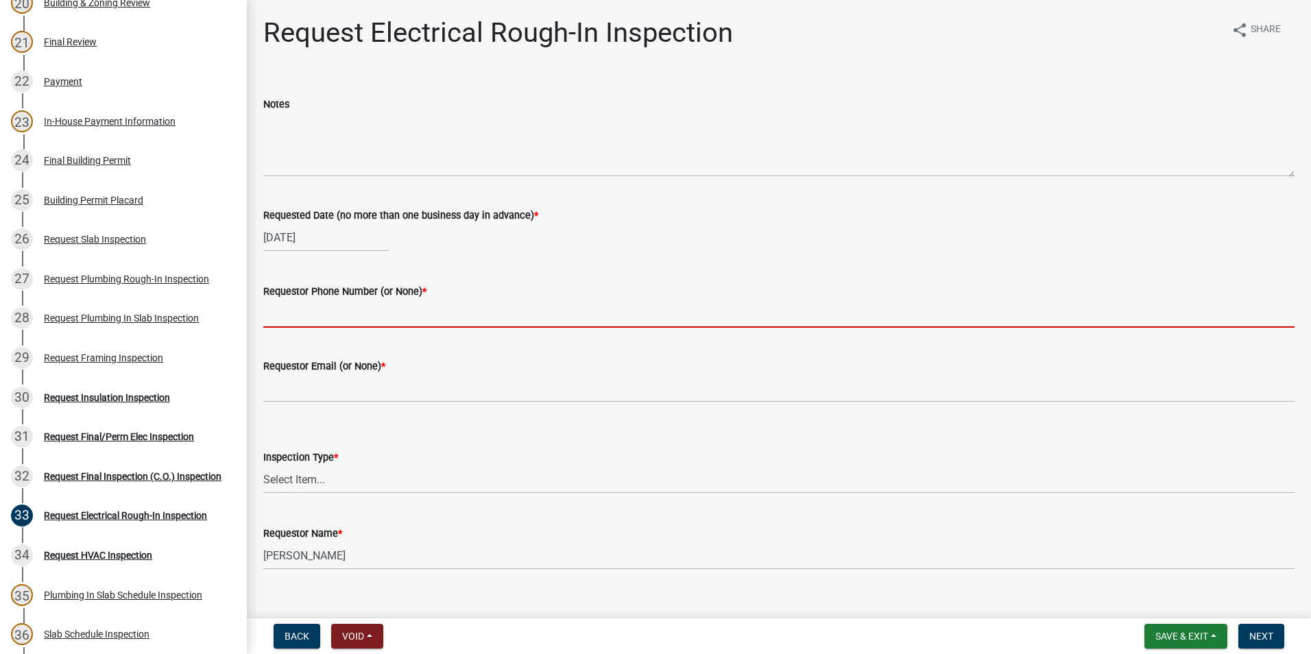
click at [348, 322] on input "Requestor Phone Number (or None) *" at bounding box center [778, 314] width 1031 height 28
type input "[PHONE_NUMBER]"
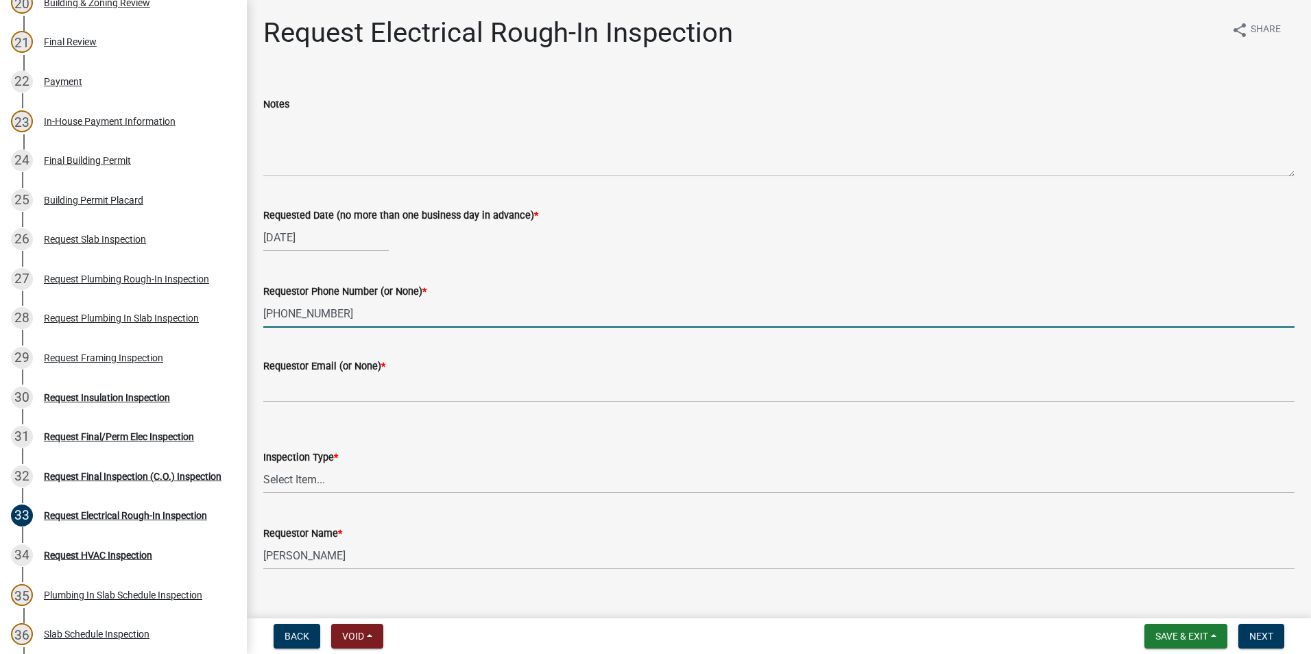
type input "none"
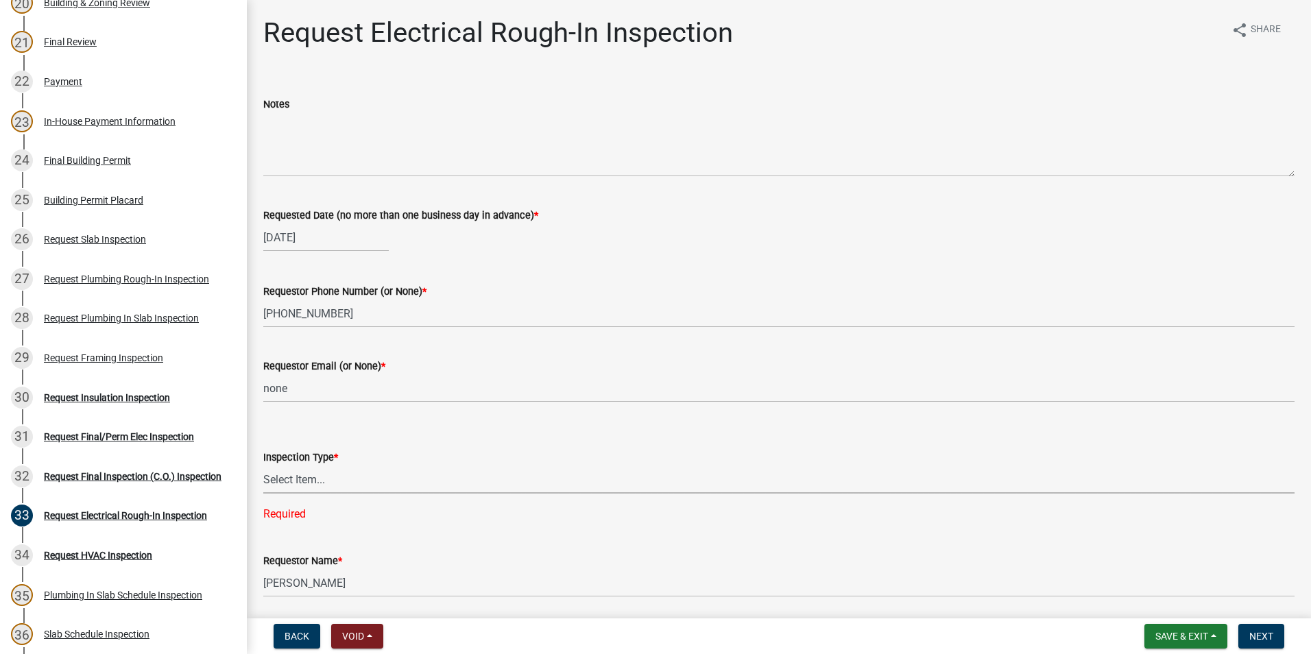
click at [331, 483] on select "Select Item... Electrical Rough-In" at bounding box center [778, 479] width 1031 height 28
click at [263, 465] on select "Select Item... Electrical Rough-In" at bounding box center [778, 479] width 1031 height 28
select select "67548d0d-90c3-4d72-82f5-40817f841add"
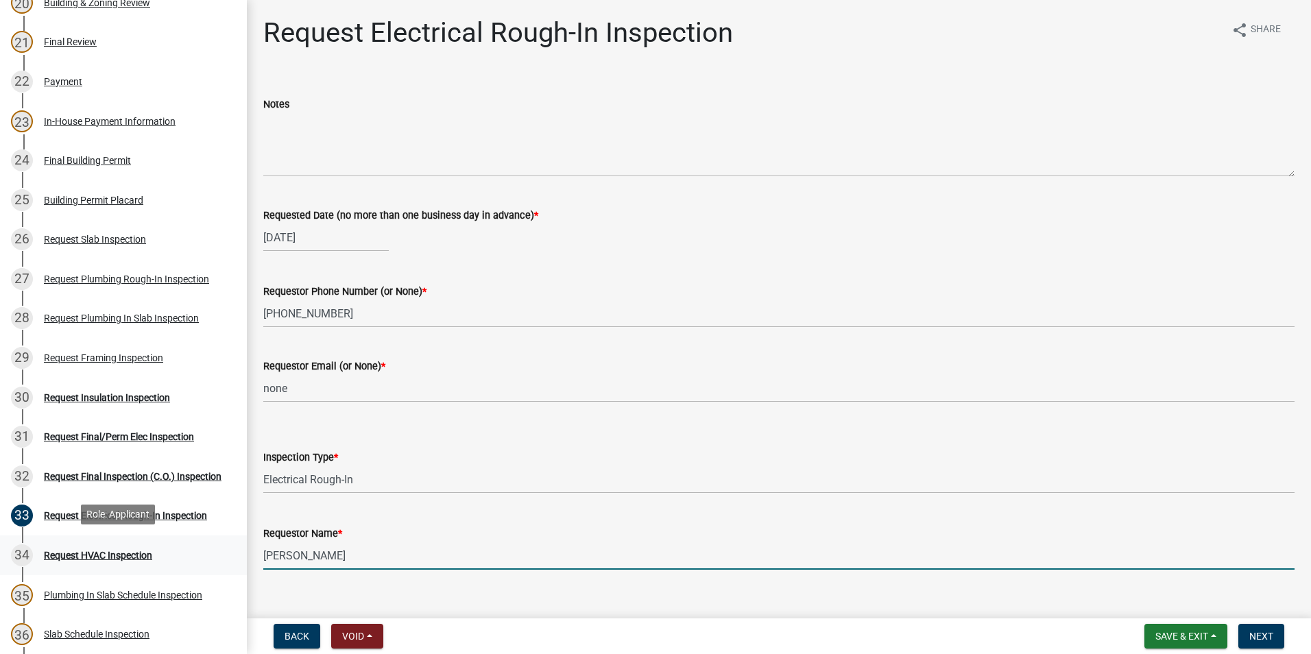
drag, startPoint x: 406, startPoint y: 552, endPoint x: 193, endPoint y: 547, distance: 213.2
click at [202, 559] on div "Step 3. Building Permit BP-2025-1988 Edit View Summary Notes Show emails 1 Intr…" at bounding box center [655, 327] width 1311 height 654
type input "[PERSON_NAME]"
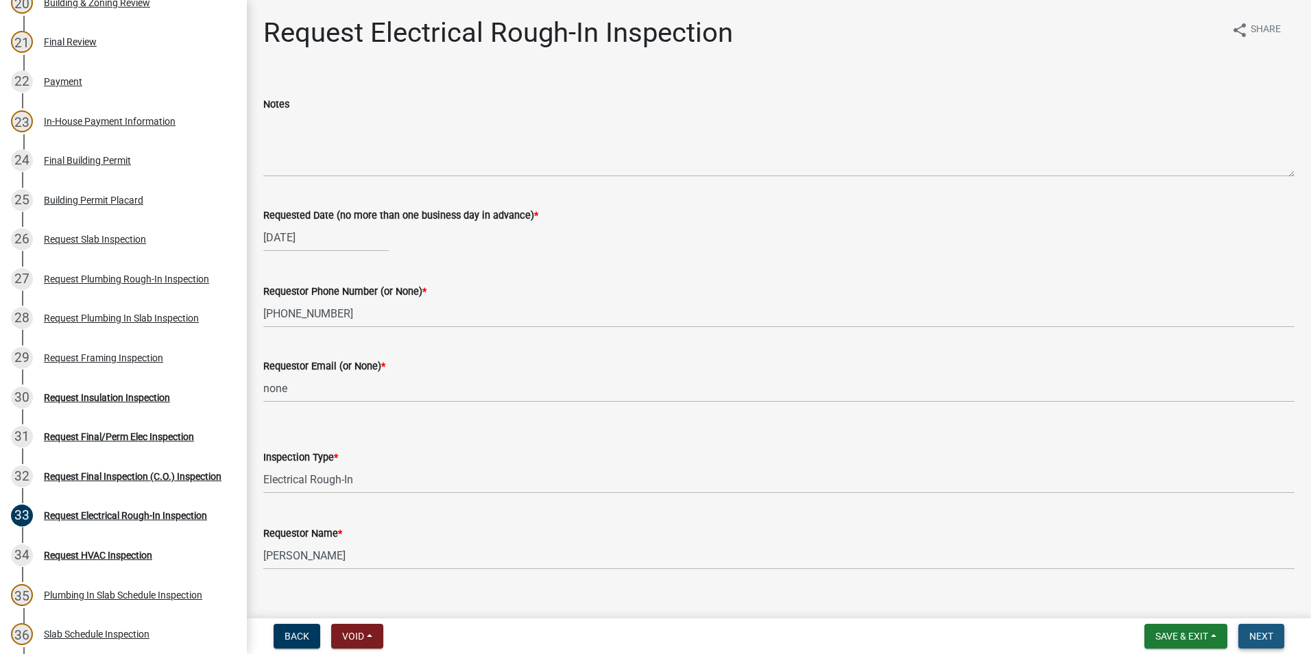
click at [1265, 635] on span "Next" at bounding box center [1261, 636] width 24 height 11
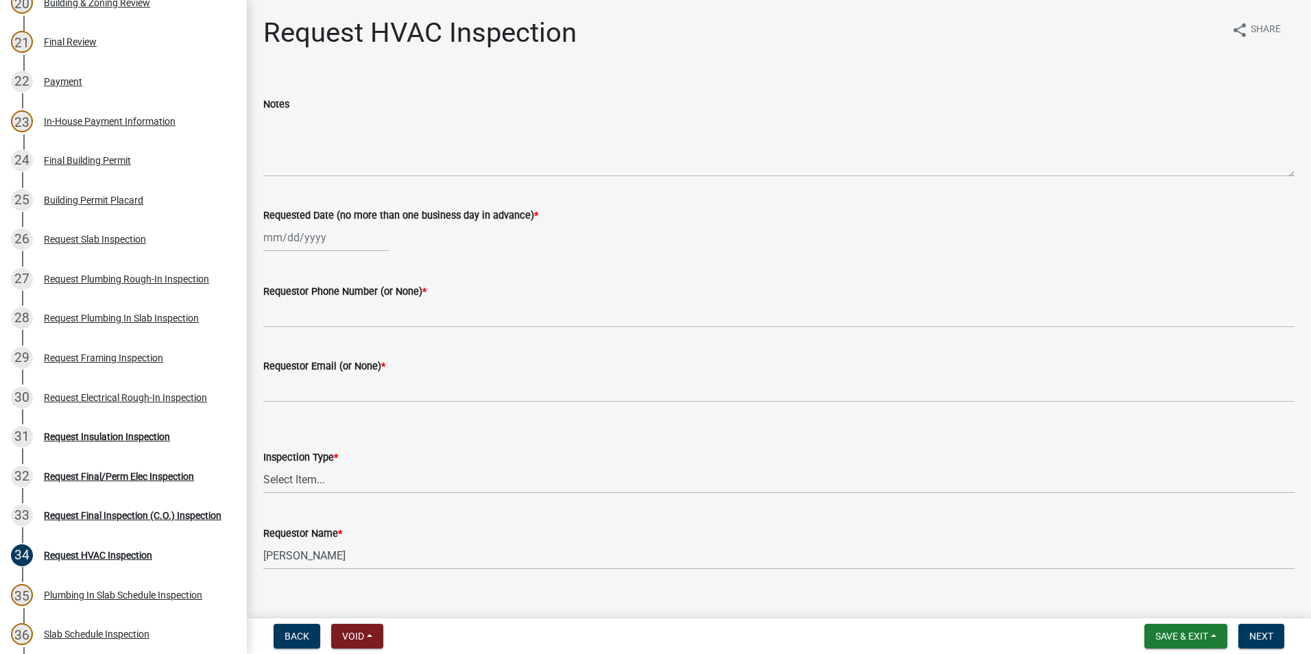
click at [306, 239] on div at bounding box center [325, 237] width 125 height 28
select select "9"
select select "2025"
click at [341, 308] on div "4" at bounding box center [343, 311] width 22 height 22
type input "[DATE]"
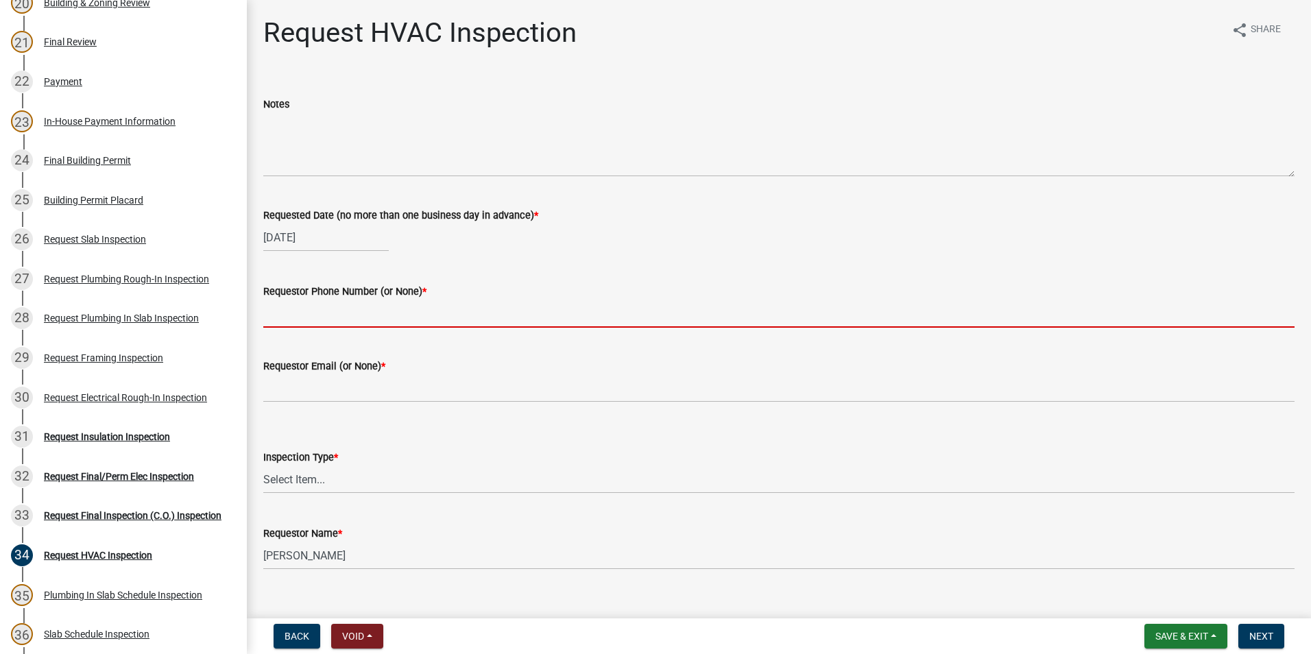
click at [339, 319] on input "Requestor Phone Number (or None) *" at bounding box center [778, 314] width 1031 height 28
type input "[PHONE_NUMBER]"
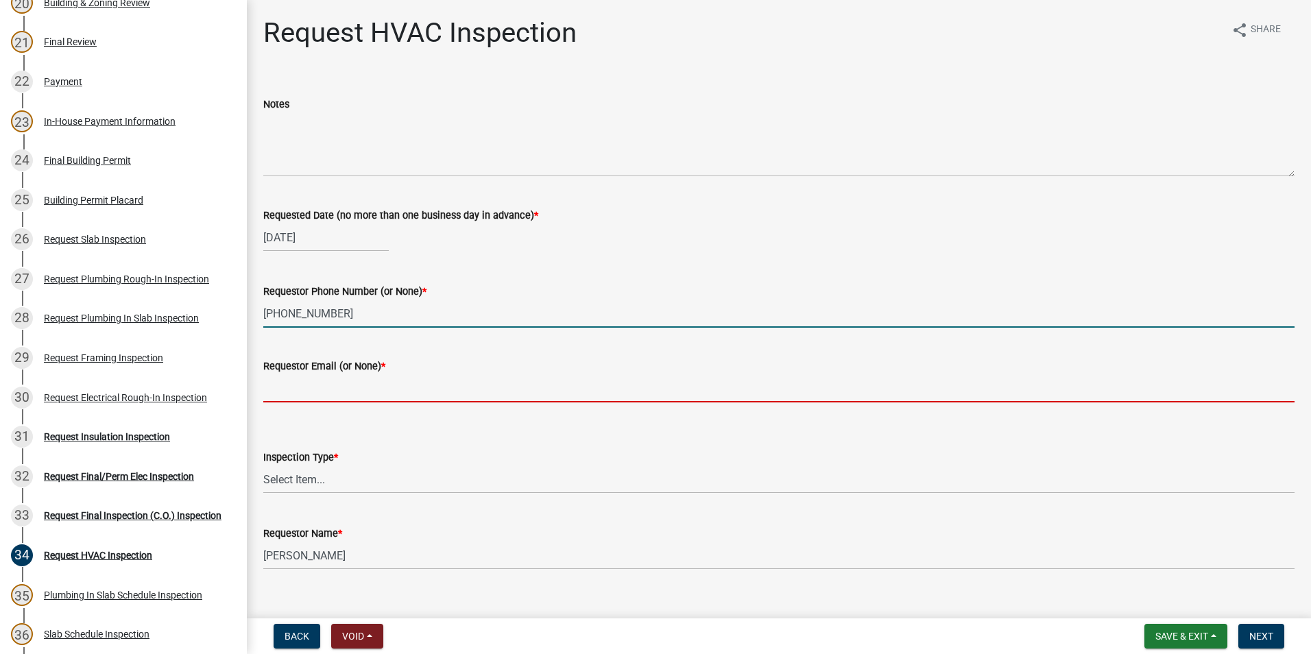
type input "none"
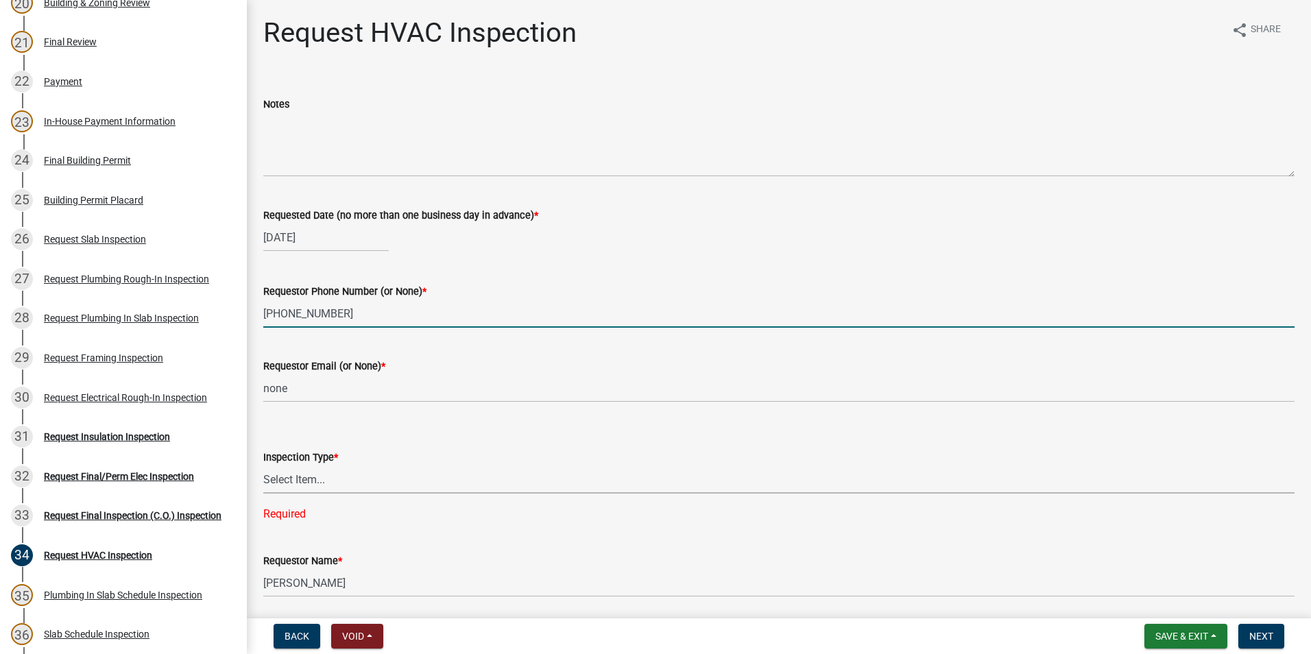
click at [328, 480] on select "Select Item... HVAC" at bounding box center [778, 479] width 1031 height 28
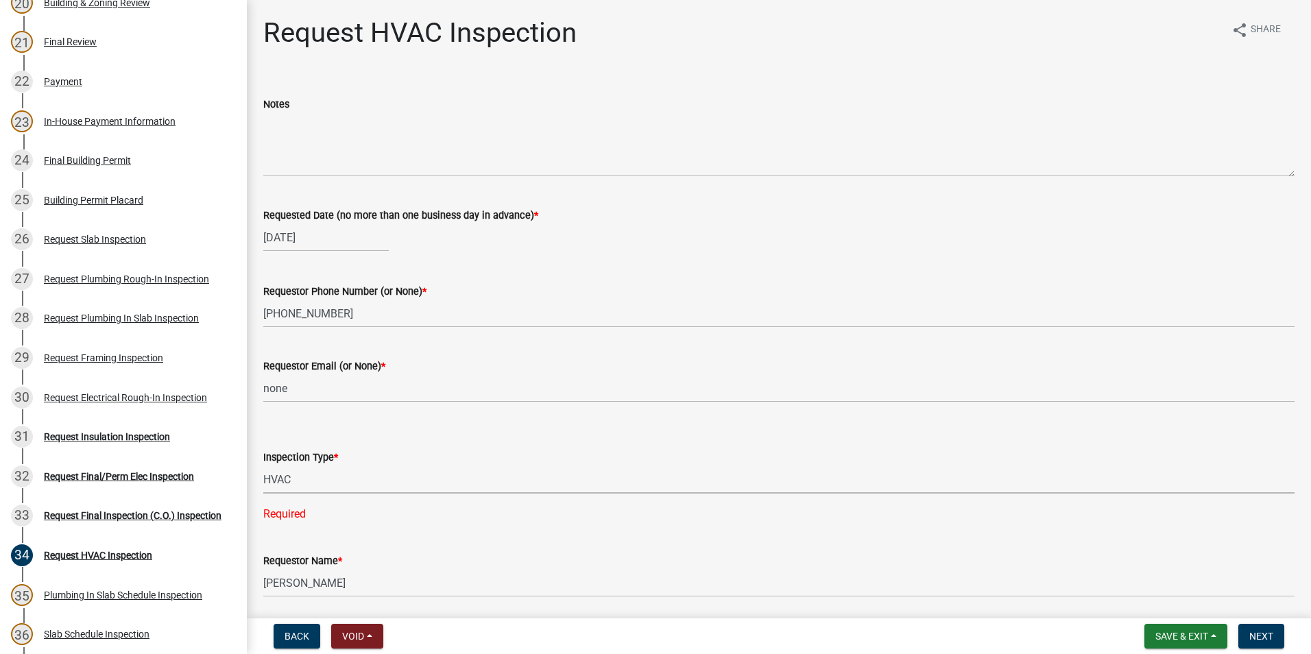
click at [263, 465] on select "Select Item... HVAC" at bounding box center [778, 479] width 1031 height 28
select select "9f61f643-e90c-48cb-862c-7dc940cfcd85"
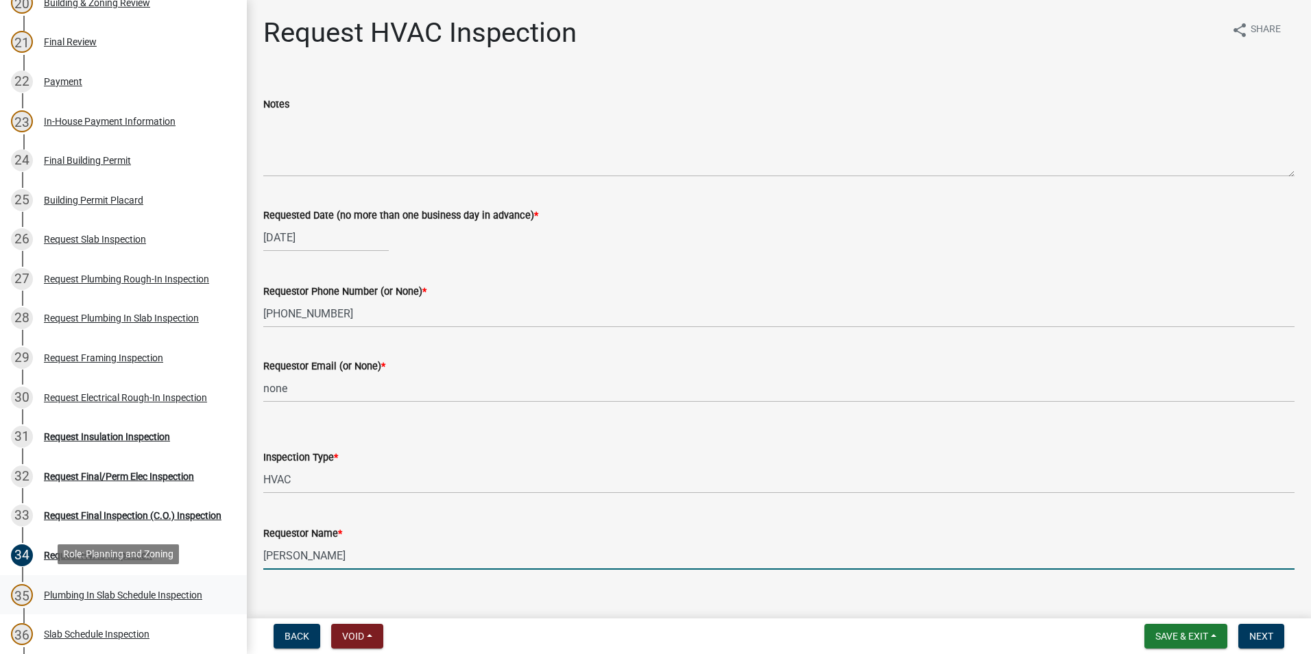
drag, startPoint x: 367, startPoint y: 566, endPoint x: 204, endPoint y: 587, distance: 164.4
click at [205, 587] on div "Step 3. Building Permit BP-2025-1988 Edit View Summary Notes Show emails 1 Intr…" at bounding box center [655, 327] width 1311 height 654
type input "[PERSON_NAME]"
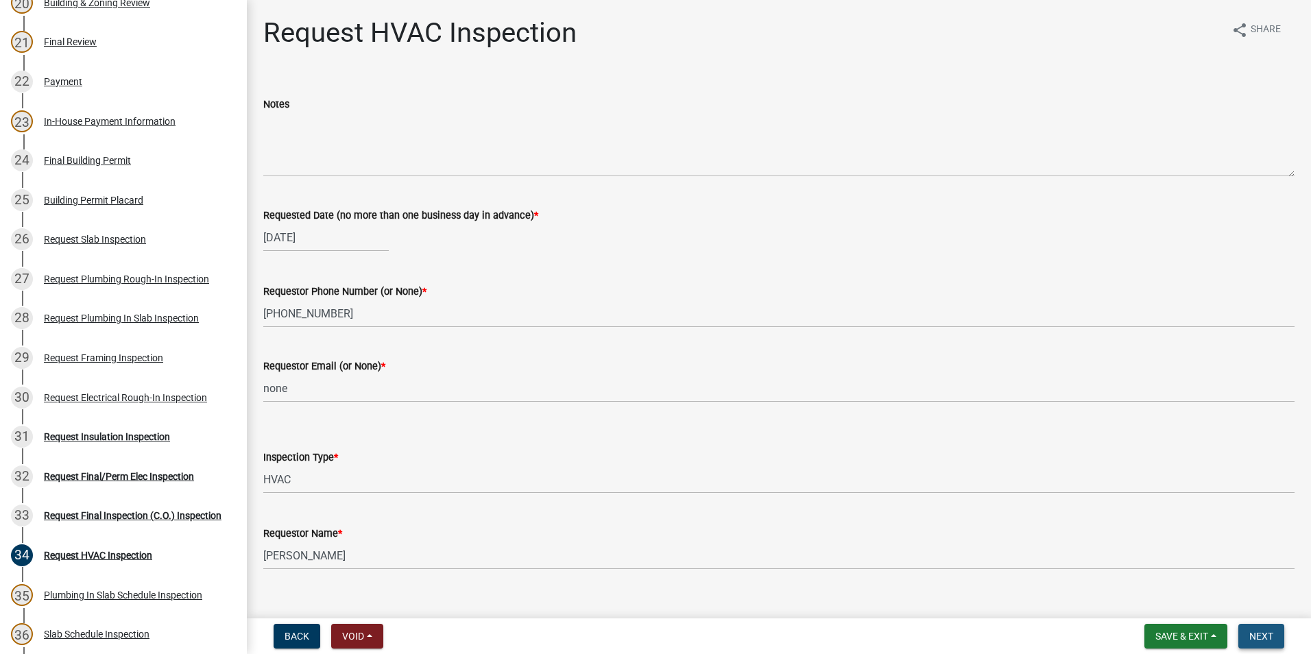
click at [1258, 625] on button "Next" at bounding box center [1261, 636] width 46 height 25
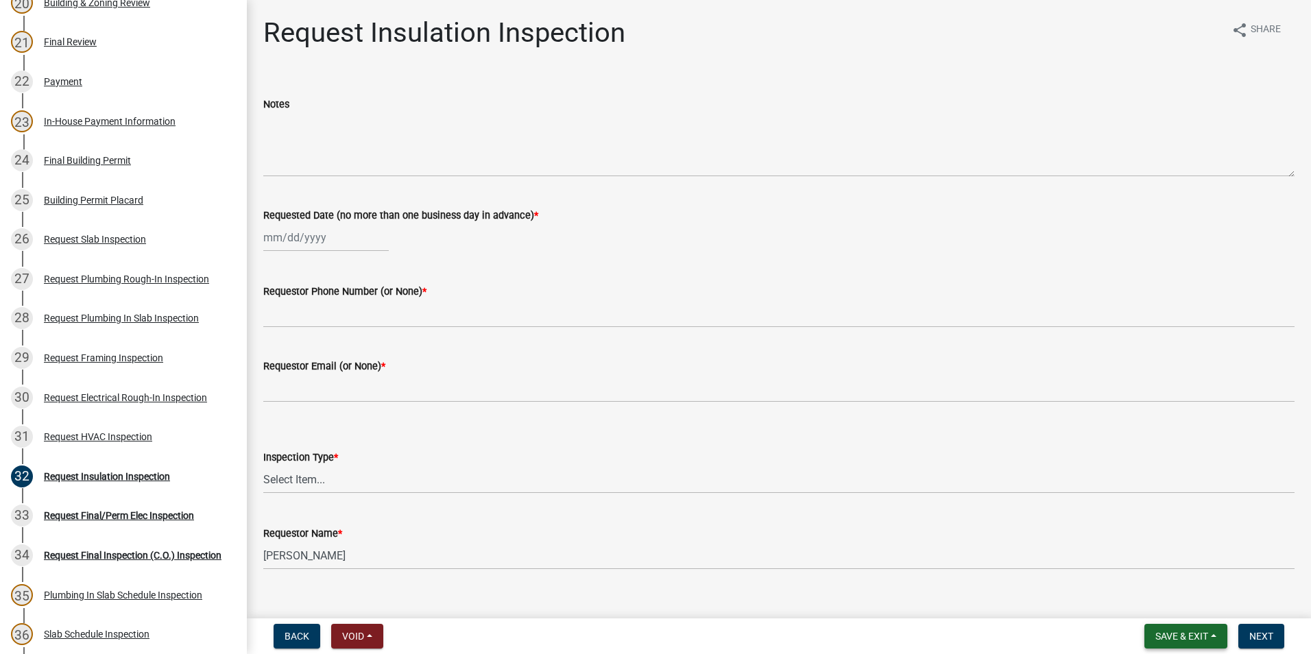
click at [1172, 635] on span "Save & Exit" at bounding box center [1181, 636] width 53 height 11
click at [1180, 607] on button "Save & Exit" at bounding box center [1172, 600] width 110 height 33
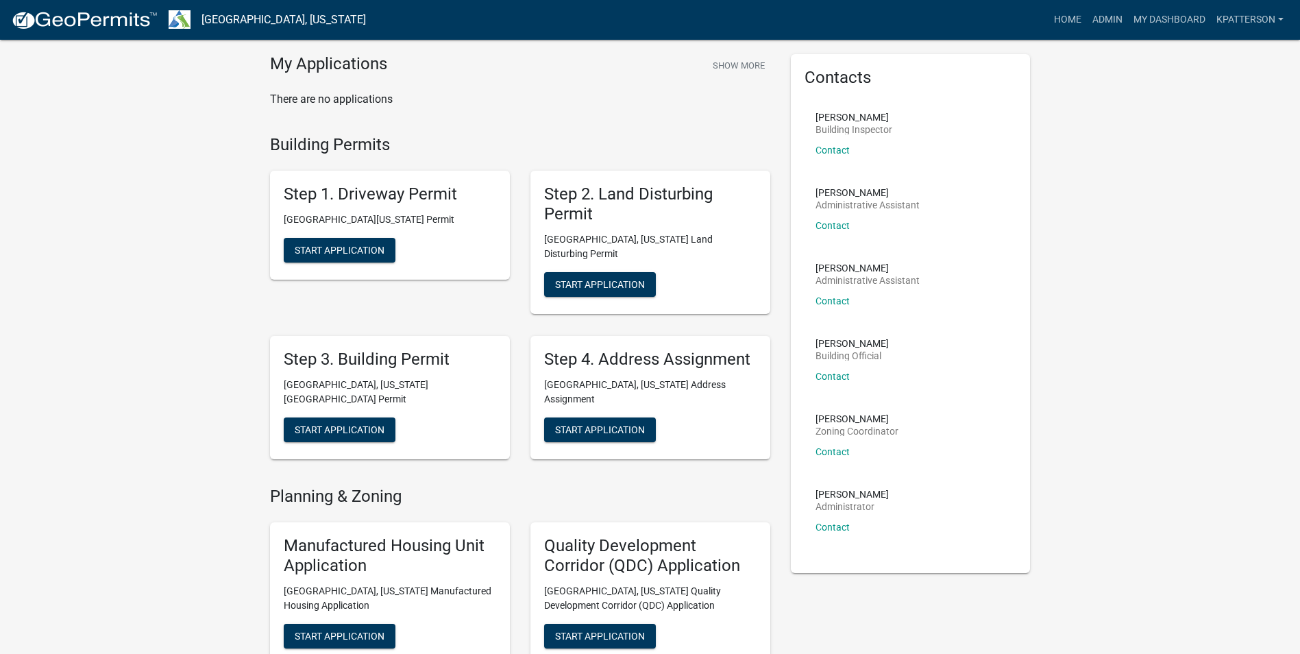
scroll to position [69, 0]
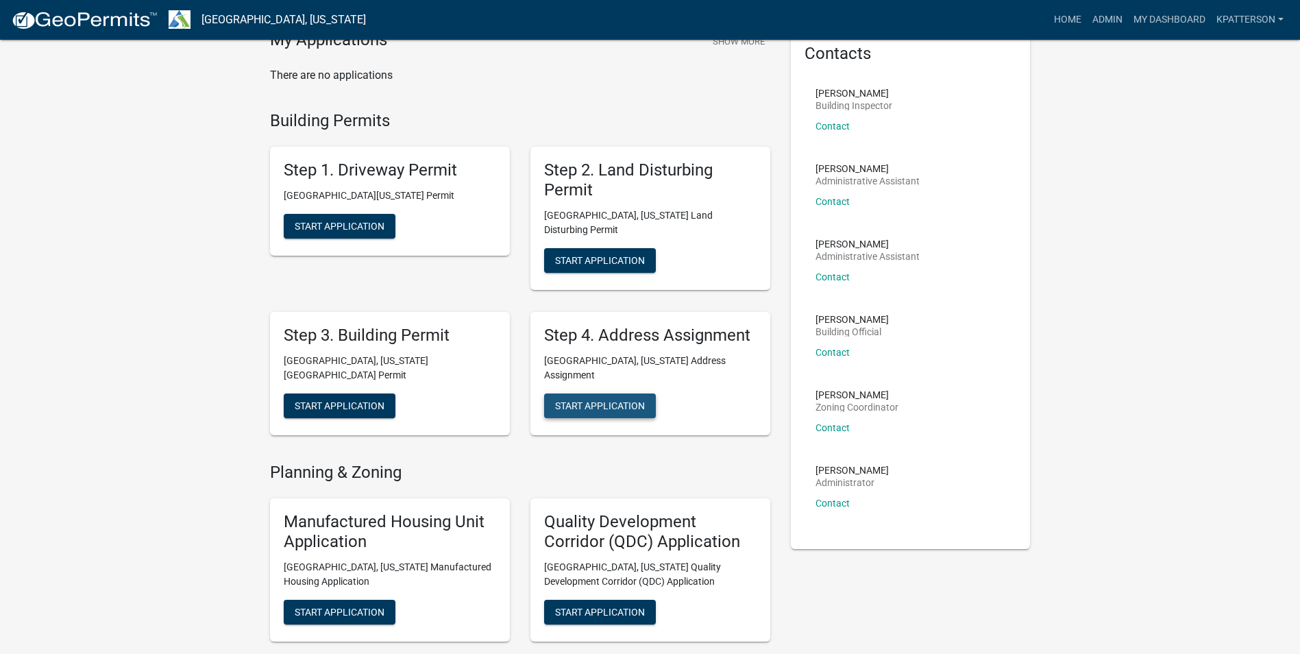
click at [581, 393] on button "Start Application" at bounding box center [600, 405] width 112 height 25
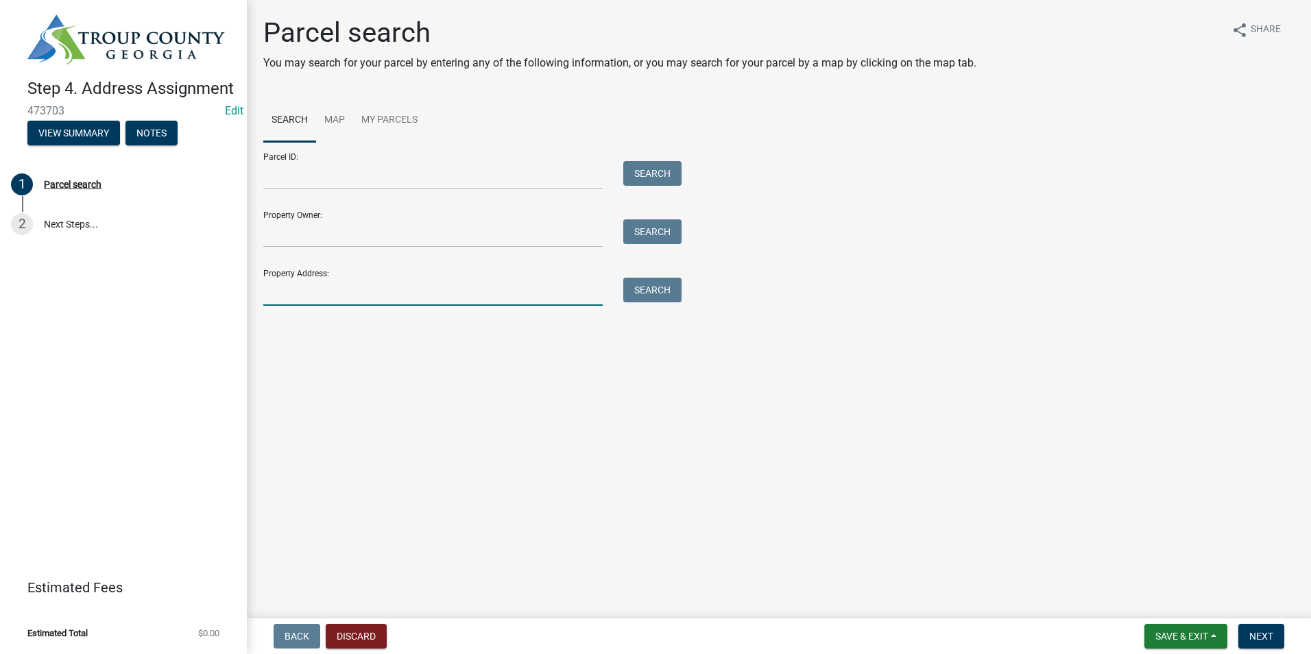
drag, startPoint x: 337, startPoint y: 287, endPoint x: 341, endPoint y: 263, distance: 23.6
click at [337, 287] on input "Property Address:" at bounding box center [432, 292] width 339 height 28
click at [344, 184] on input "Parcel ID:" at bounding box center [432, 175] width 339 height 28
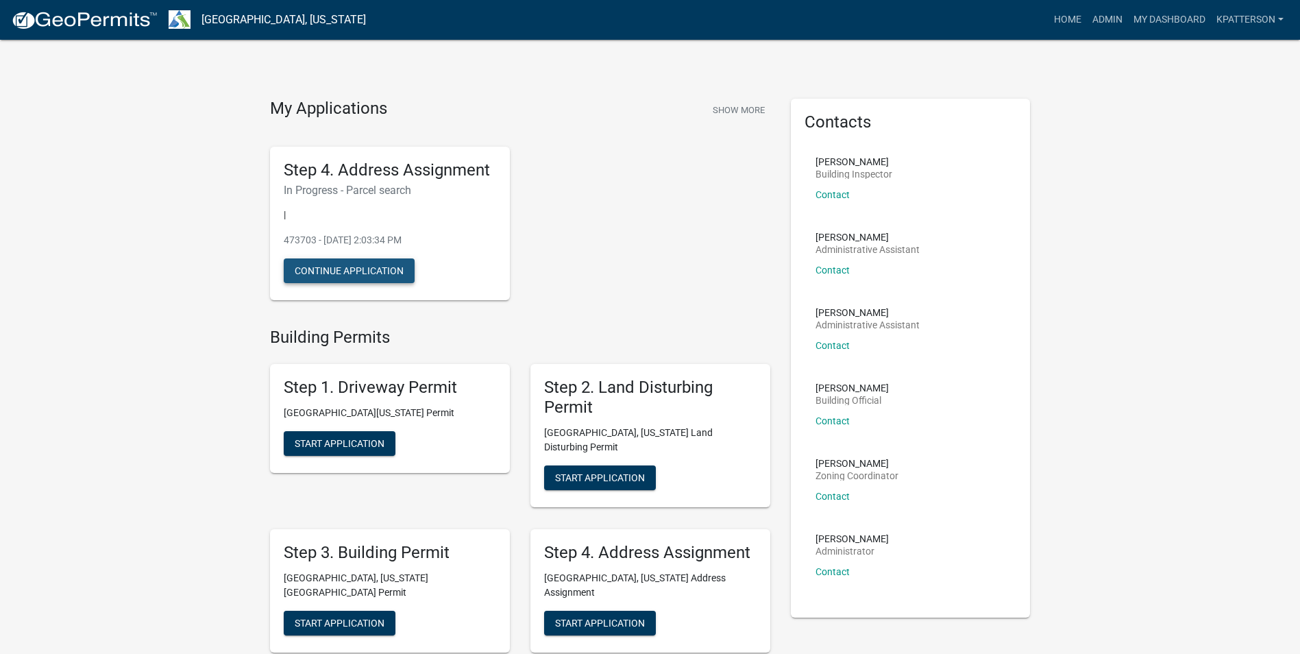
click at [397, 269] on button "Continue Application" at bounding box center [349, 270] width 131 height 25
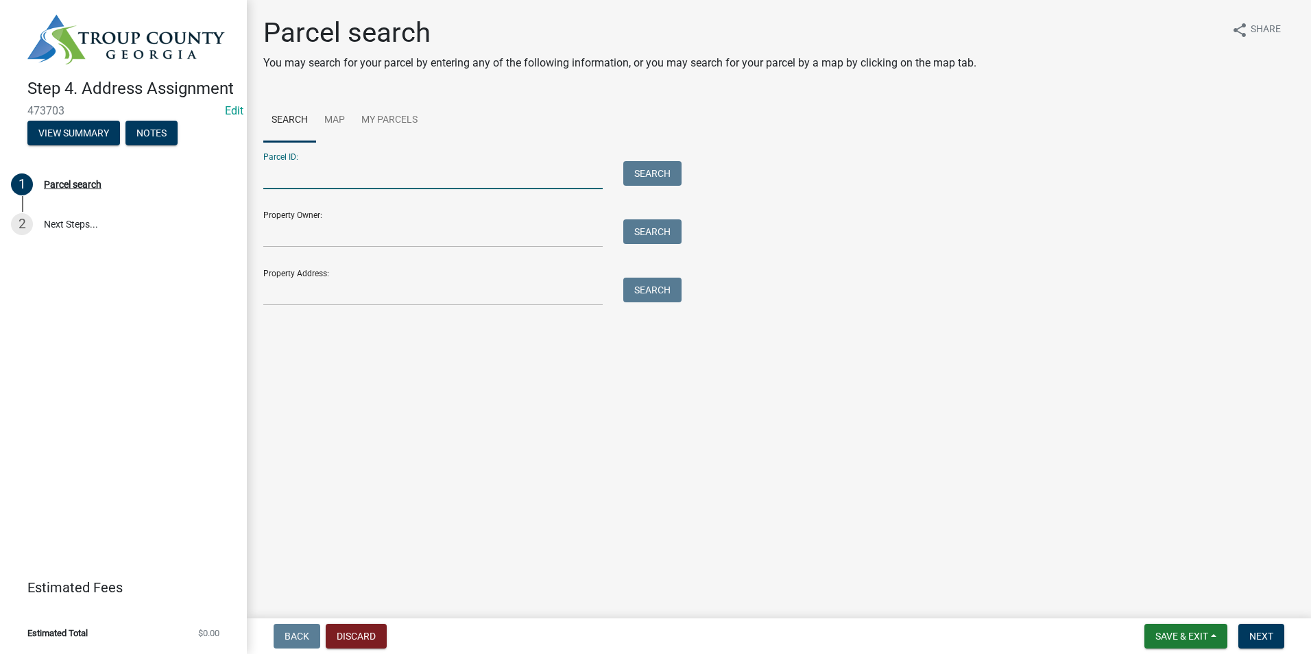
paste input "0744 000056"
click at [285, 175] on input "0744 000056" at bounding box center [432, 175] width 339 height 28
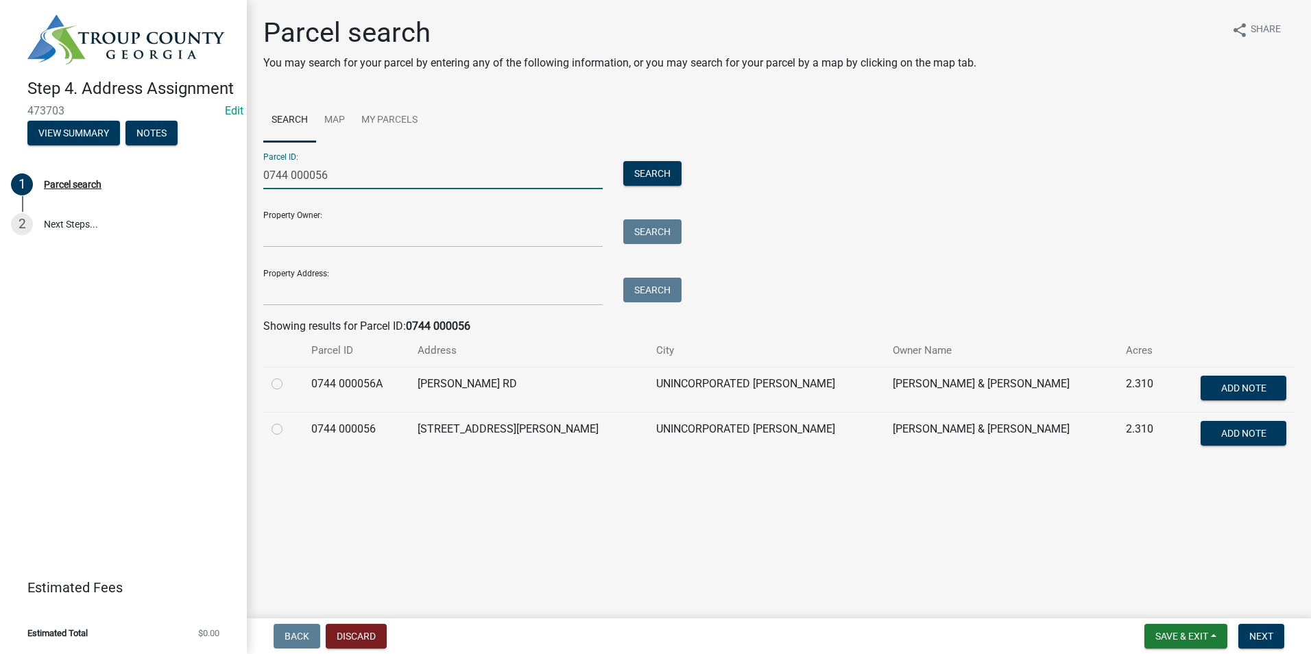
type input "0744 000056"
click at [288, 376] on label at bounding box center [288, 376] width 0 height 0
click at [288, 380] on 000056A "radio" at bounding box center [292, 380] width 9 height 9
radio 000056A "true"
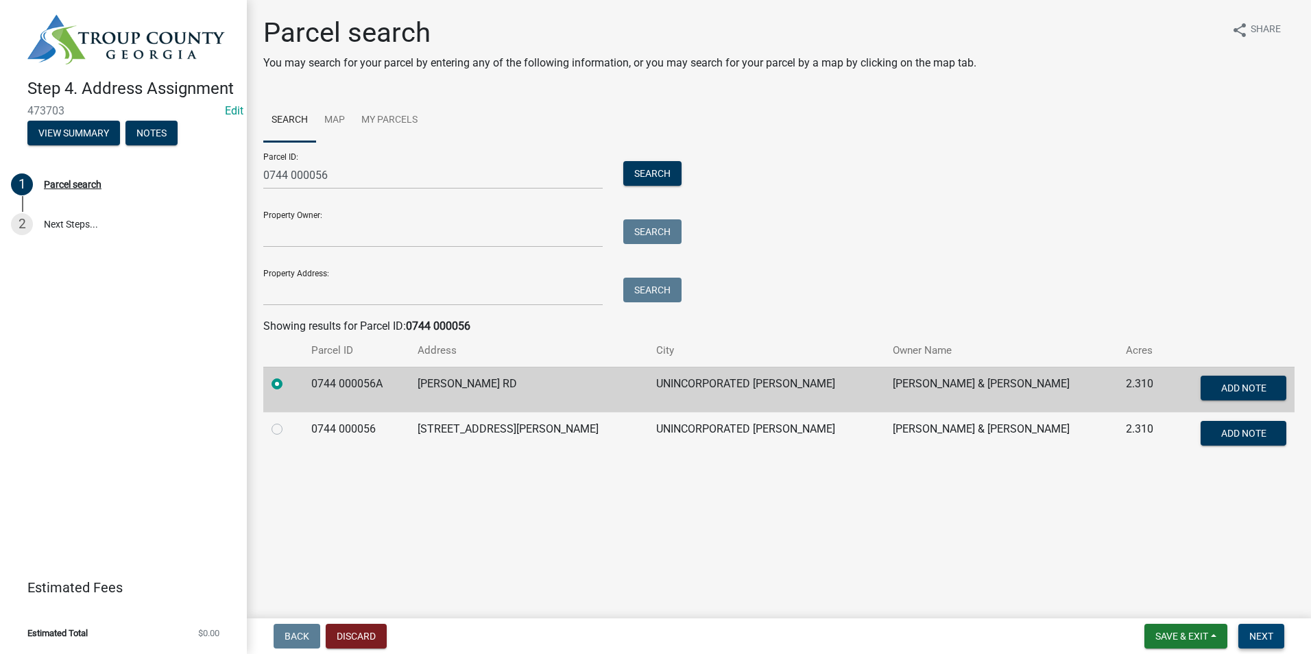
click at [1277, 629] on button "Next" at bounding box center [1261, 636] width 46 height 25
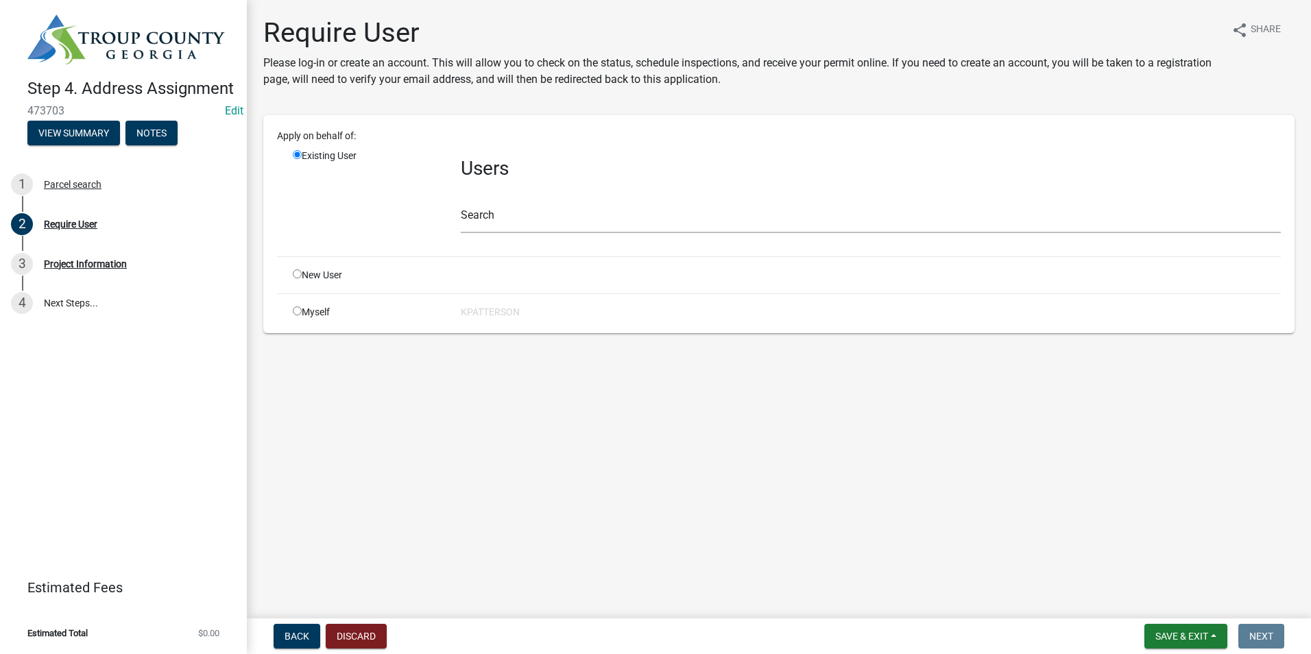
click at [300, 310] on input "radio" at bounding box center [297, 310] width 9 height 9
radio input "true"
radio input "false"
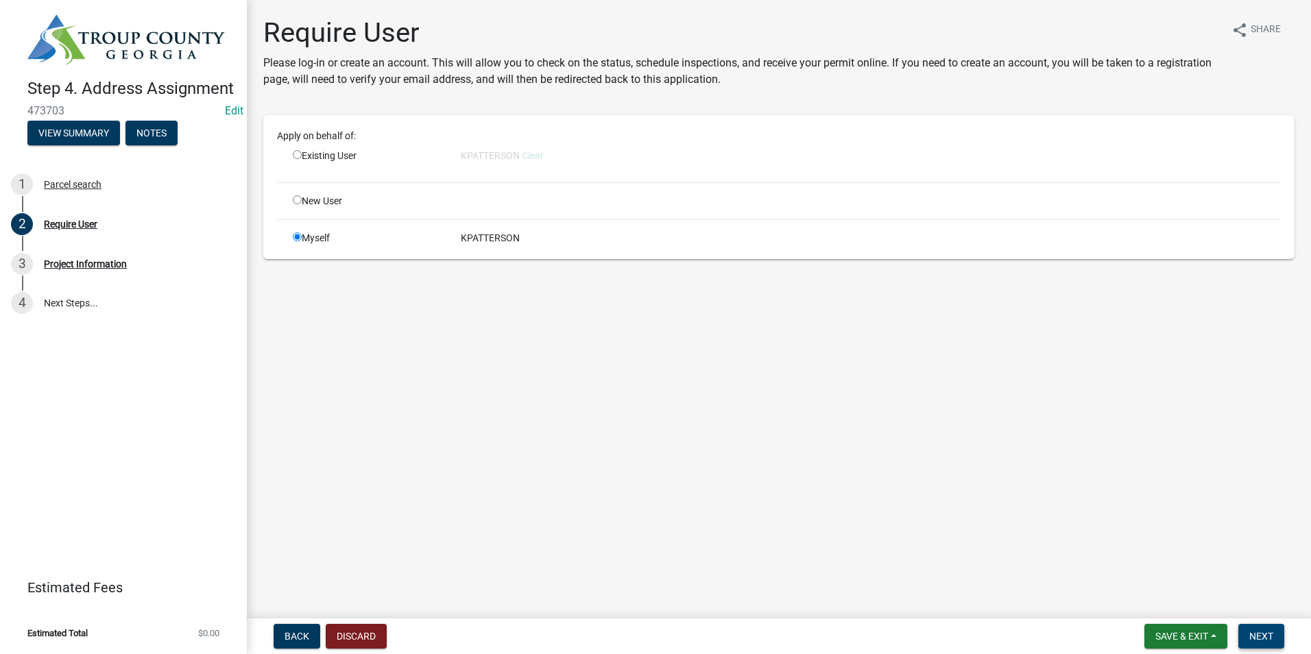
click at [1261, 633] on span "Next" at bounding box center [1261, 636] width 24 height 11
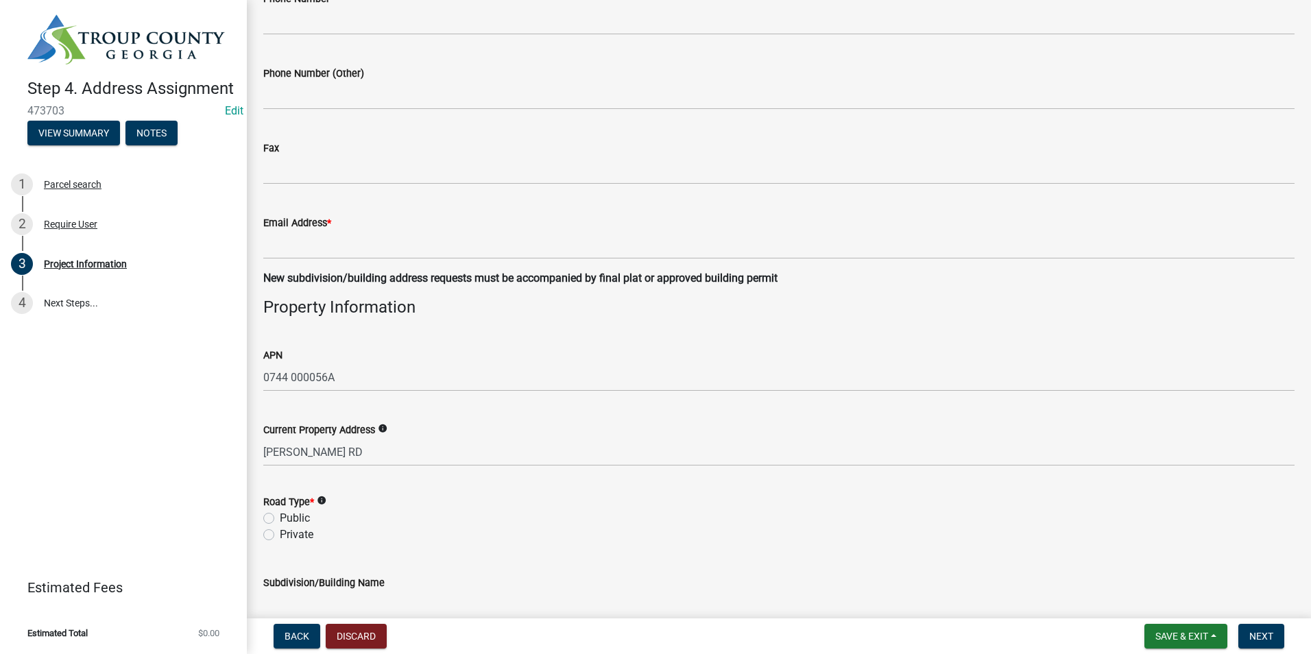
scroll to position [1302, 0]
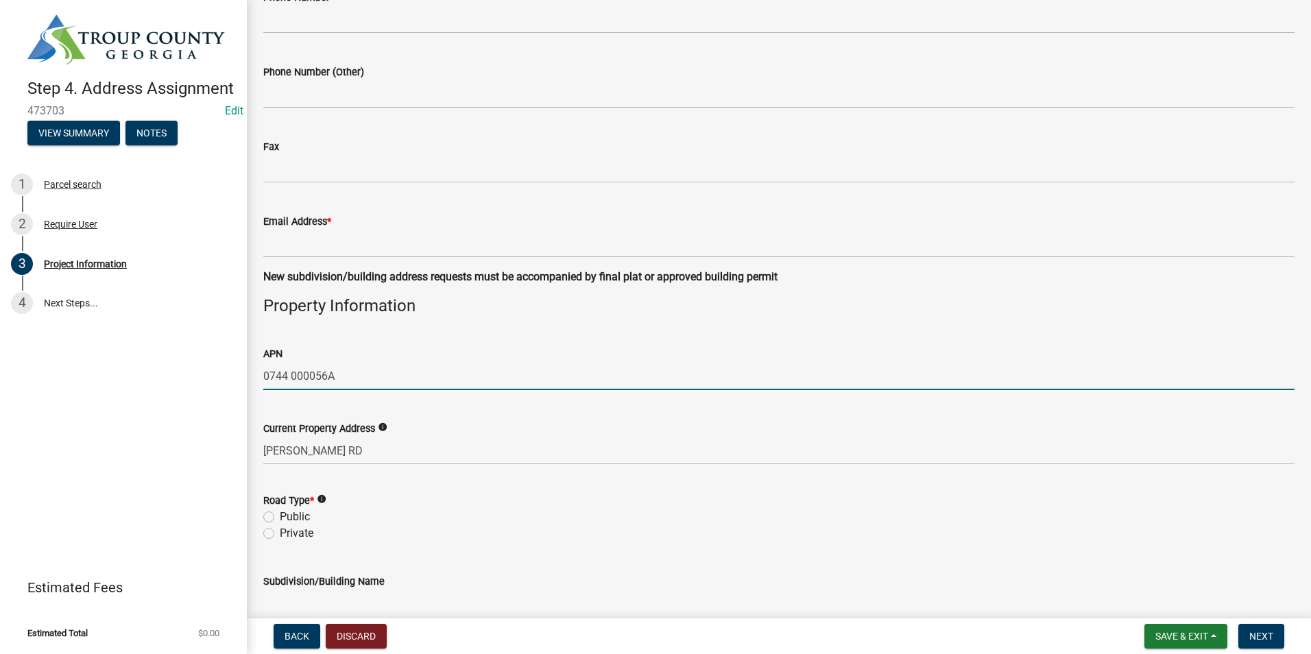
drag, startPoint x: 329, startPoint y: 374, endPoint x: 234, endPoint y: 381, distance: 94.9
click at [234, 381] on div "Step 4. Address Assignment 473703 Edit View Summary Notes 1 Parcel search 2 Req…" at bounding box center [655, 327] width 1311 height 654
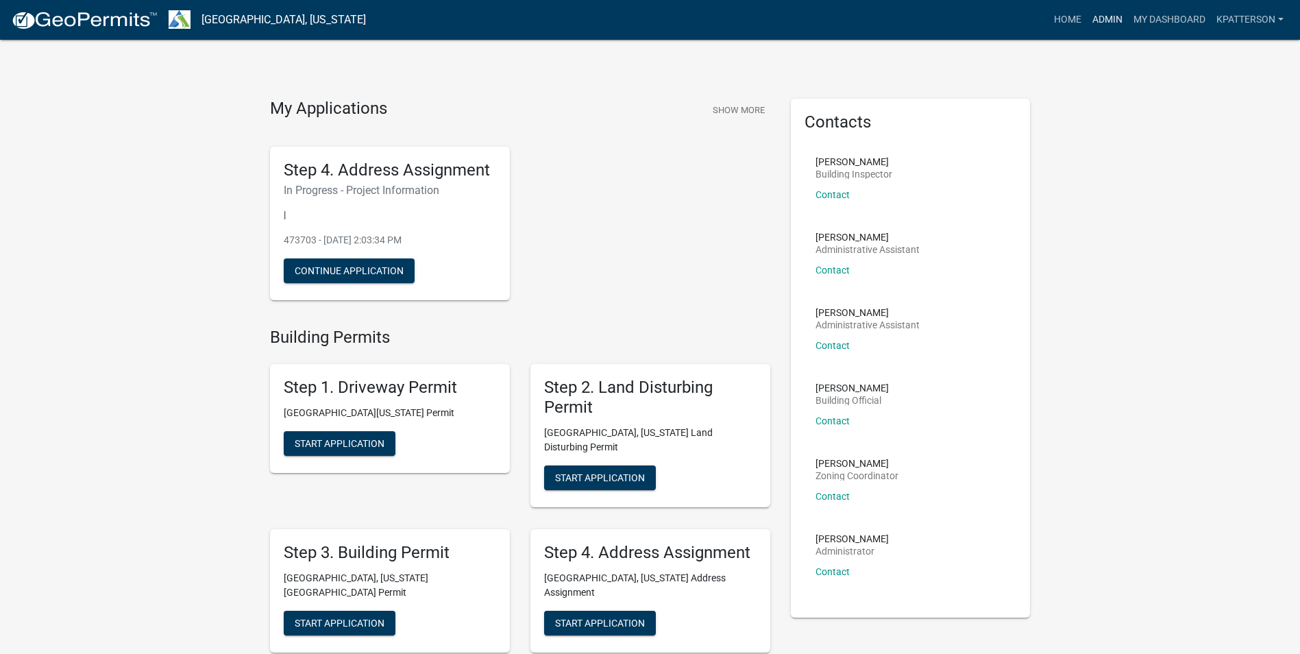
click at [1106, 13] on link "Admin" at bounding box center [1107, 20] width 41 height 26
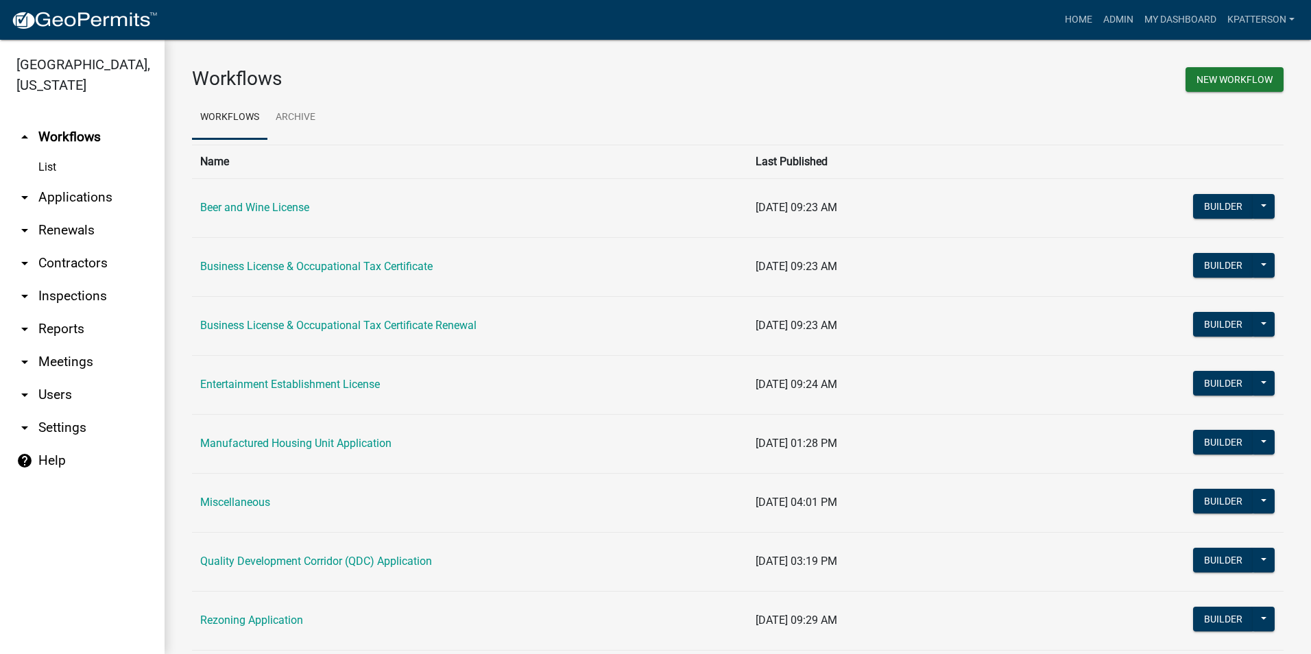
click at [43, 181] on link "arrow_drop_down Applications" at bounding box center [82, 197] width 165 height 33
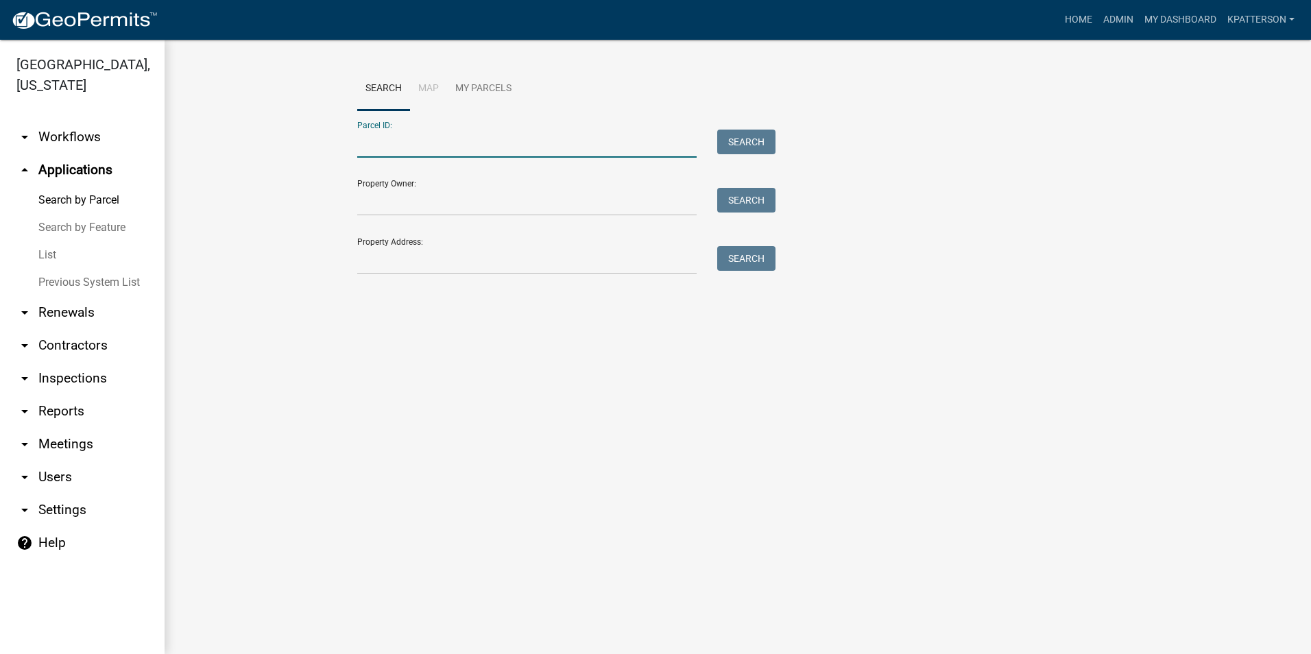
paste input "0744 000056A"
click at [731, 134] on button "Search" at bounding box center [746, 142] width 58 height 25
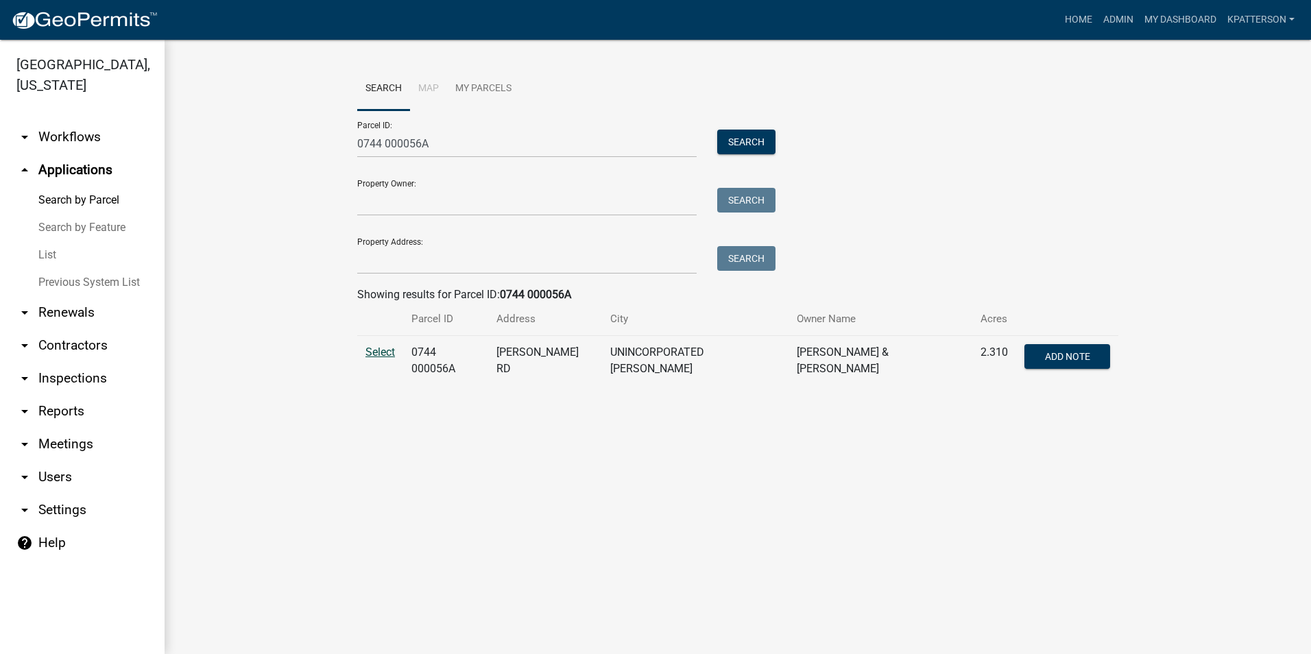
click at [381, 350] on span "Select" at bounding box center [379, 351] width 29 height 13
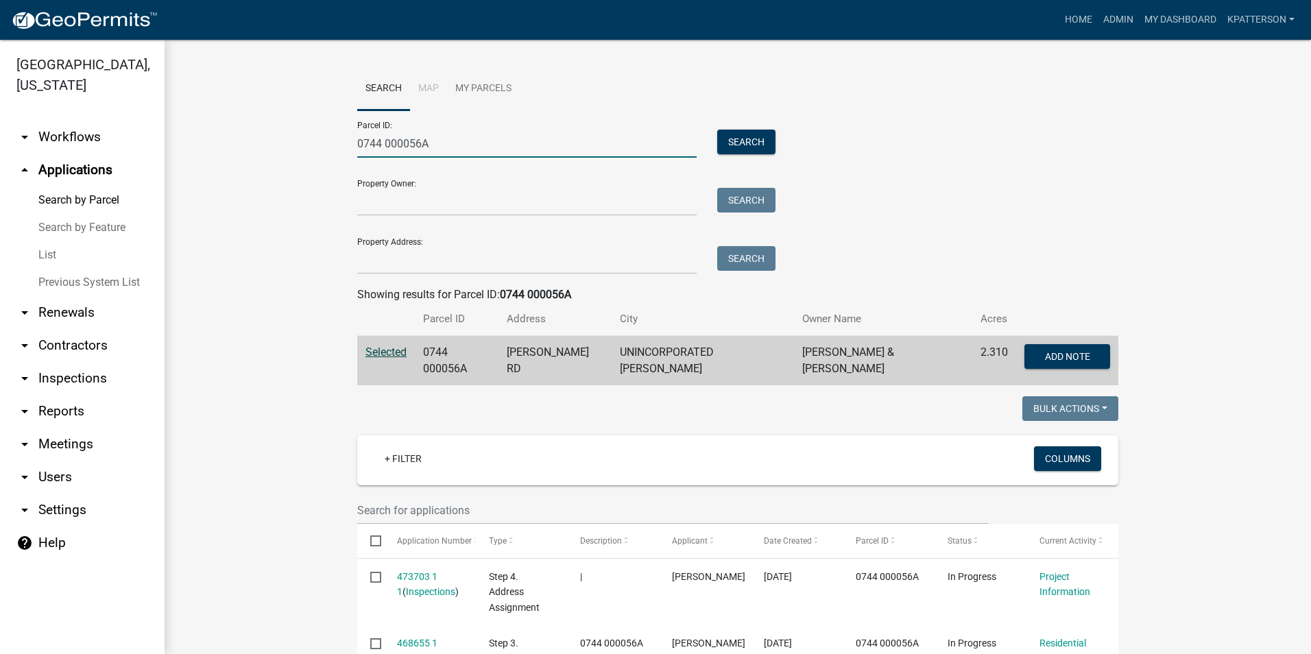
click at [439, 141] on input "0744 000056A" at bounding box center [526, 144] width 339 height 28
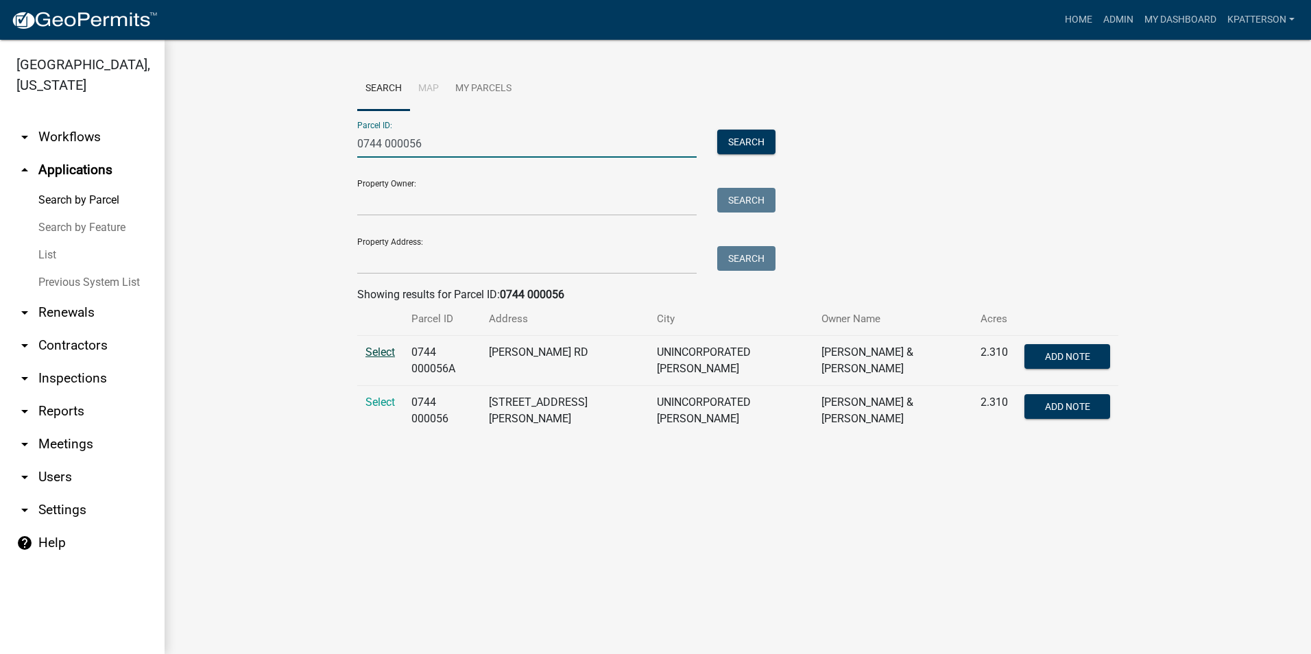
type input "0744 000056"
click at [379, 352] on span "Select" at bounding box center [379, 351] width 29 height 13
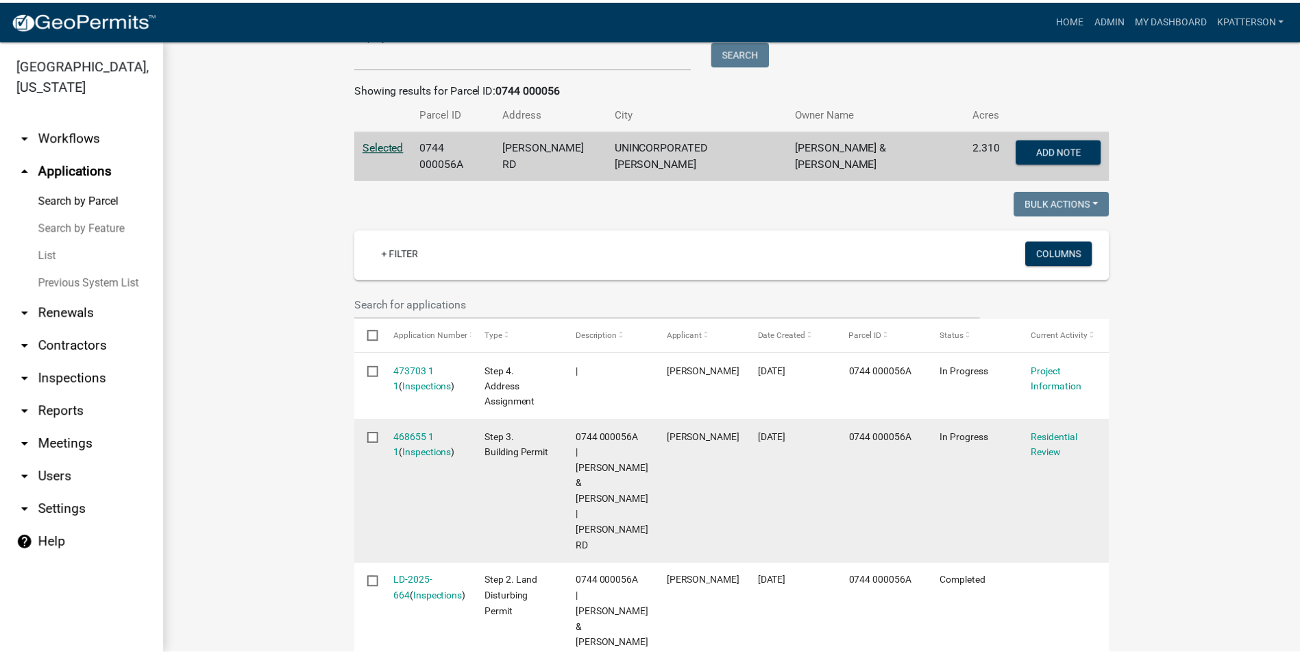
scroll to position [274, 0]
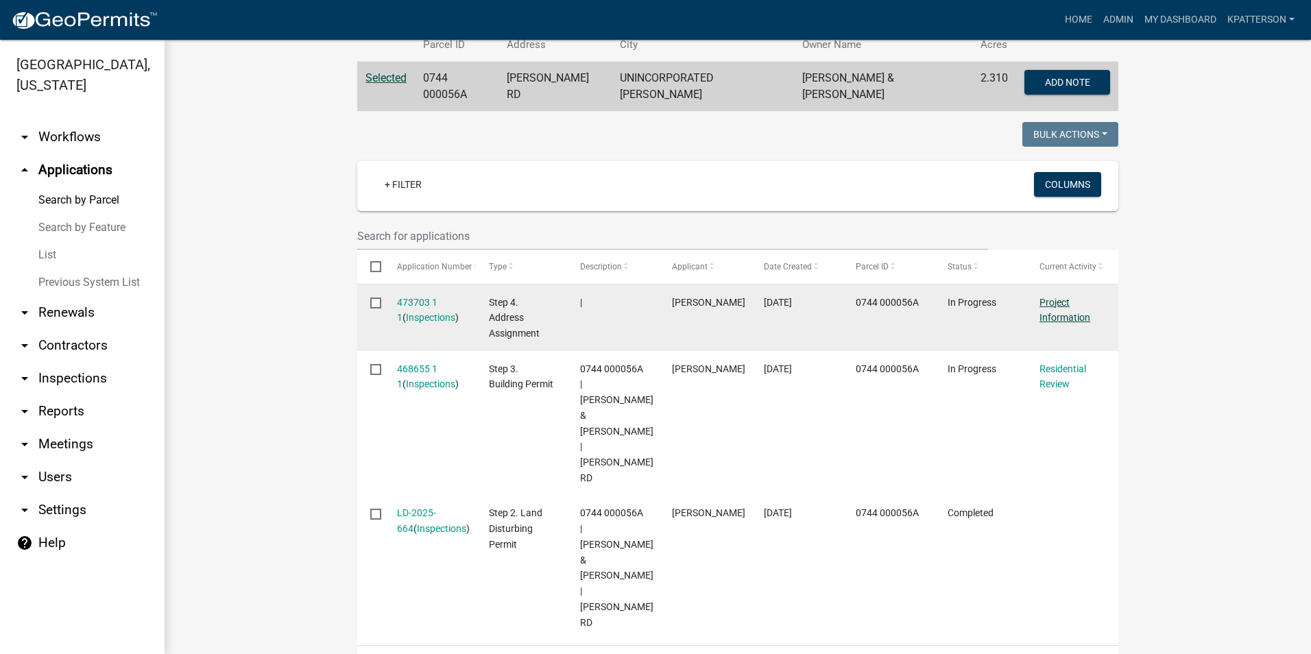
click at [1054, 312] on link "Project Information" at bounding box center [1064, 310] width 51 height 27
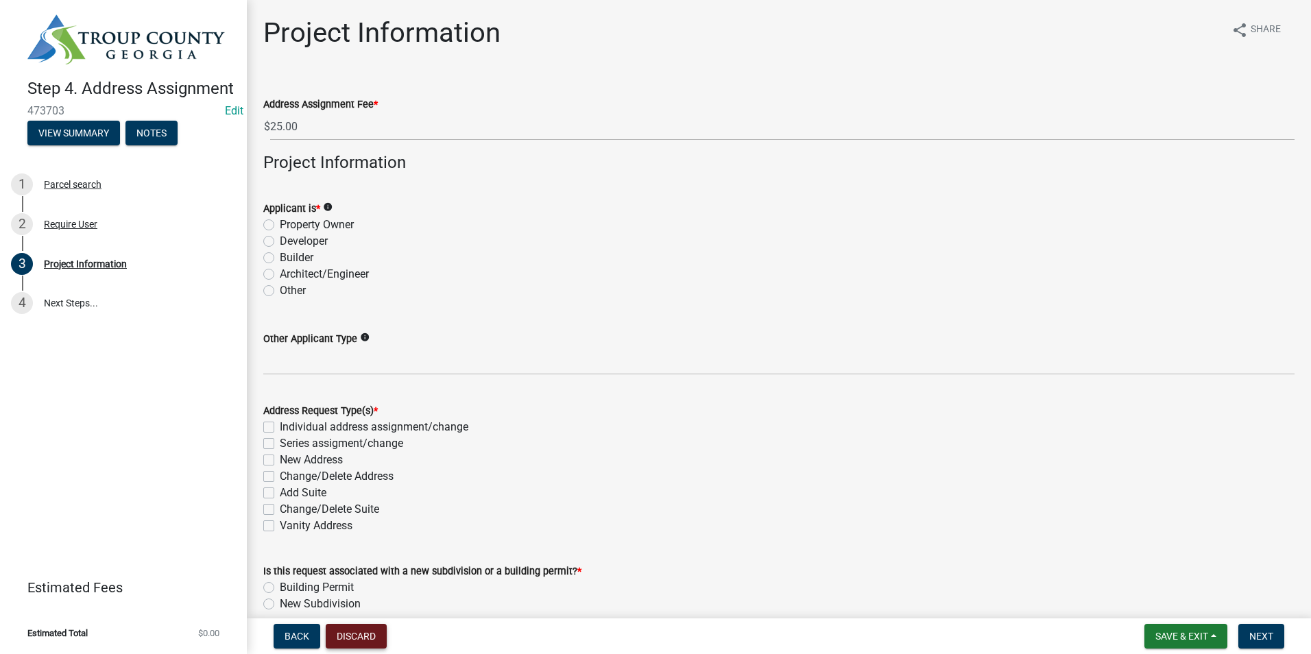
click at [345, 630] on button "Discard" at bounding box center [356, 636] width 61 height 25
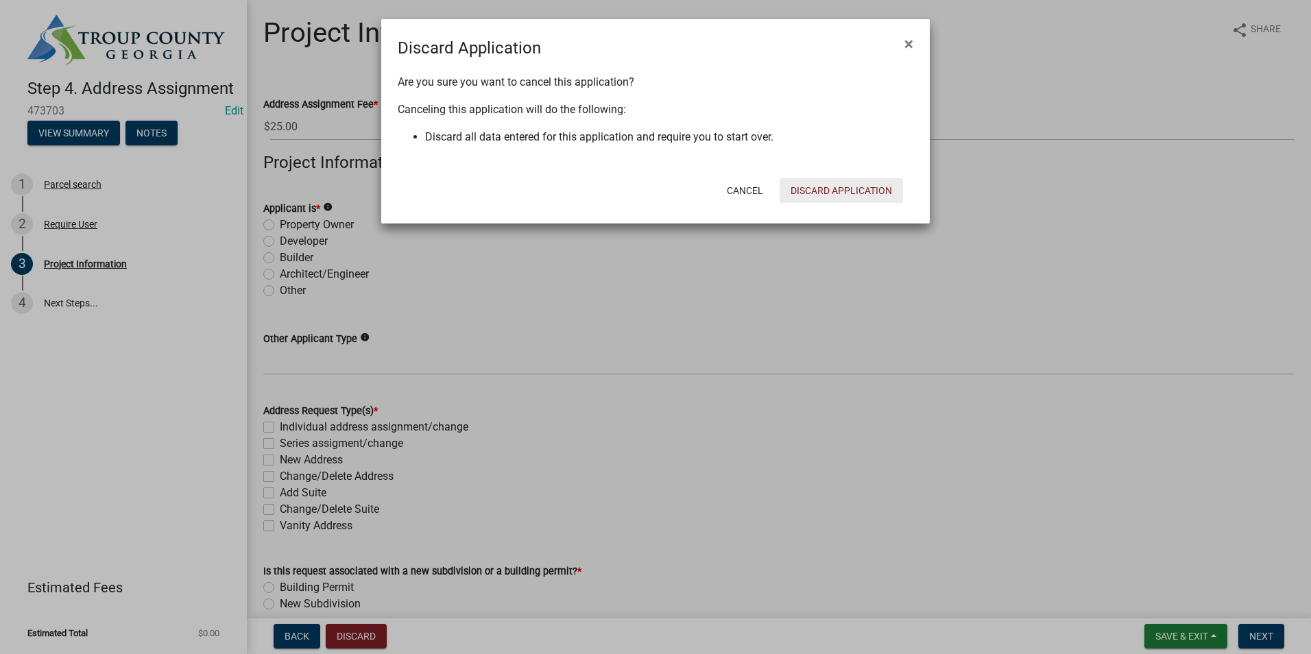
click at [829, 187] on button "Discard Application" at bounding box center [840, 190] width 123 height 25
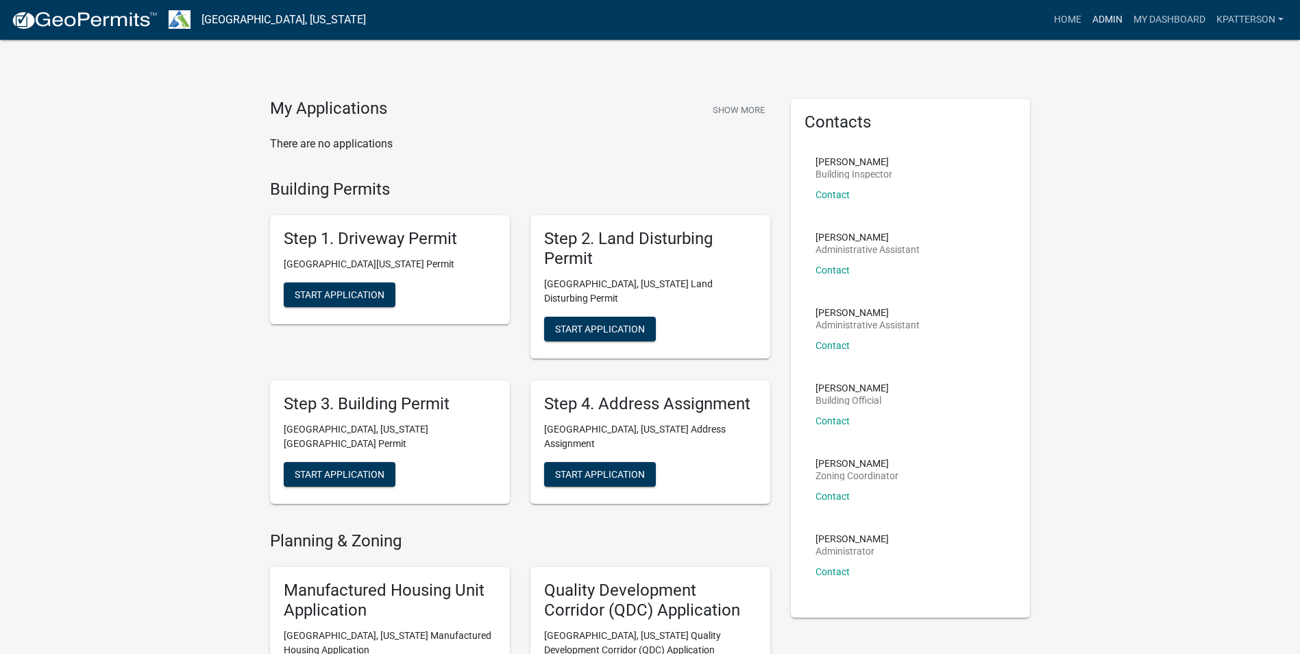
click at [1104, 20] on link "Admin" at bounding box center [1107, 20] width 41 height 26
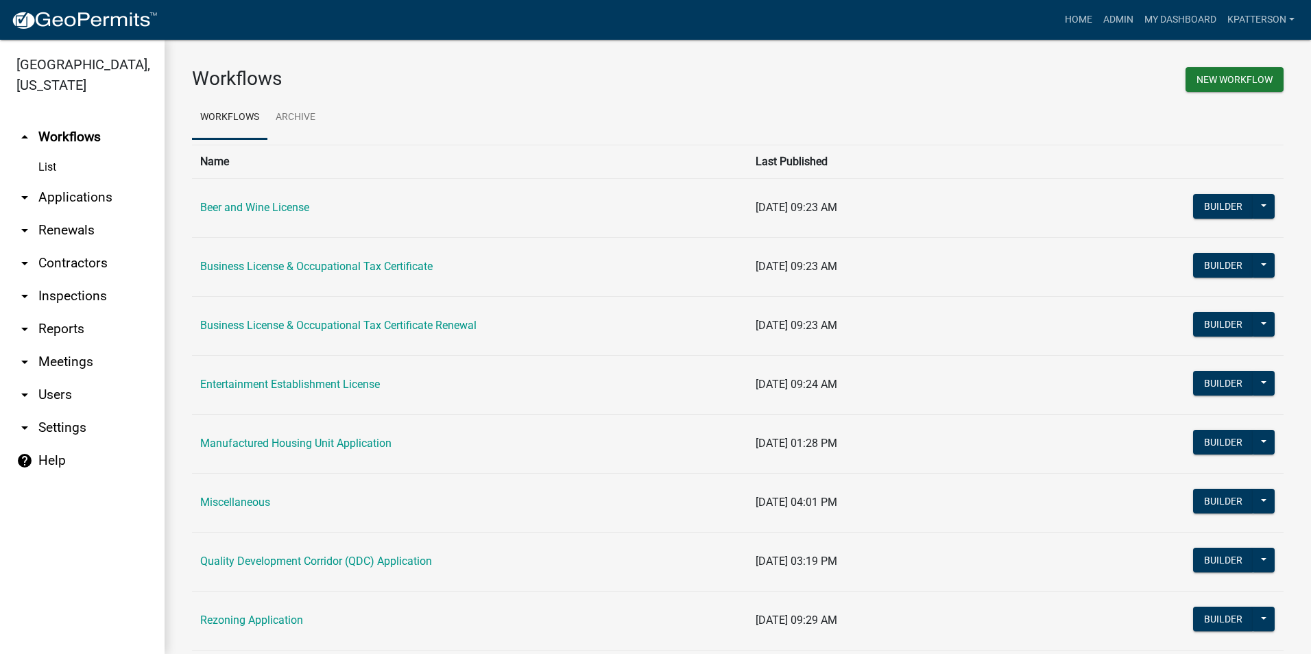
drag, startPoint x: 77, startPoint y: 182, endPoint x: 97, endPoint y: 173, distance: 21.2
click at [79, 181] on link "arrow_drop_down Applications" at bounding box center [82, 197] width 165 height 33
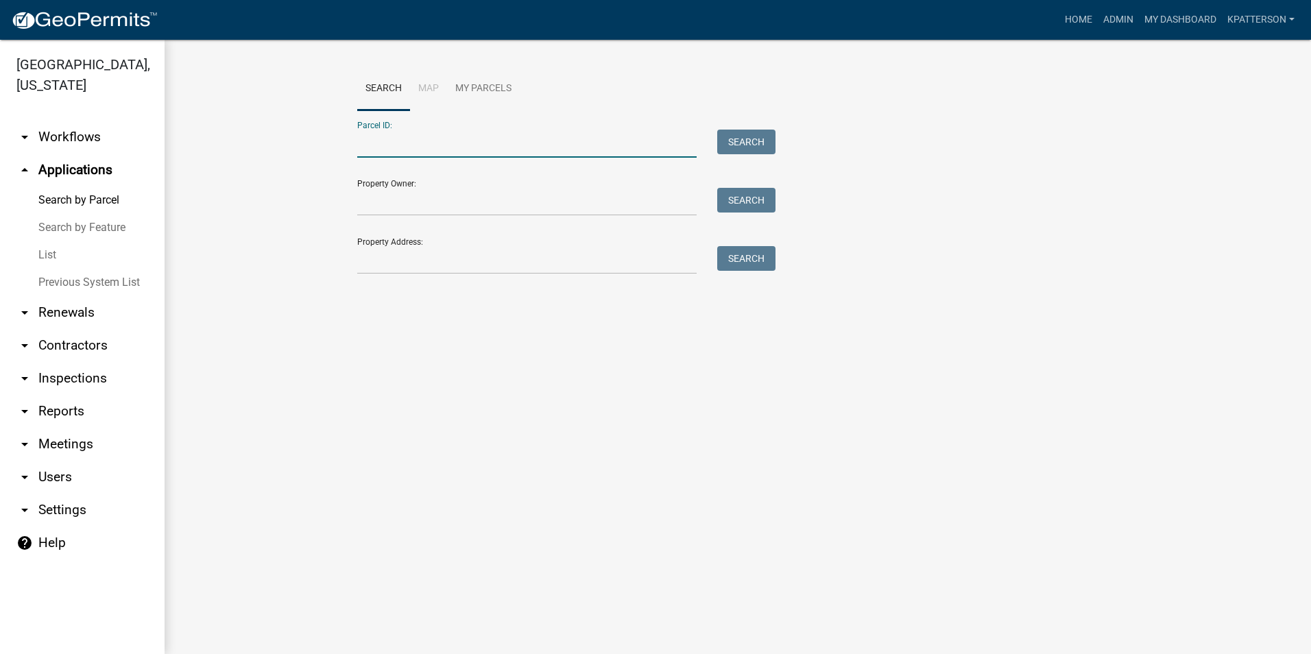
paste input "0744 000055"
click at [370, 139] on input "0744 000055" at bounding box center [526, 144] width 339 height 28
type input "0744 000055"
drag, startPoint x: 745, startPoint y: 134, endPoint x: 739, endPoint y: 142, distance: 9.7
click at [742, 137] on button "Search" at bounding box center [746, 142] width 58 height 25
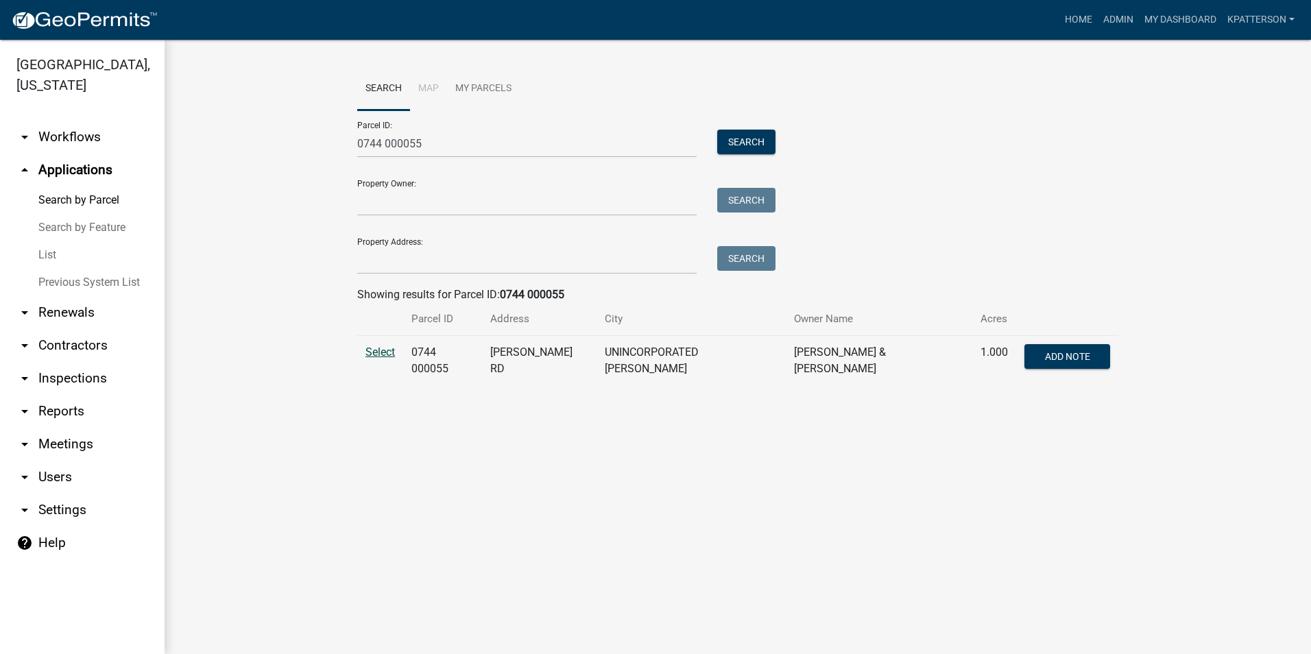
click at [374, 348] on span "Select" at bounding box center [379, 351] width 29 height 13
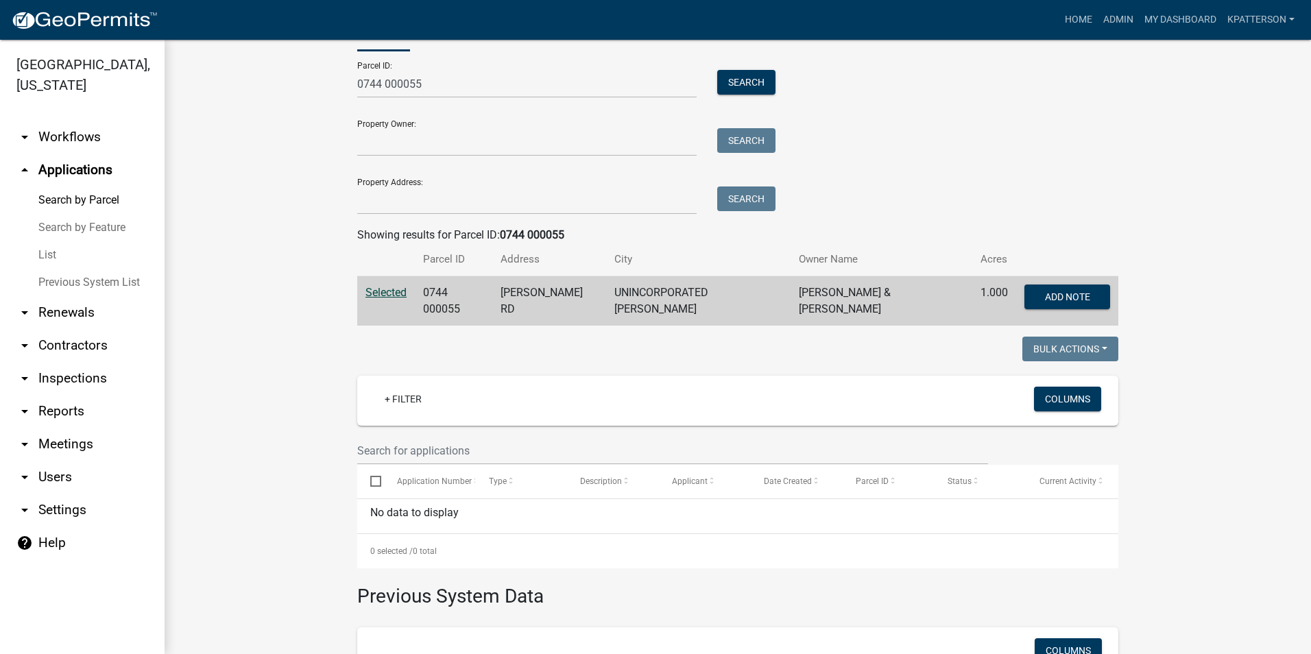
scroll to position [42, 0]
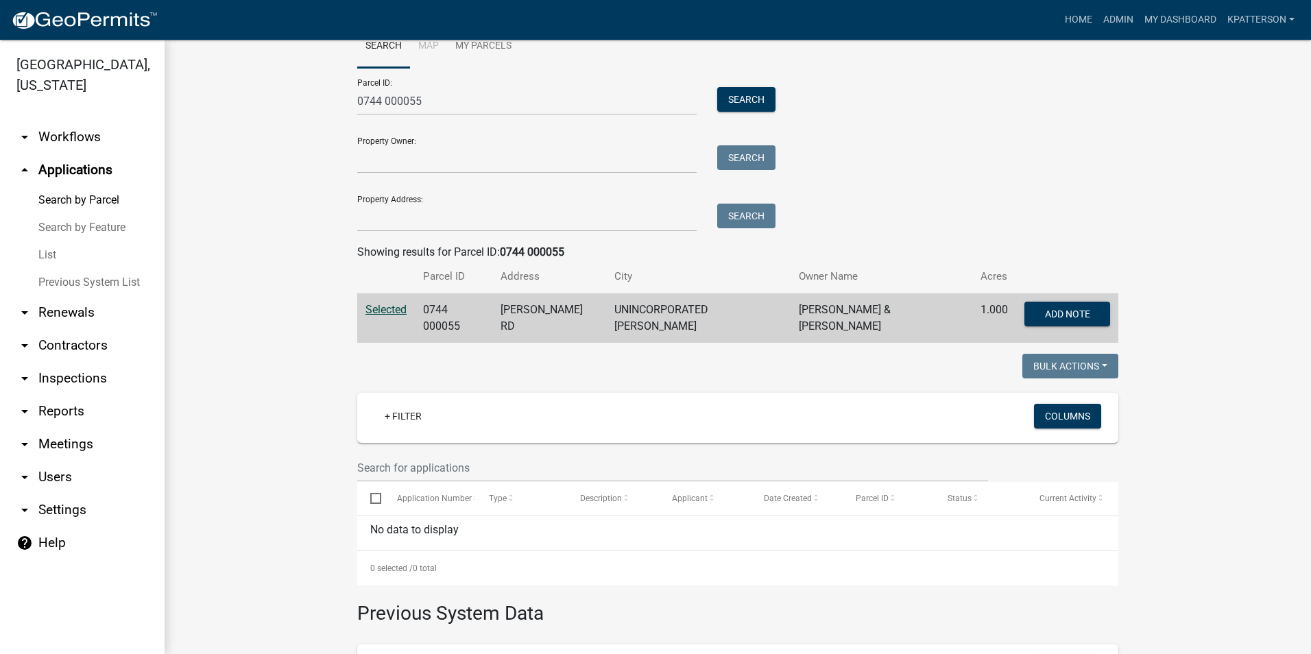
click at [63, 154] on link "arrow_drop_up Applications" at bounding box center [82, 170] width 165 height 33
drag, startPoint x: 810, startPoint y: 633, endPoint x: 936, endPoint y: 136, distance: 512.9
click at [936, 136] on div "Parcel ID: 0744 000055 Search Property Owner: Search Property Address: Search" at bounding box center [737, 150] width 761 height 164
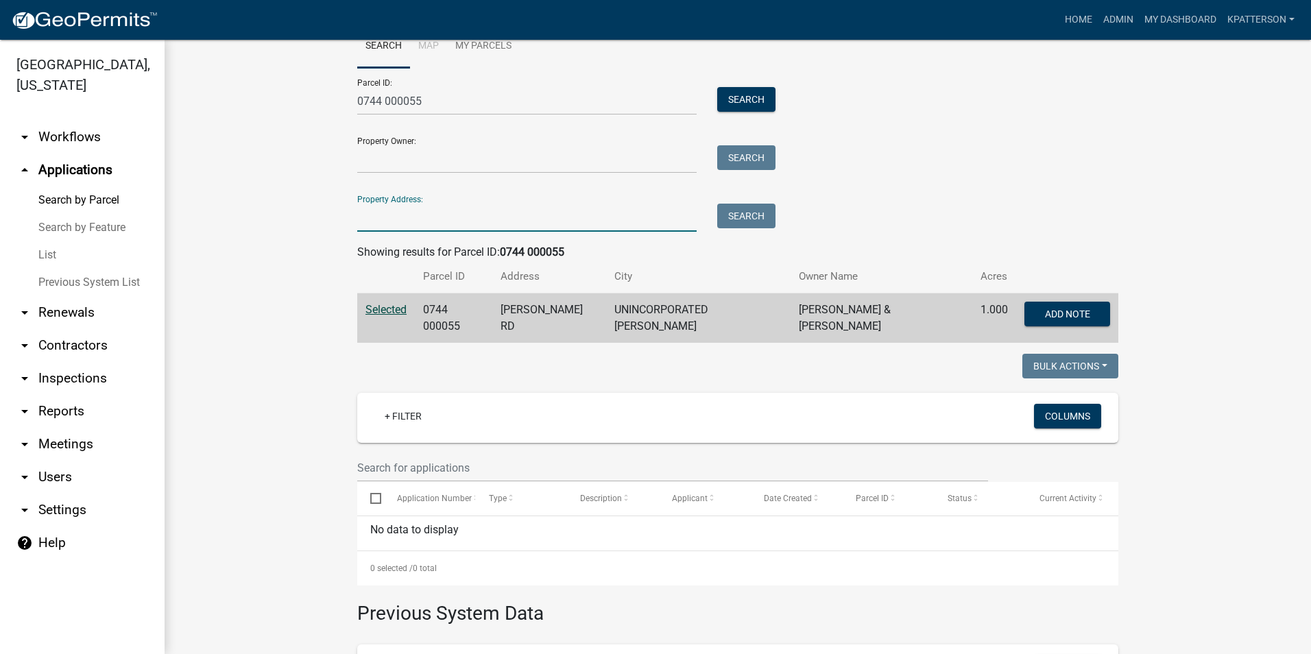
click at [439, 210] on input "Property Address:" at bounding box center [526, 218] width 339 height 28
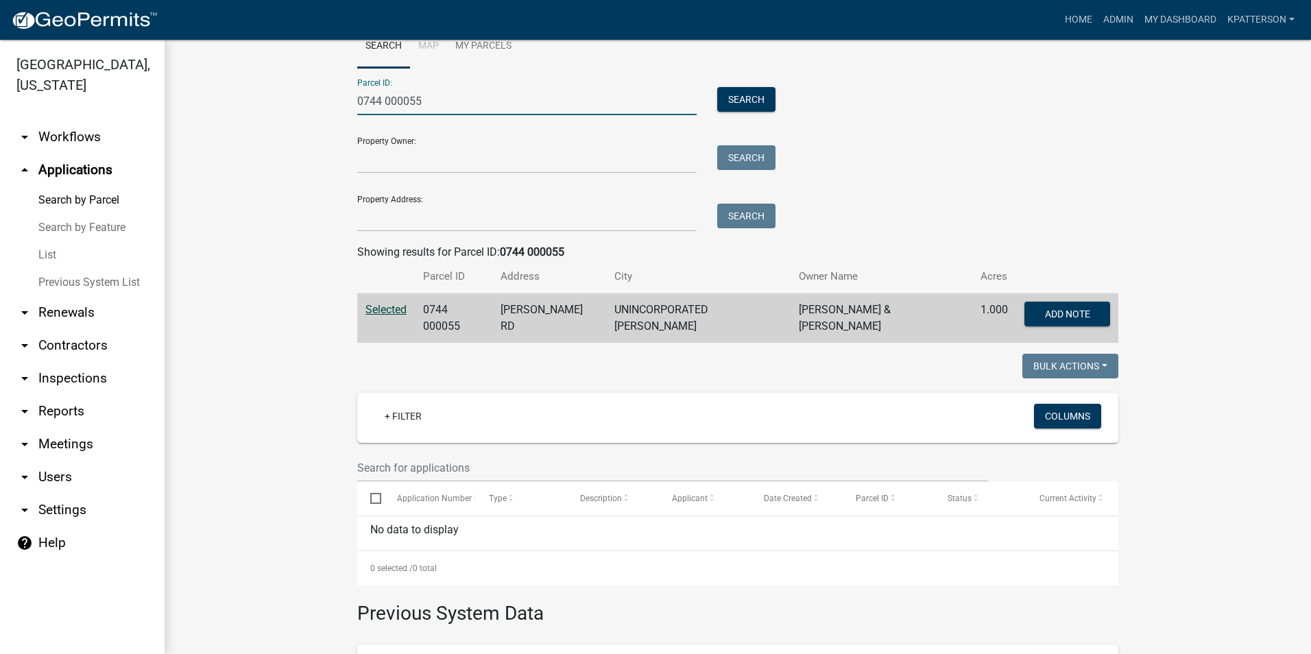
drag, startPoint x: 482, startPoint y: 96, endPoint x: 297, endPoint y: 147, distance: 191.4
click at [297, 147] on wm-workflow-application-search-view "Search Map My Parcels Parcel ID: 0744 000055 Search Property Owner: Search Prop…" at bounding box center [737, 431] width 1091 height 812
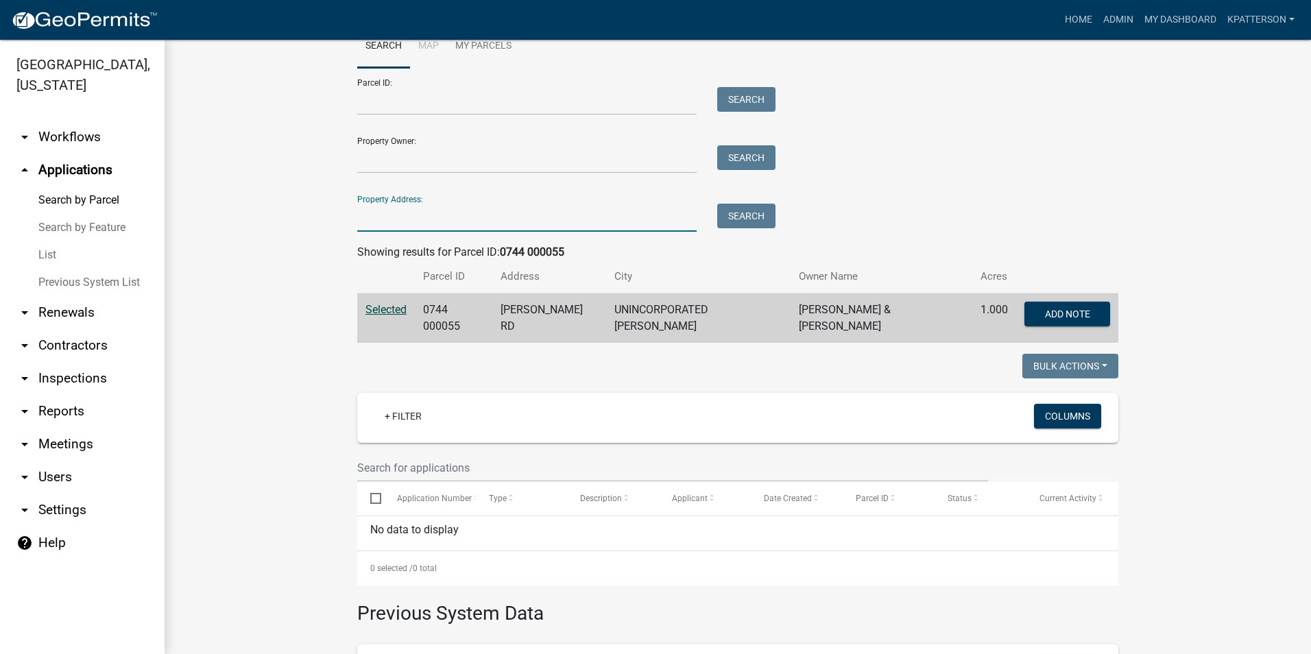
click at [395, 219] on input "Property Address:" at bounding box center [526, 218] width 339 height 28
click at [894, 147] on div "Parcel ID: Search Property Owner: Search Property Address: Search" at bounding box center [737, 150] width 761 height 164
